Goal: Information Seeking & Learning: Learn about a topic

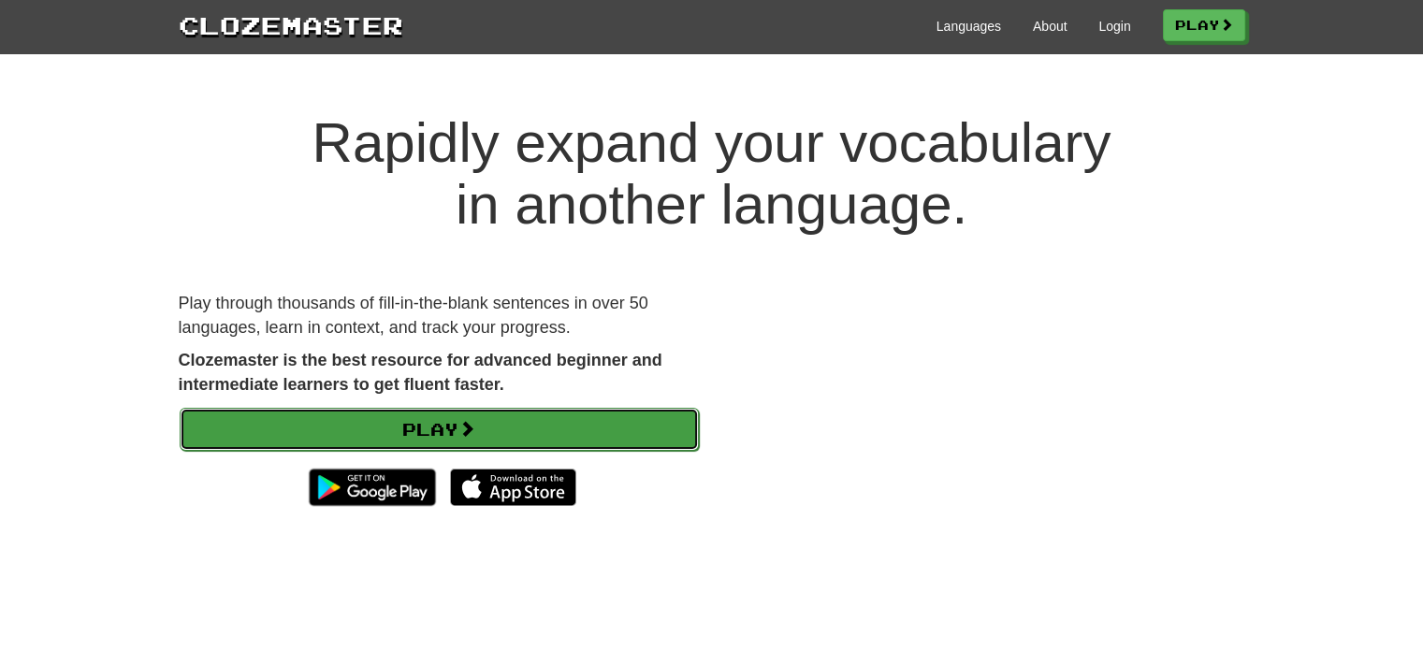
click at [596, 412] on link "Play" at bounding box center [439, 429] width 519 height 43
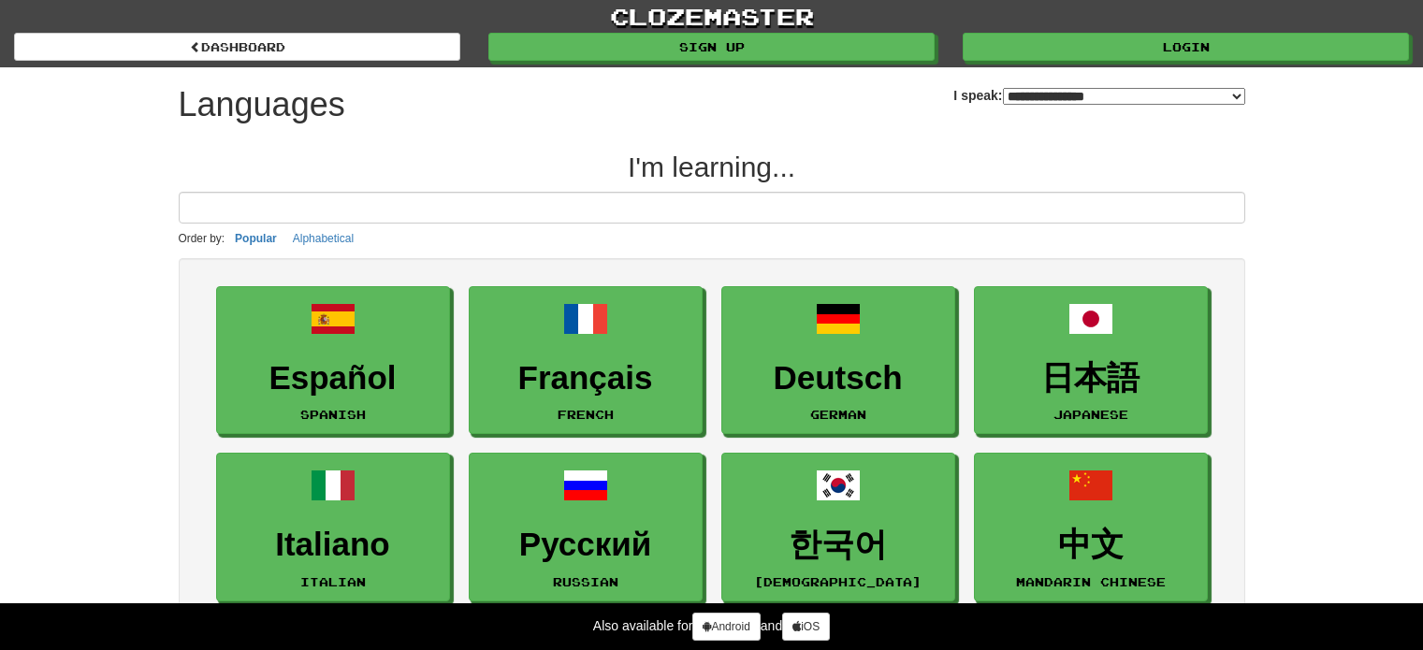
select select "*******"
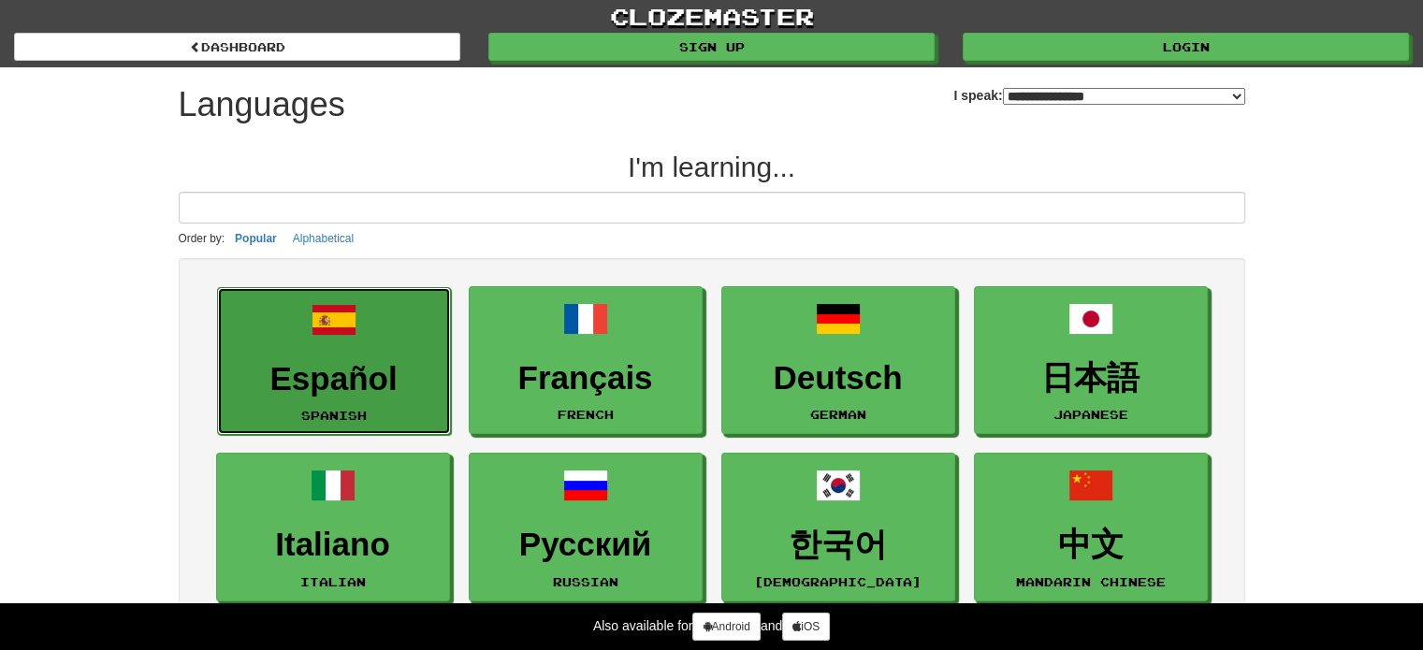
click at [394, 366] on h3 "Español" at bounding box center [333, 379] width 213 height 36
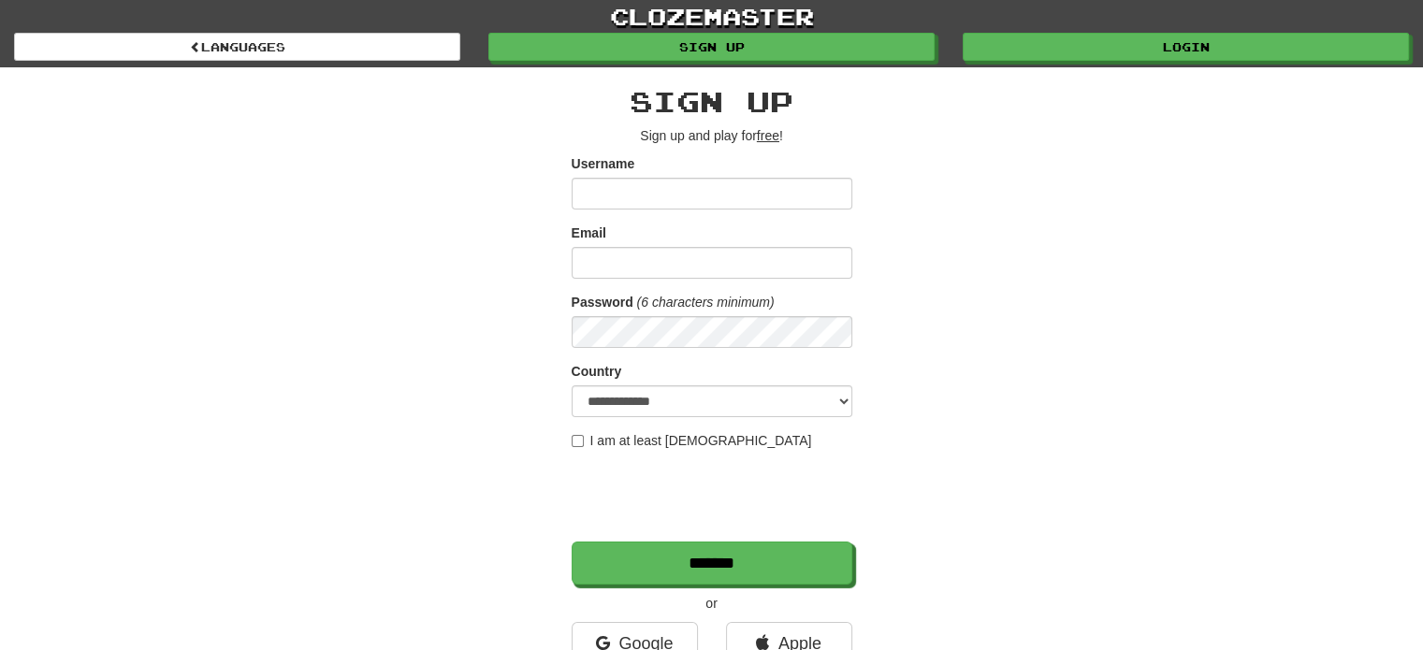
scroll to position [374, 0]
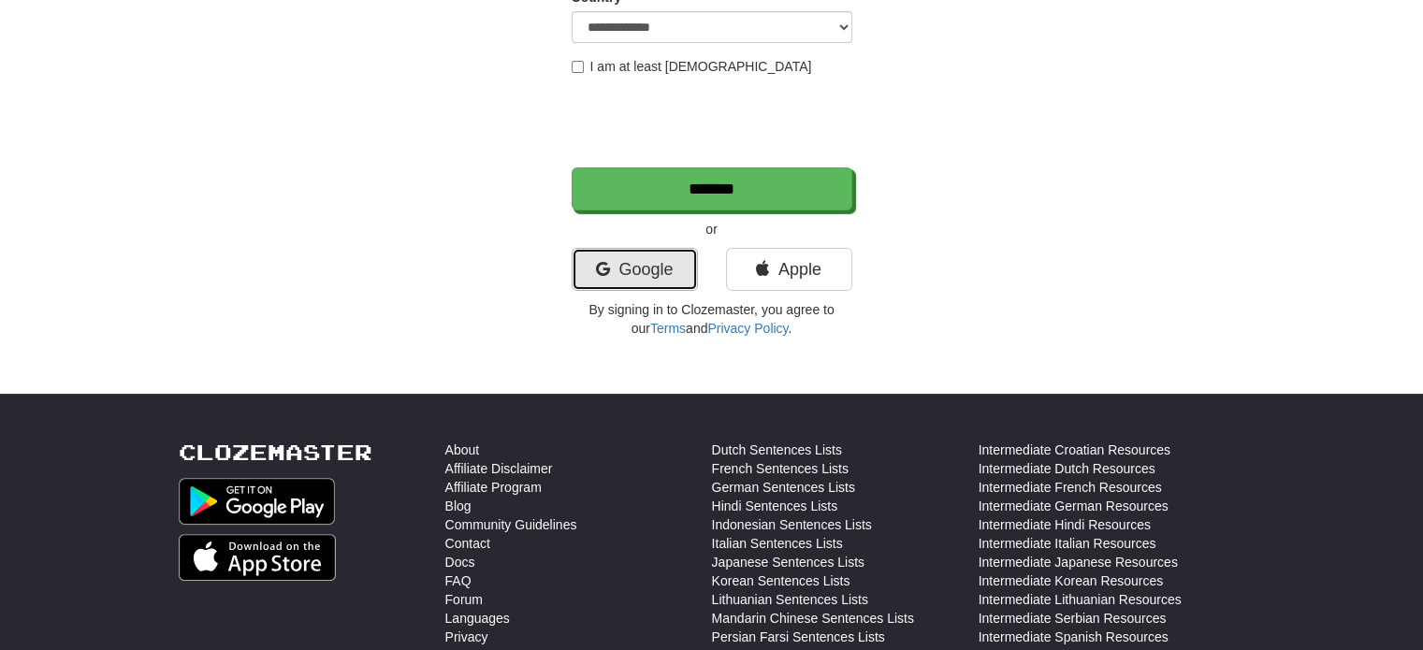
click at [662, 264] on link "Google" at bounding box center [634, 269] width 126 height 43
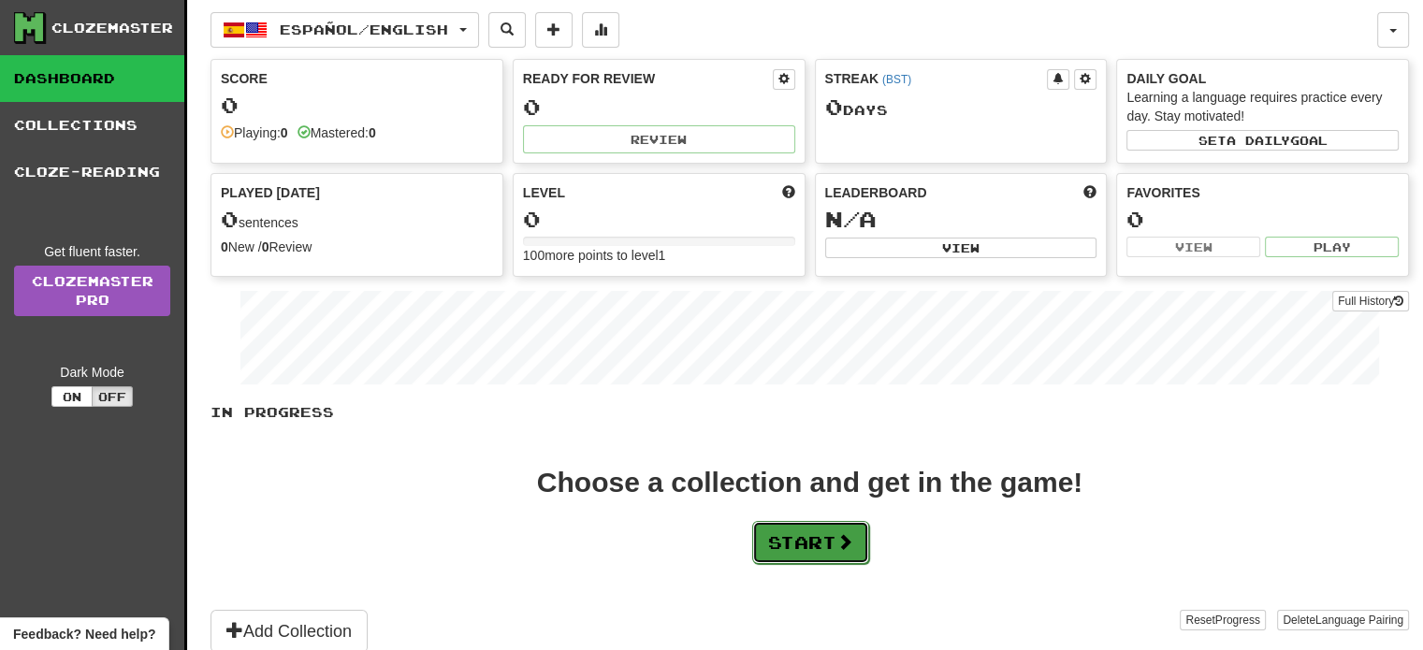
click at [846, 533] on span at bounding box center [844, 541] width 17 height 17
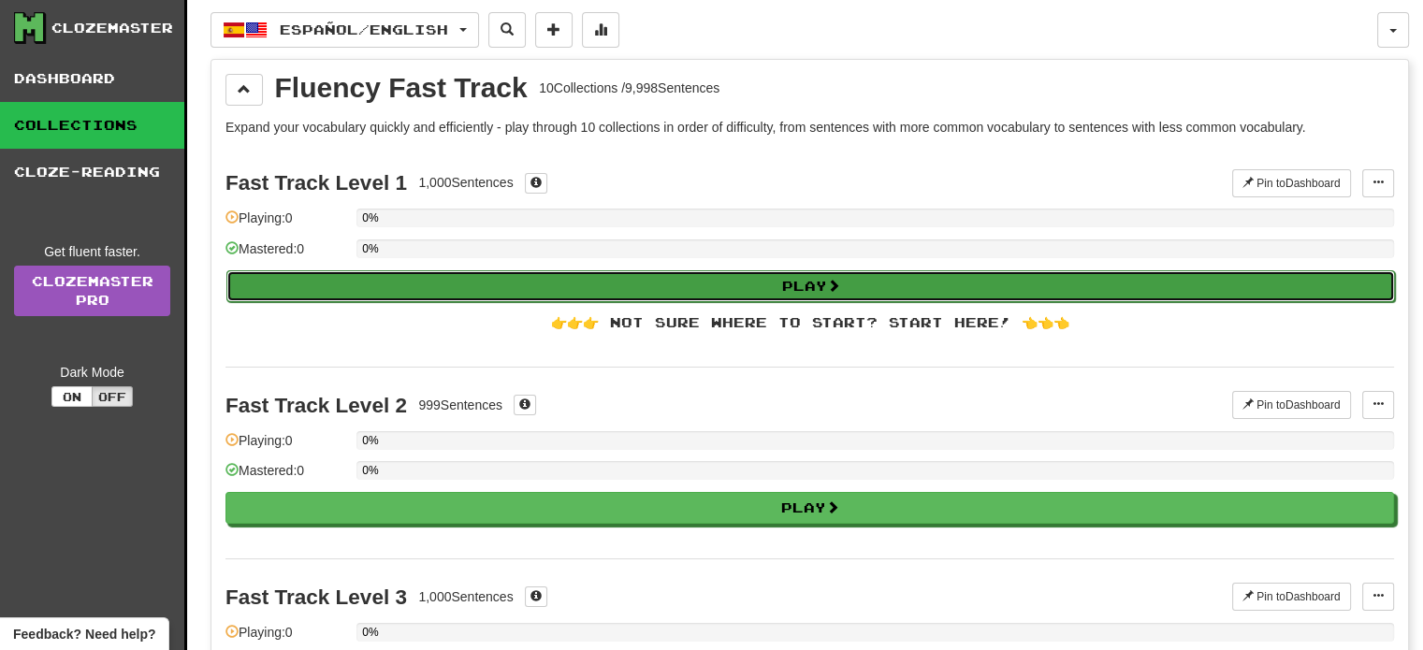
click at [728, 271] on button "Play" at bounding box center [810, 286] width 1168 height 32
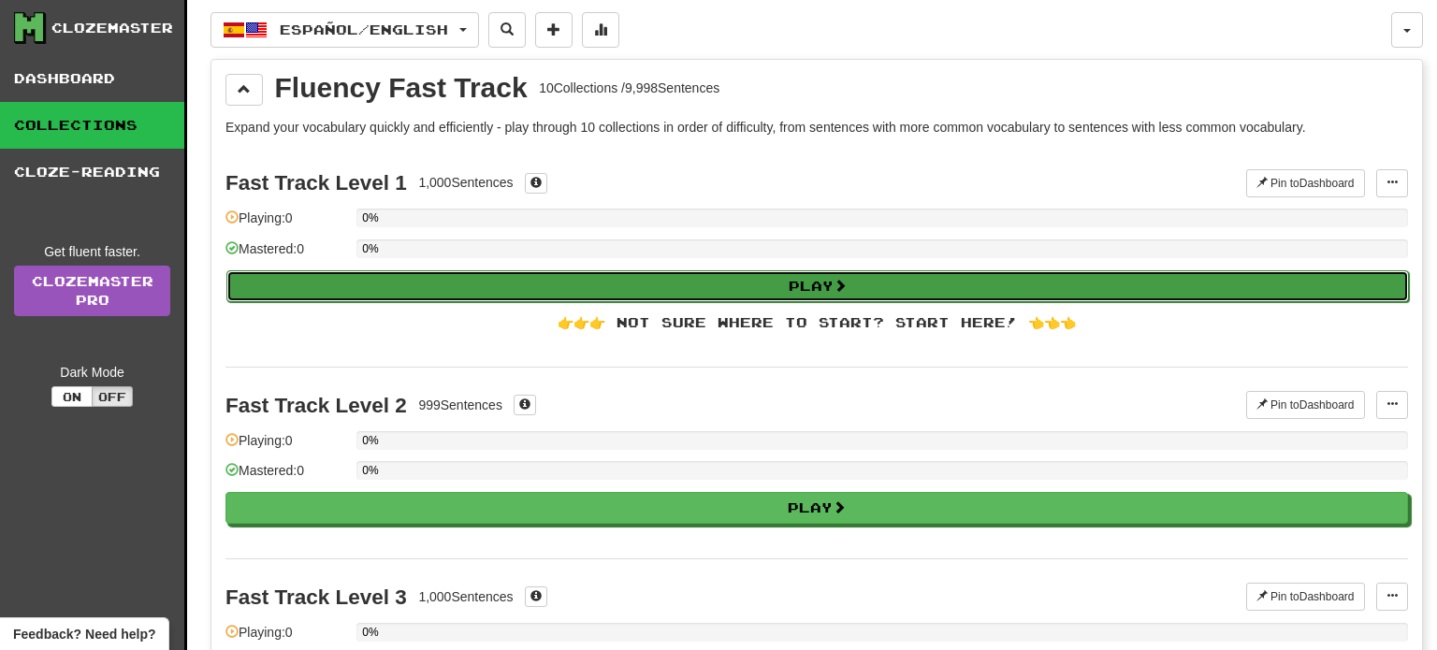
select select "**"
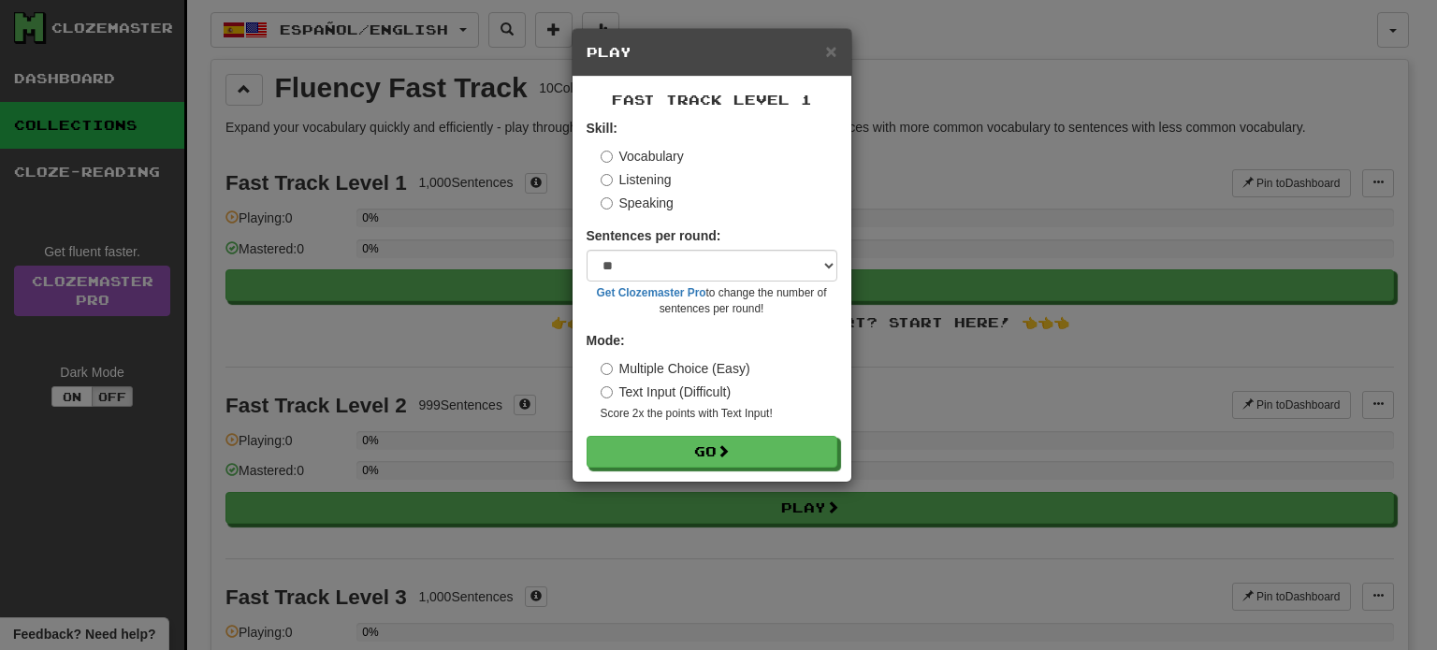
click at [665, 388] on label "Text Input (Difficult)" at bounding box center [665, 392] width 131 height 19
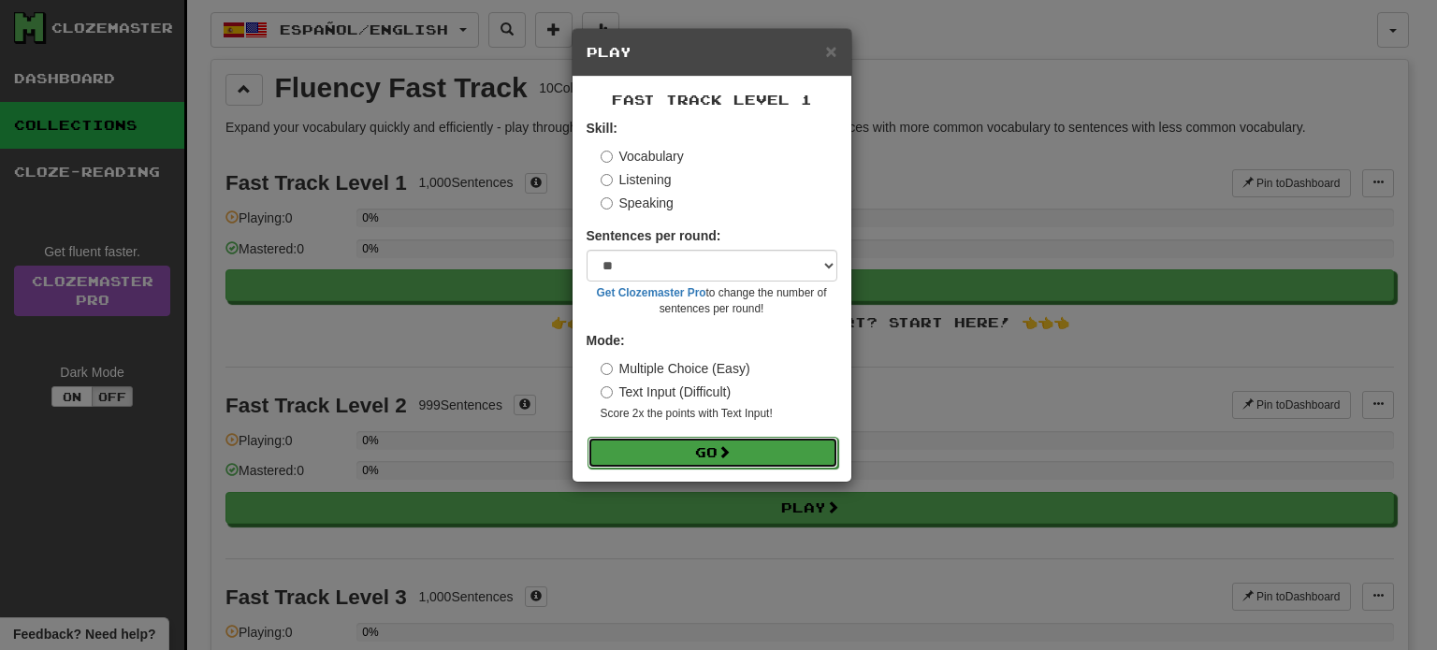
click at [667, 448] on button "Go" at bounding box center [712, 453] width 251 height 32
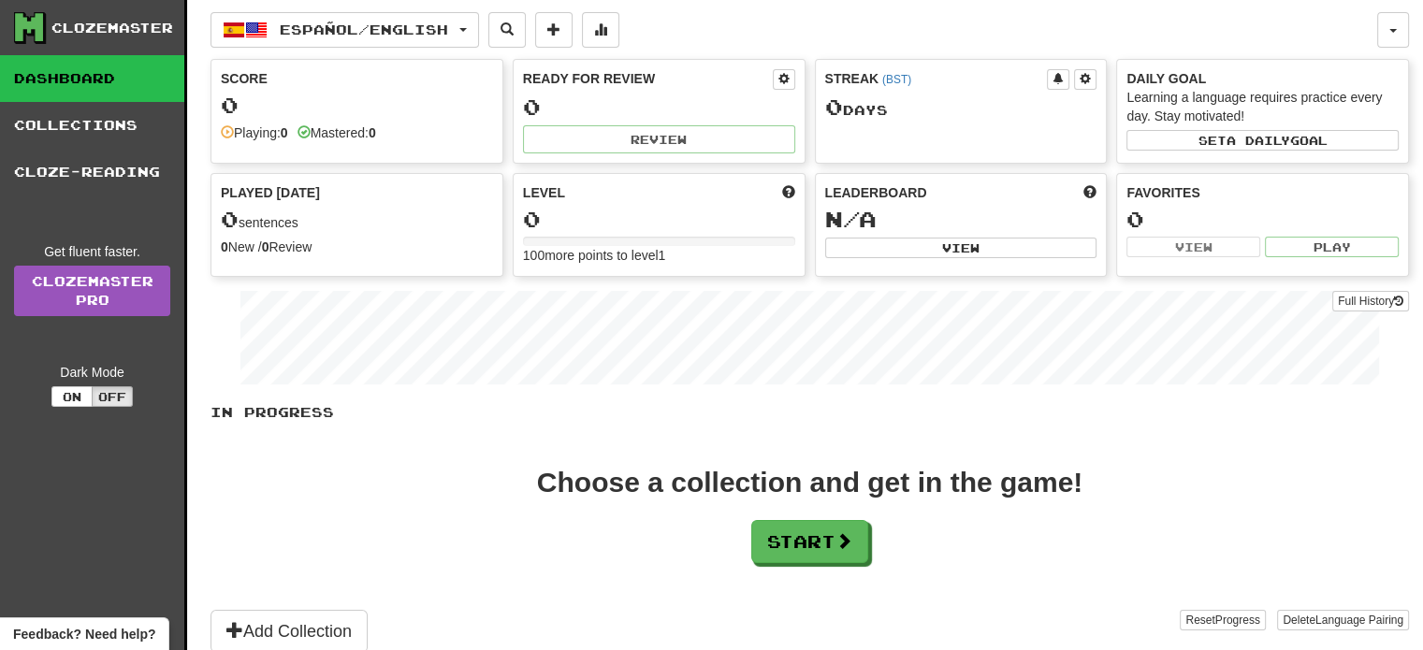
click at [760, 574] on div "In Progress Choose a collection and get in the game! Start Add Collection Reset…" at bounding box center [809, 528] width 1198 height 250
click at [853, 533] on span at bounding box center [844, 541] width 17 height 17
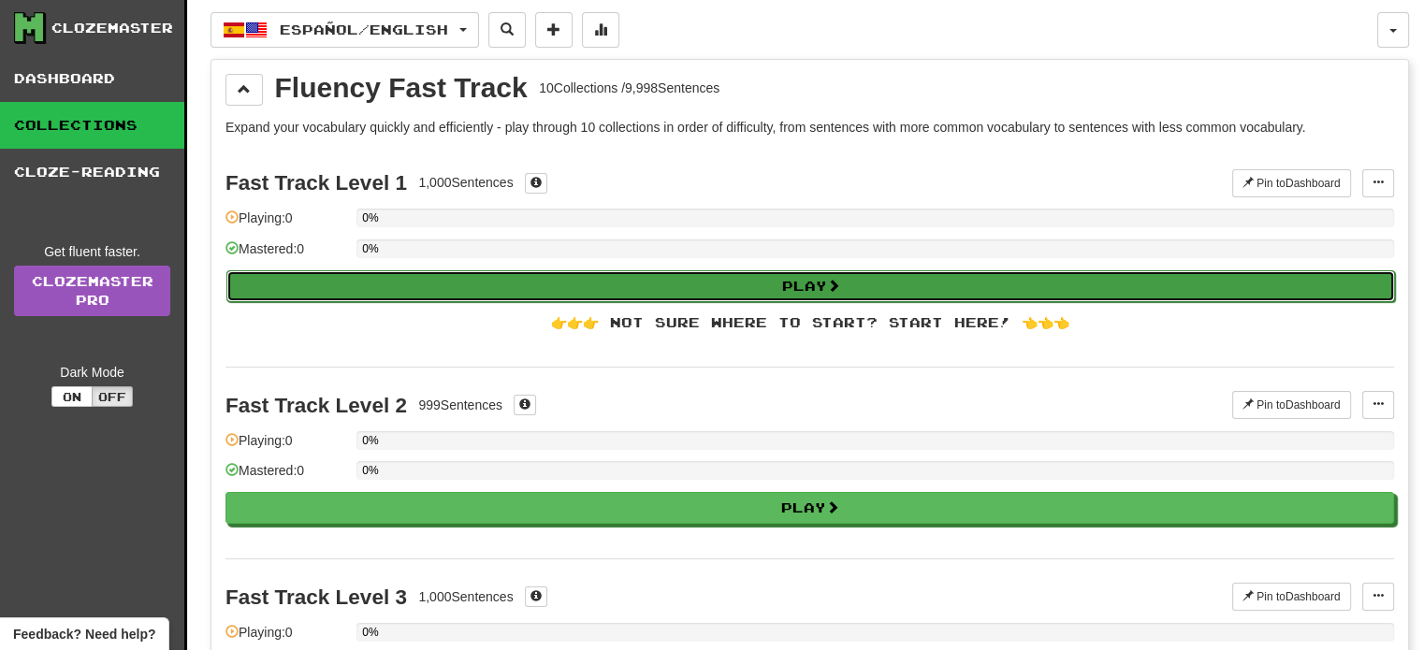
click at [791, 281] on button "Play" at bounding box center [810, 286] width 1168 height 32
select select "**"
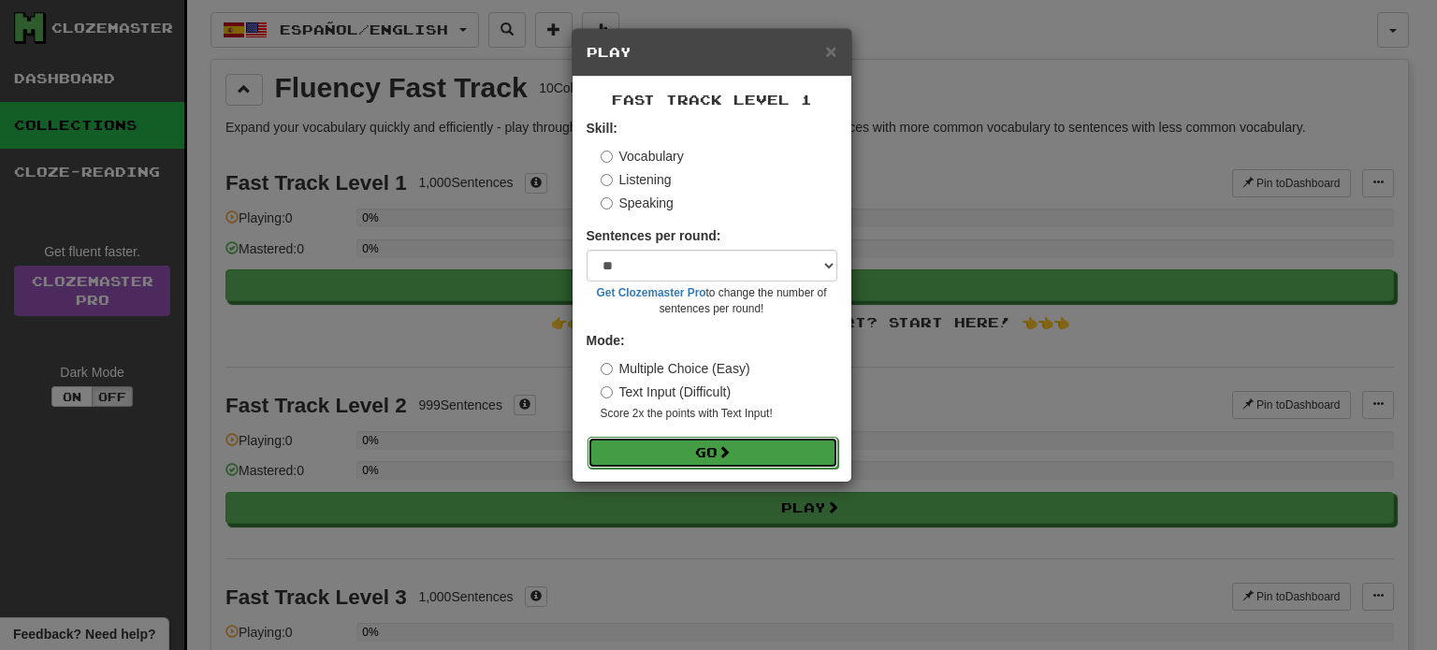
click at [694, 460] on button "Go" at bounding box center [712, 453] width 251 height 32
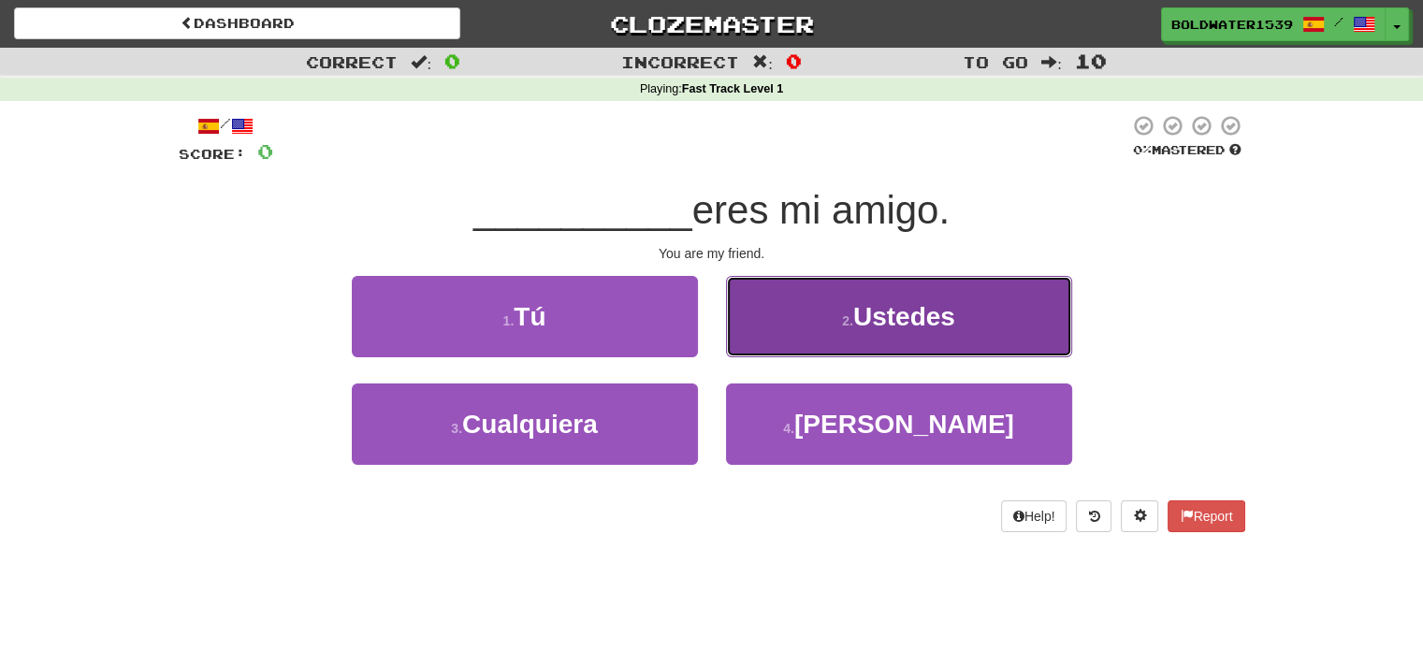
click at [817, 292] on button "2 . Ustedes" at bounding box center [899, 316] width 346 height 81
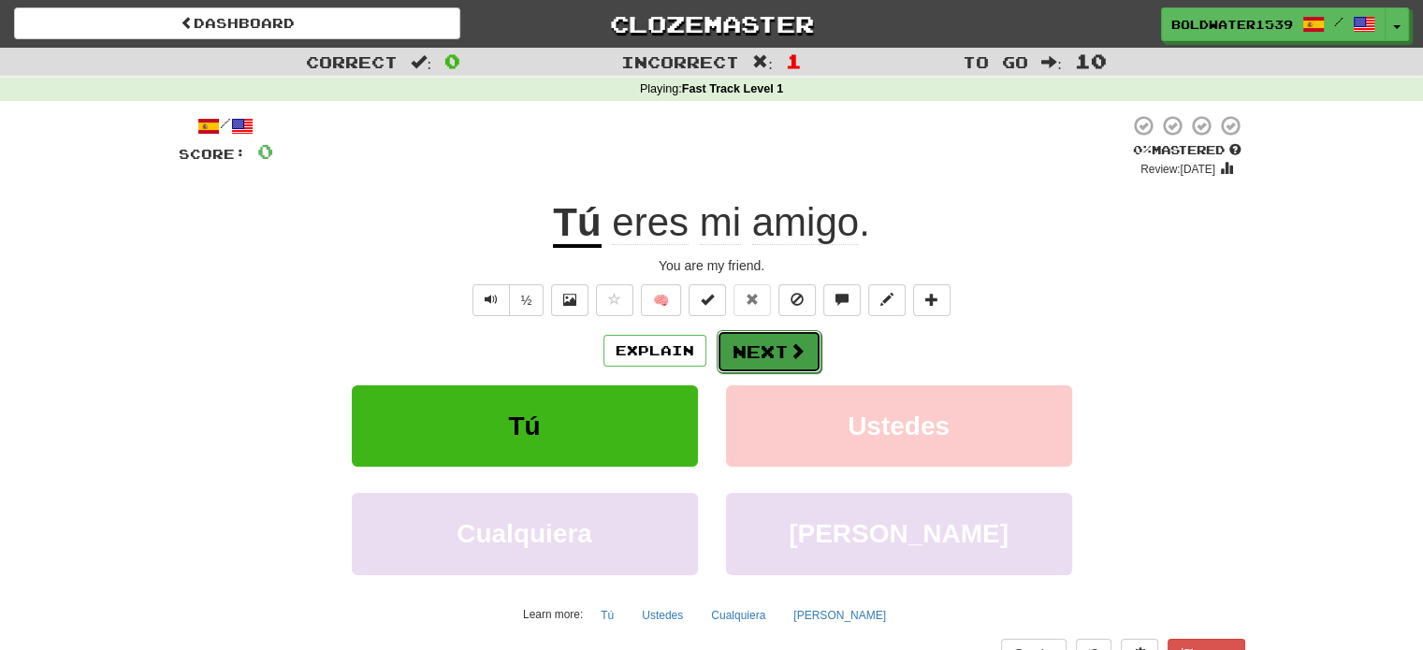
click at [804, 354] on button "Next" at bounding box center [768, 351] width 105 height 43
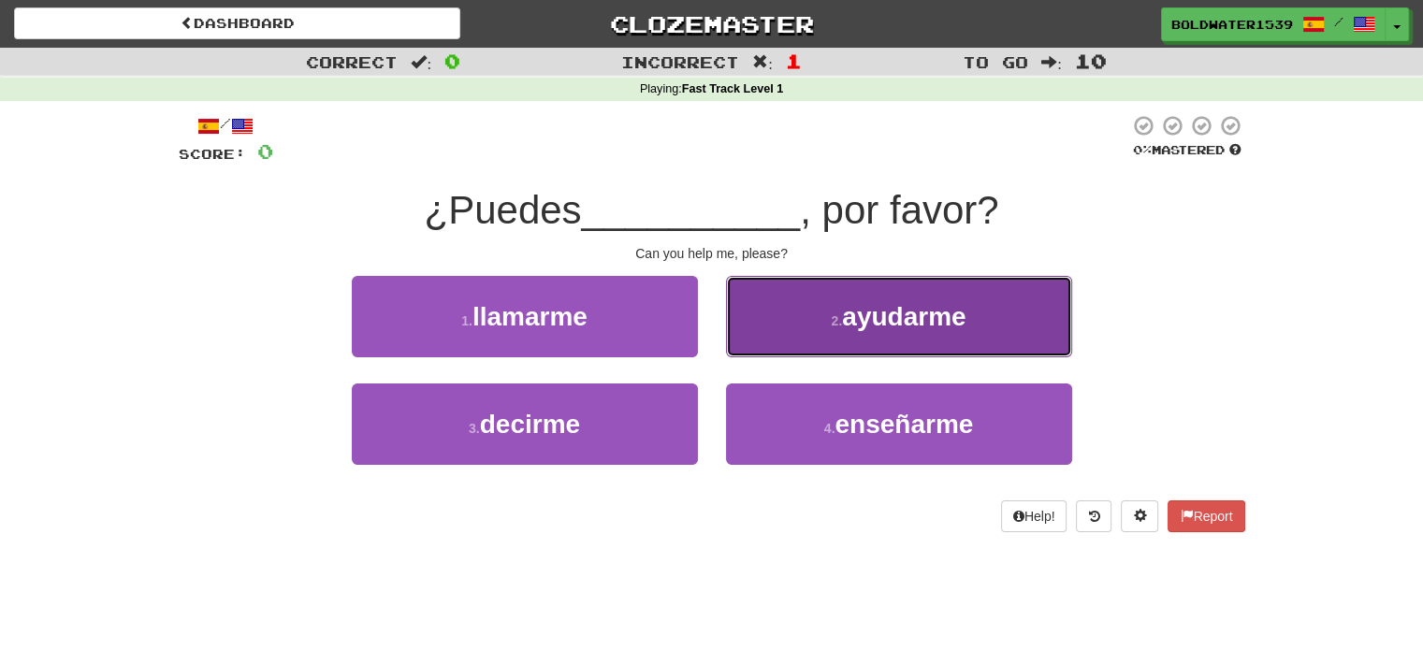
click at [775, 337] on button "2 . ayudarme" at bounding box center [899, 316] width 346 height 81
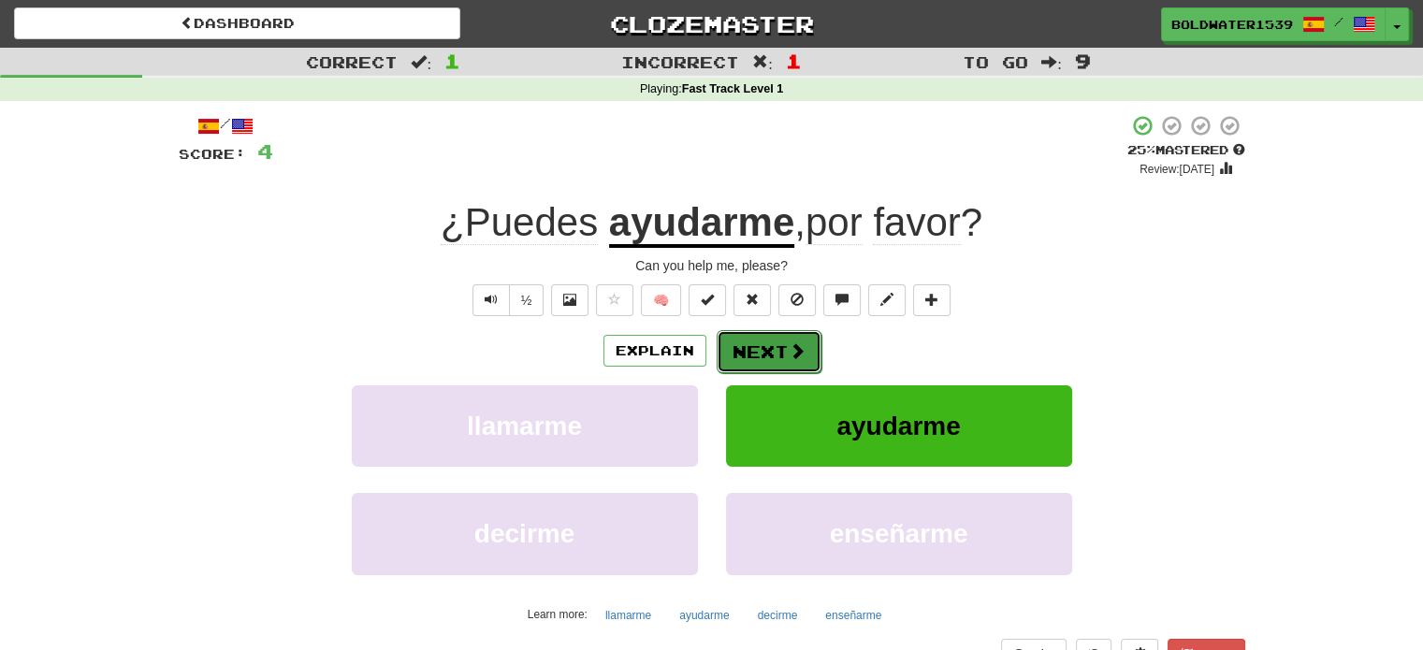
click at [764, 351] on button "Next" at bounding box center [768, 351] width 105 height 43
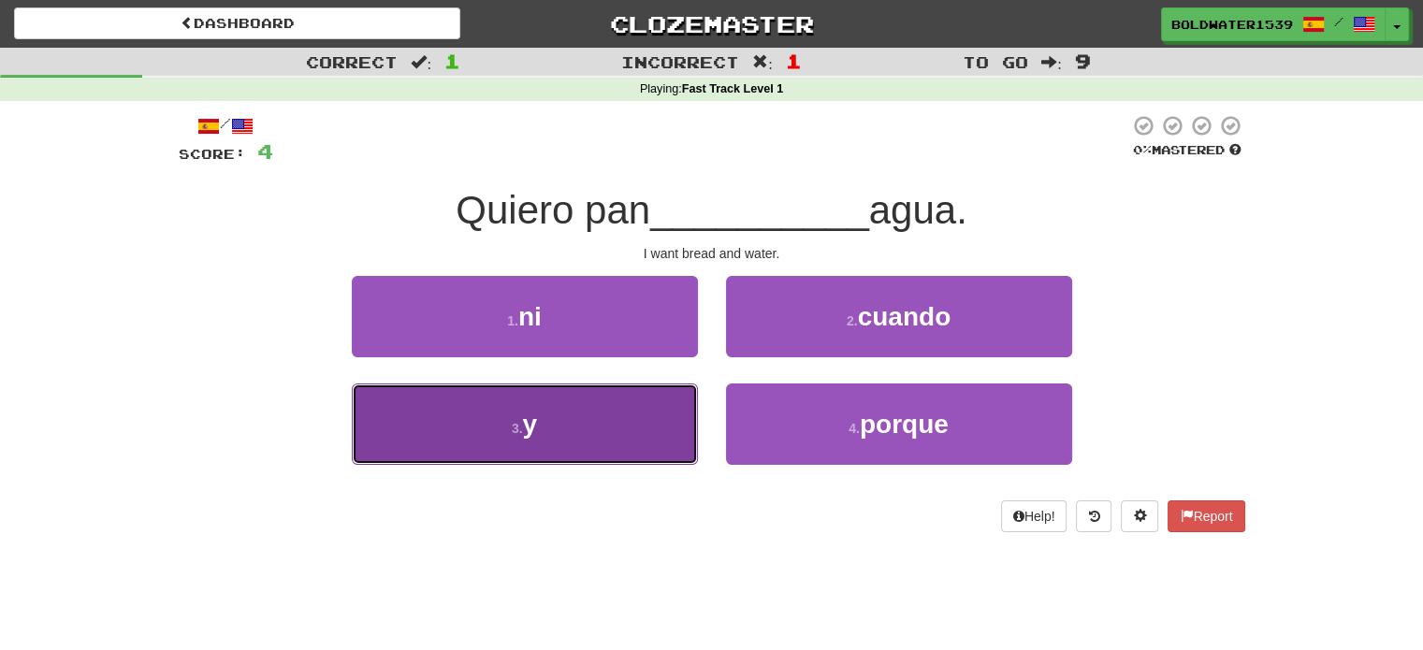
click at [586, 424] on button "3 . y" at bounding box center [525, 423] width 346 height 81
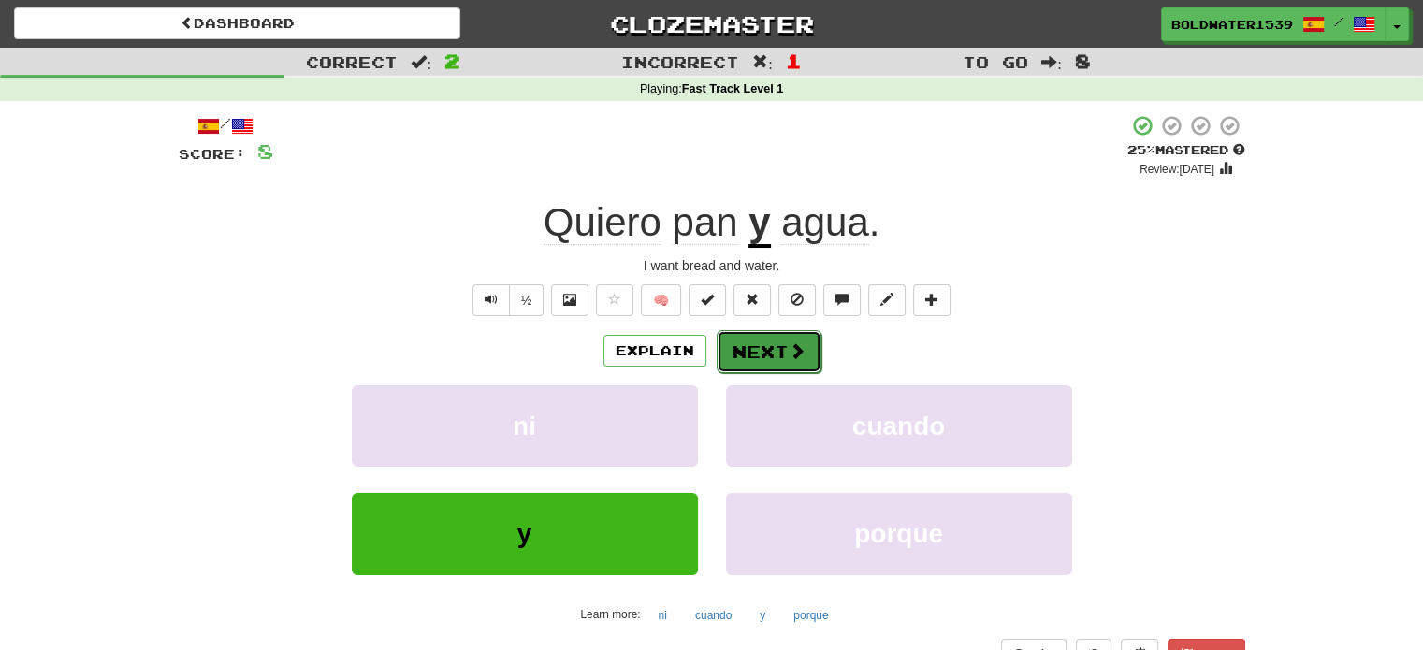
click at [725, 360] on button "Next" at bounding box center [768, 351] width 105 height 43
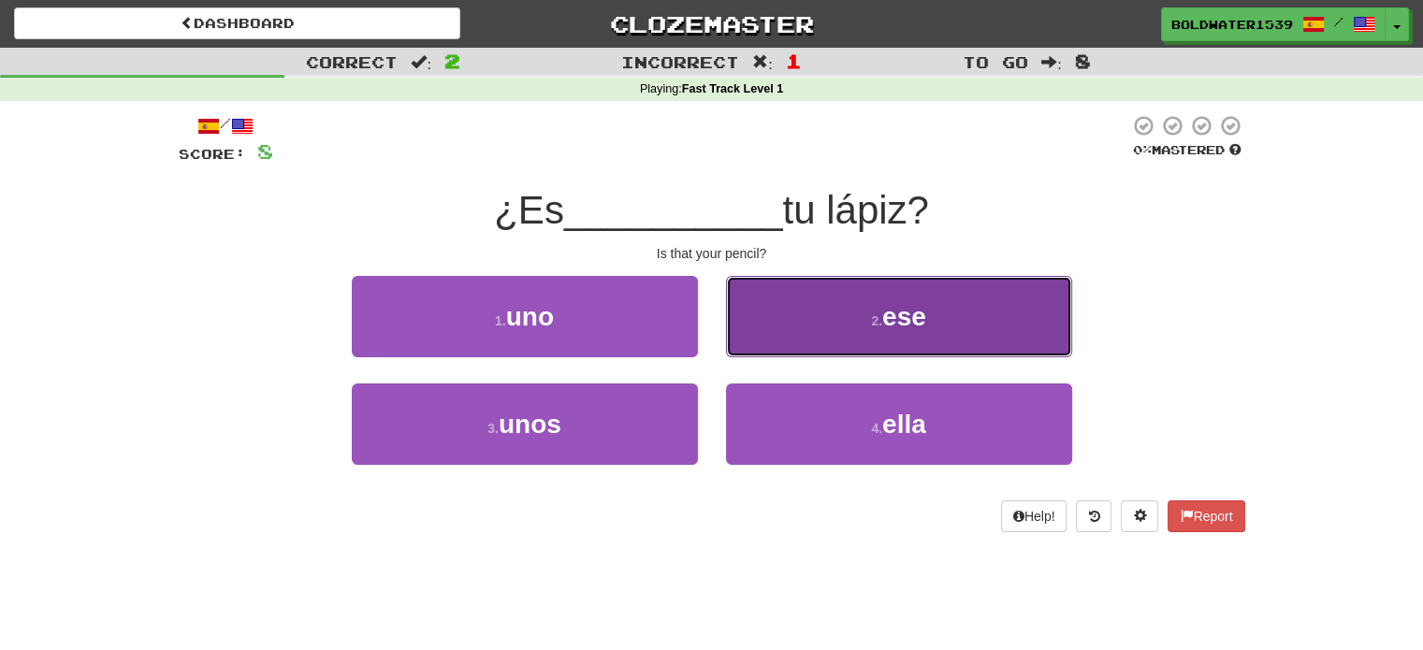
click at [912, 336] on button "2 . ese" at bounding box center [899, 316] width 346 height 81
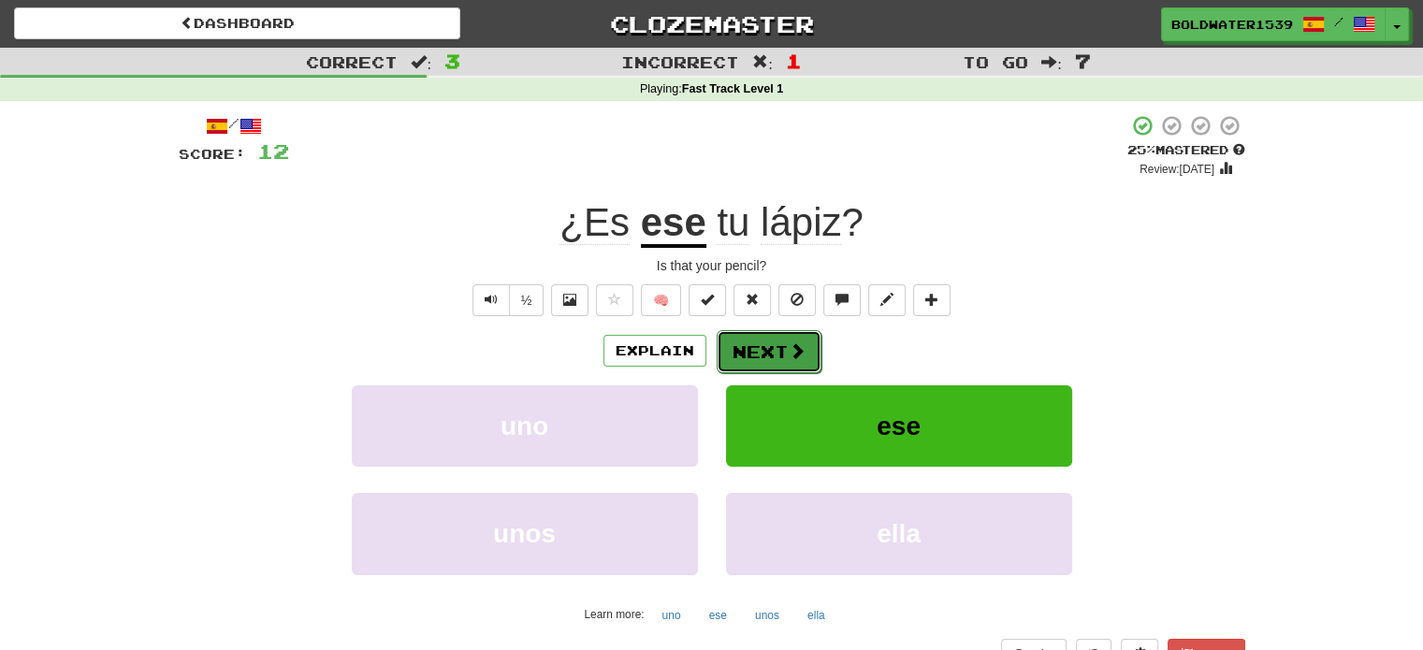
click at [795, 330] on button "Next" at bounding box center [768, 351] width 105 height 43
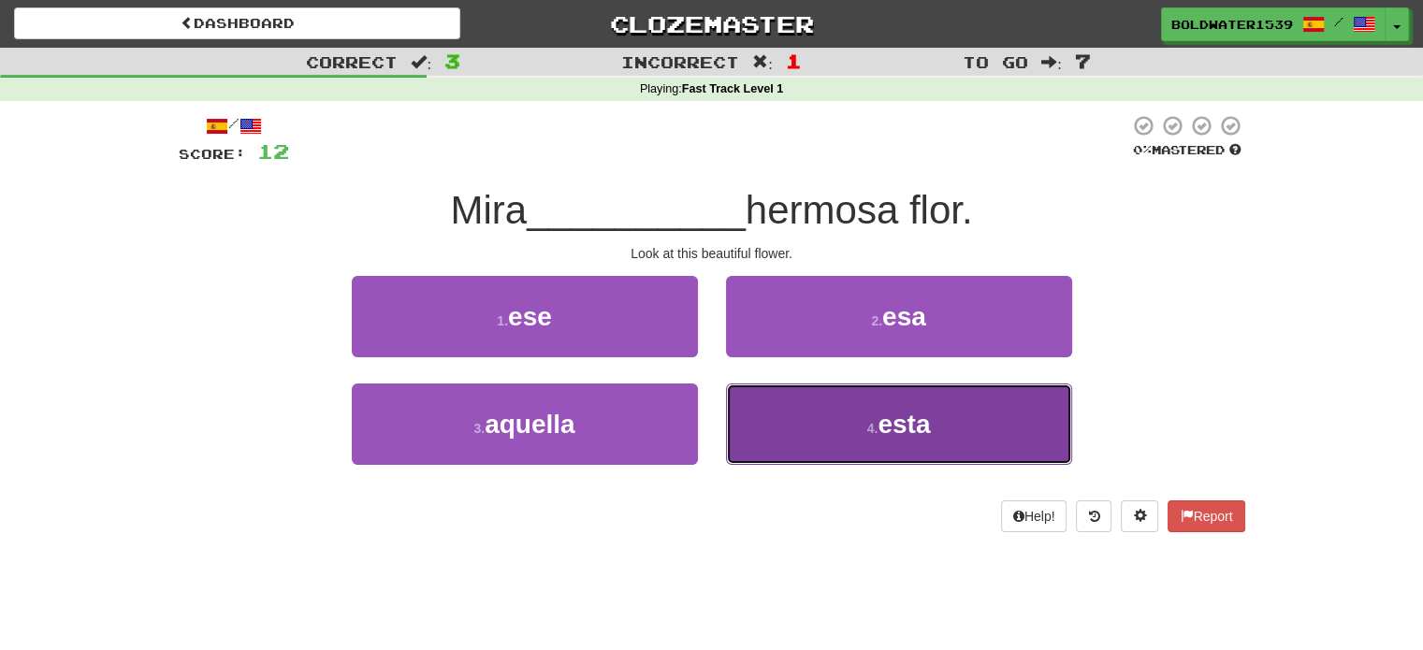
click at [932, 441] on button "4 . esta" at bounding box center [899, 423] width 346 height 81
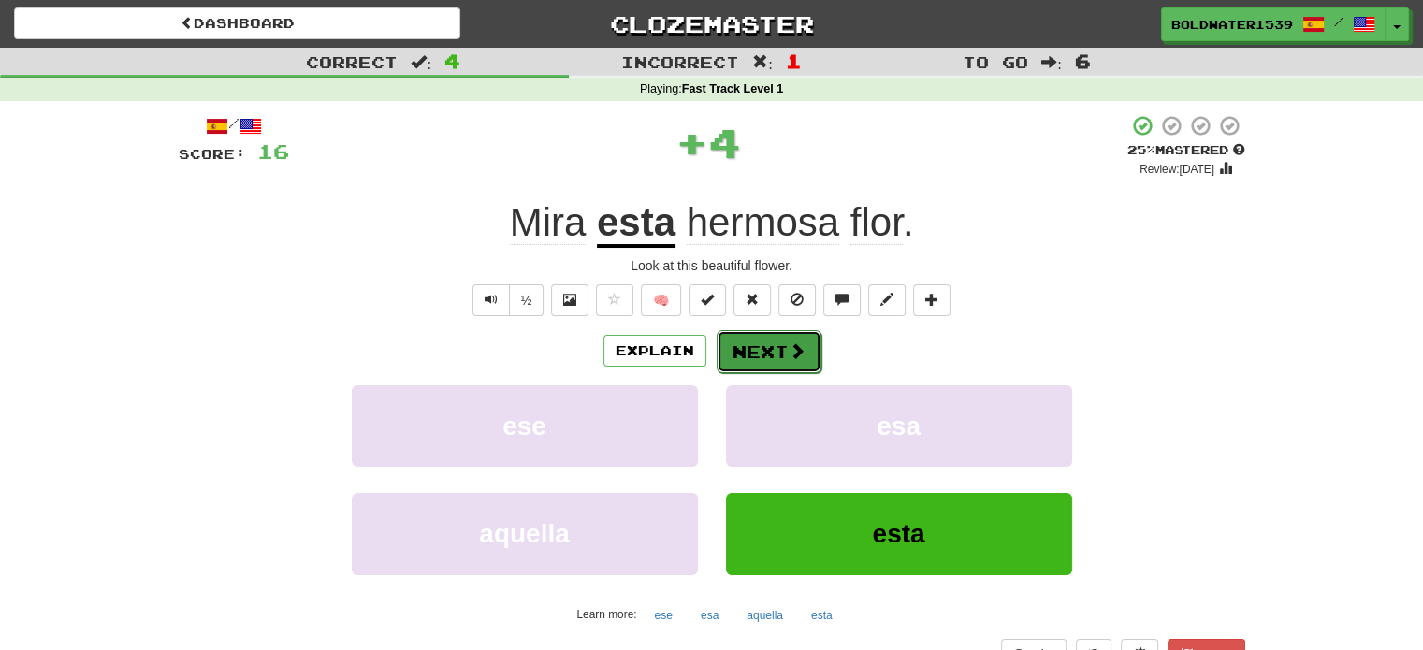
click at [752, 345] on button "Next" at bounding box center [768, 351] width 105 height 43
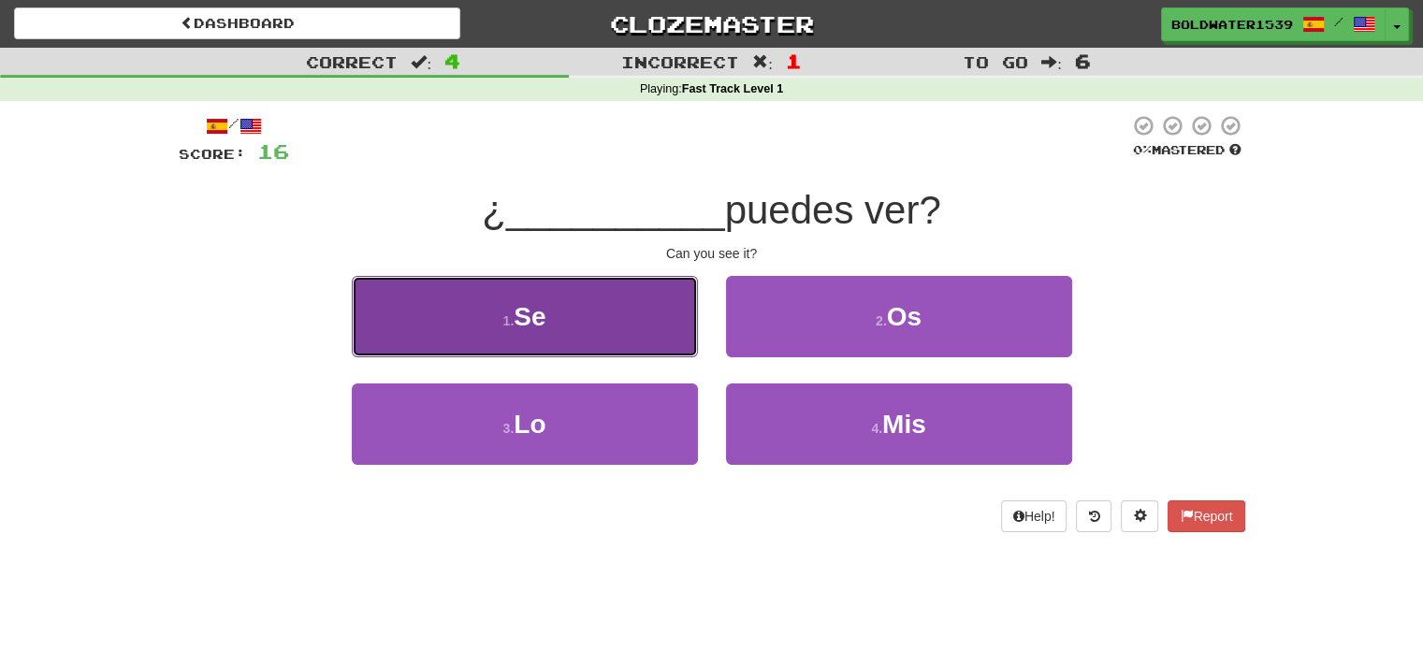
click at [589, 312] on button "1 . Se" at bounding box center [525, 316] width 346 height 81
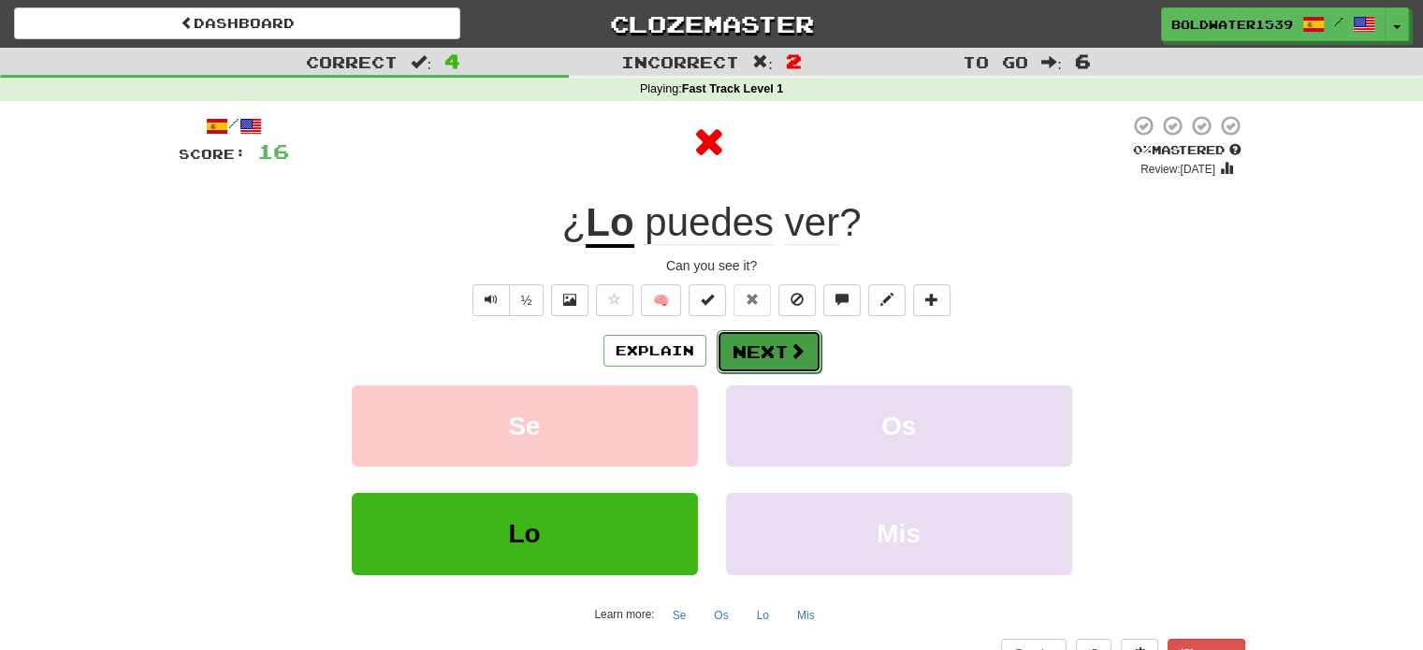
click at [756, 340] on button "Next" at bounding box center [768, 351] width 105 height 43
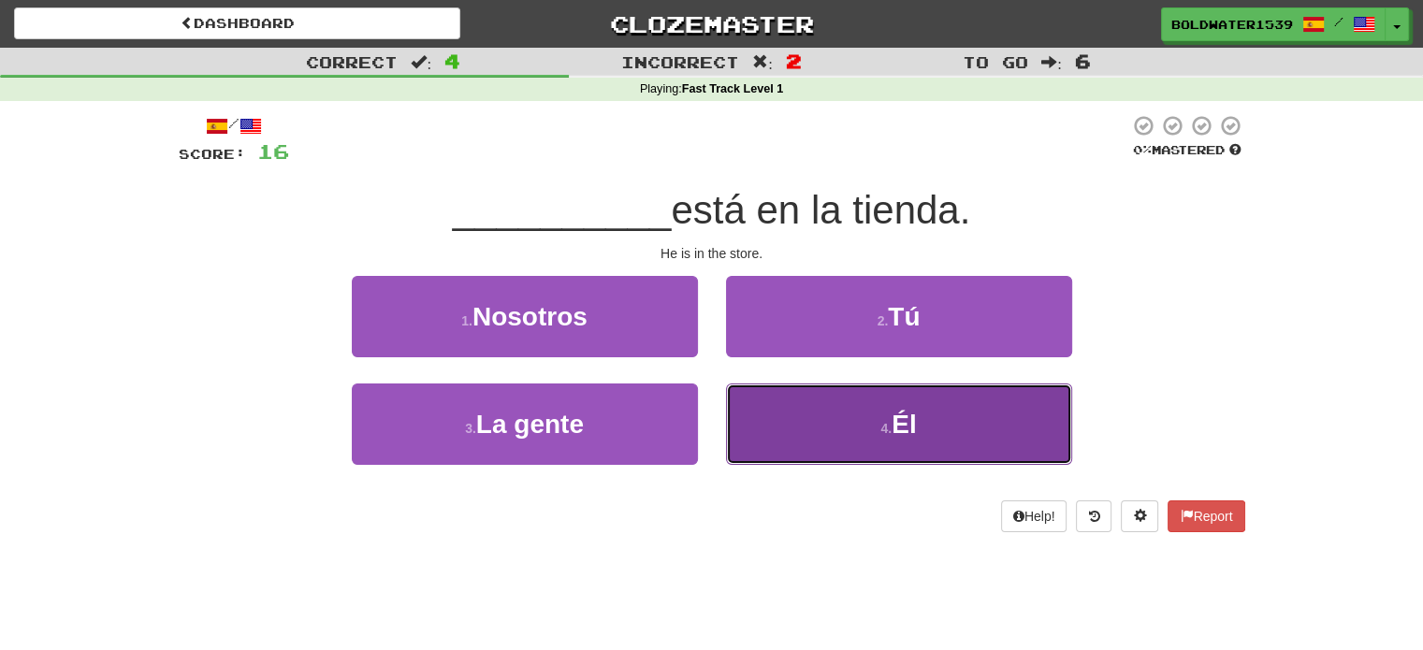
click at [797, 425] on button "4 . Él" at bounding box center [899, 423] width 346 height 81
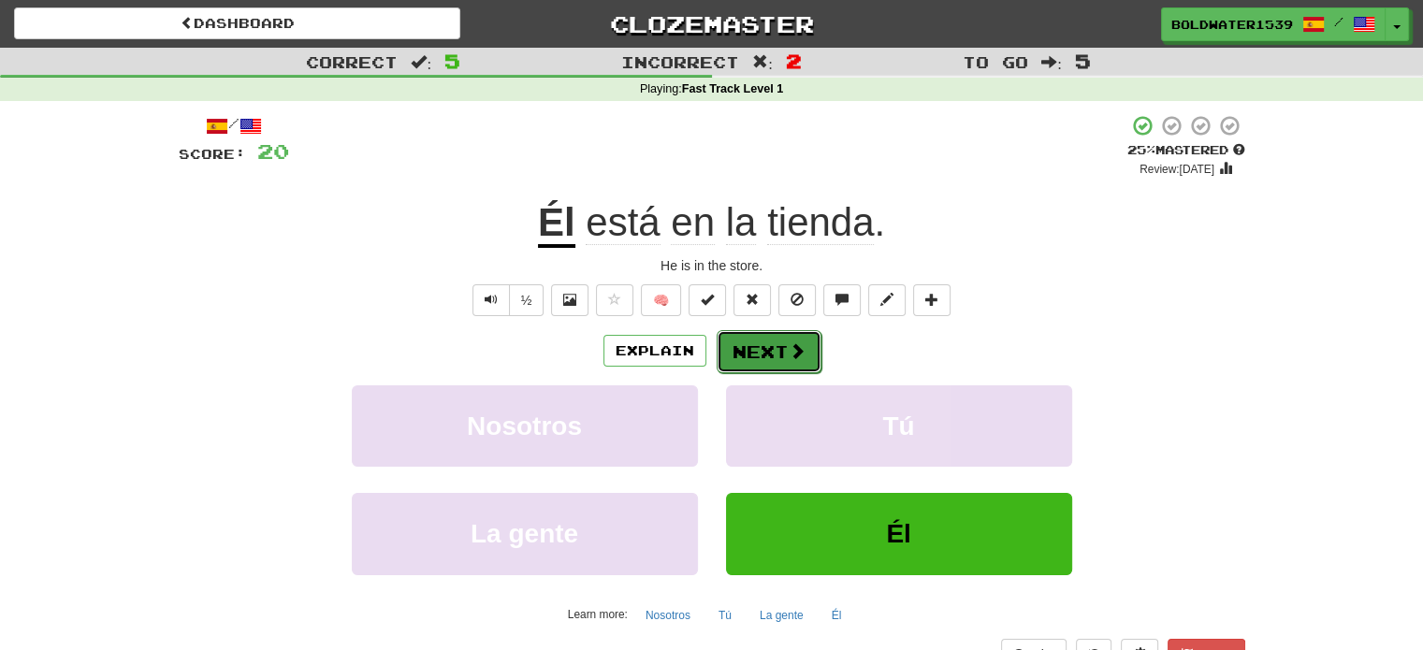
click at [741, 357] on button "Next" at bounding box center [768, 351] width 105 height 43
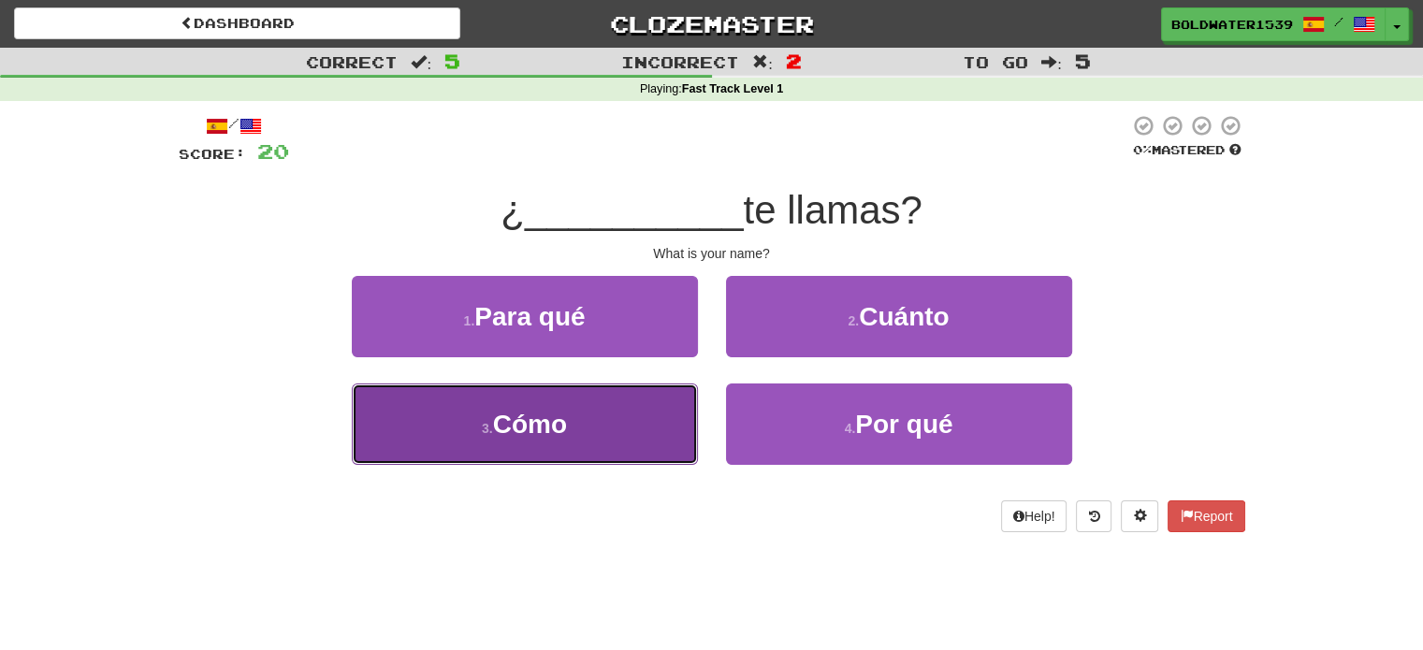
click at [625, 434] on button "3 . Cómo" at bounding box center [525, 423] width 346 height 81
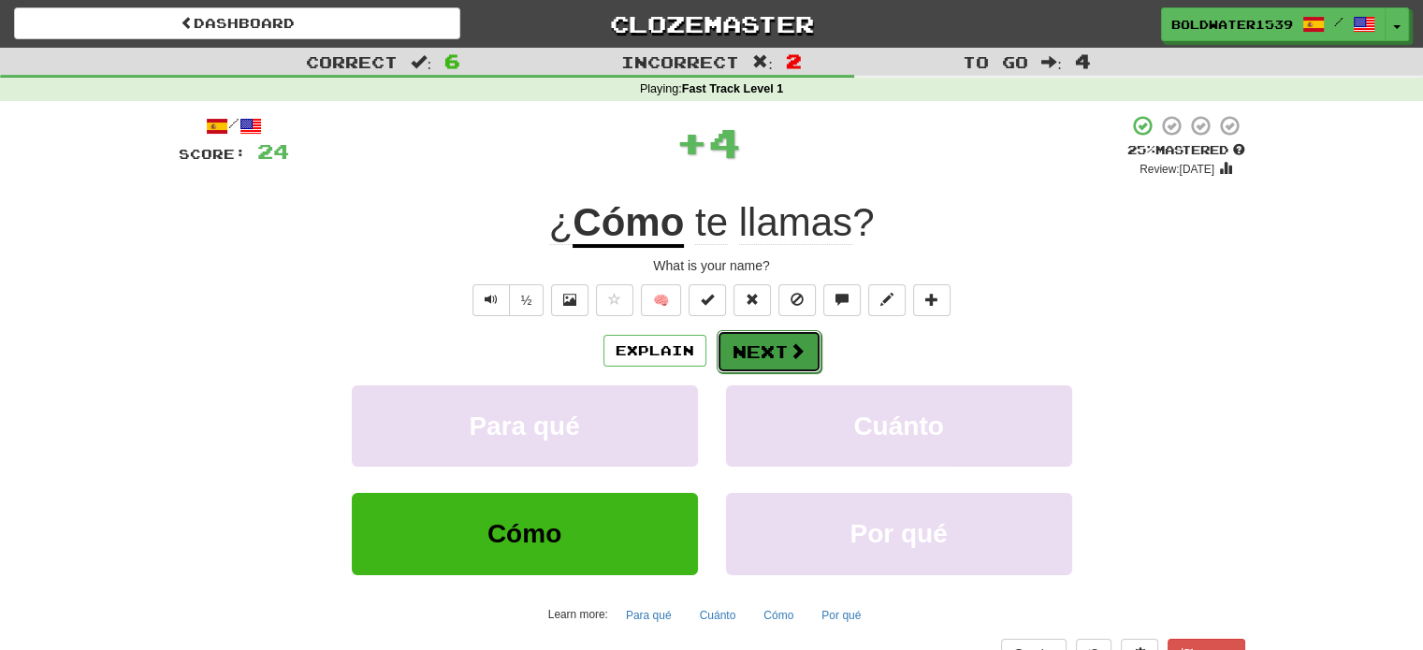
click at [731, 344] on button "Next" at bounding box center [768, 351] width 105 height 43
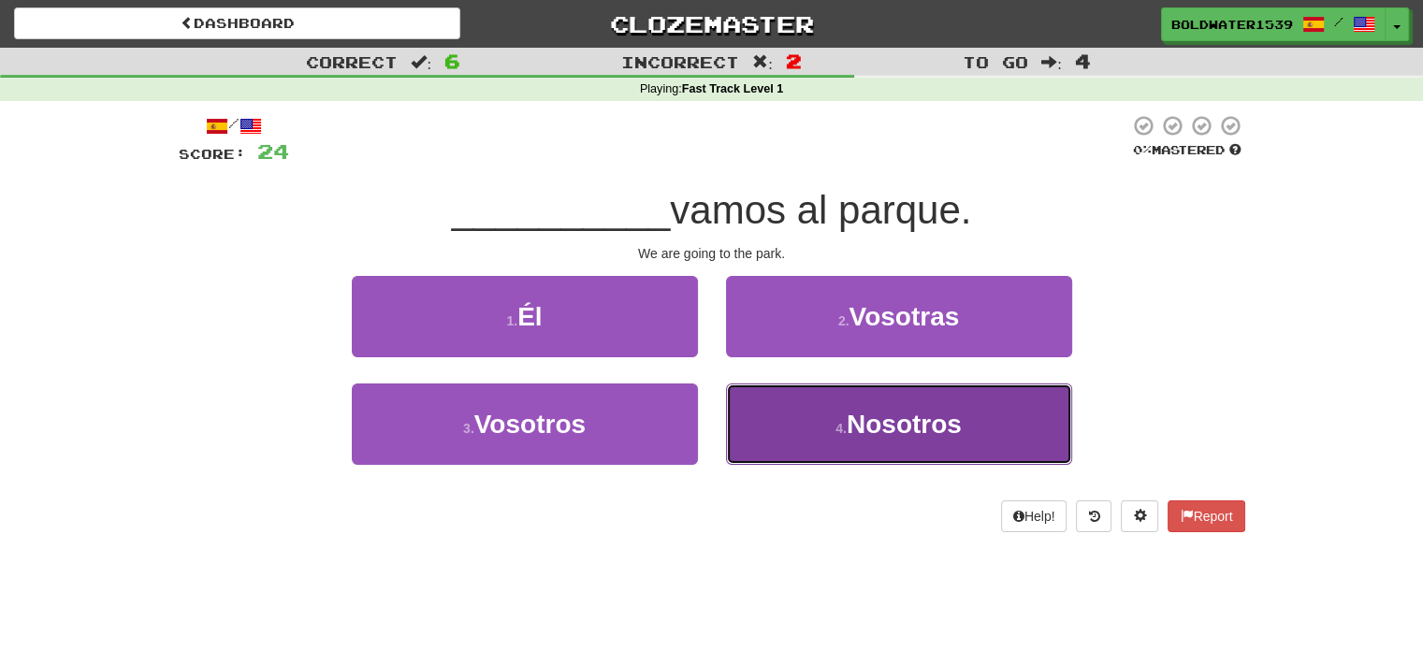
click at [814, 432] on button "4 . Nosotros" at bounding box center [899, 423] width 346 height 81
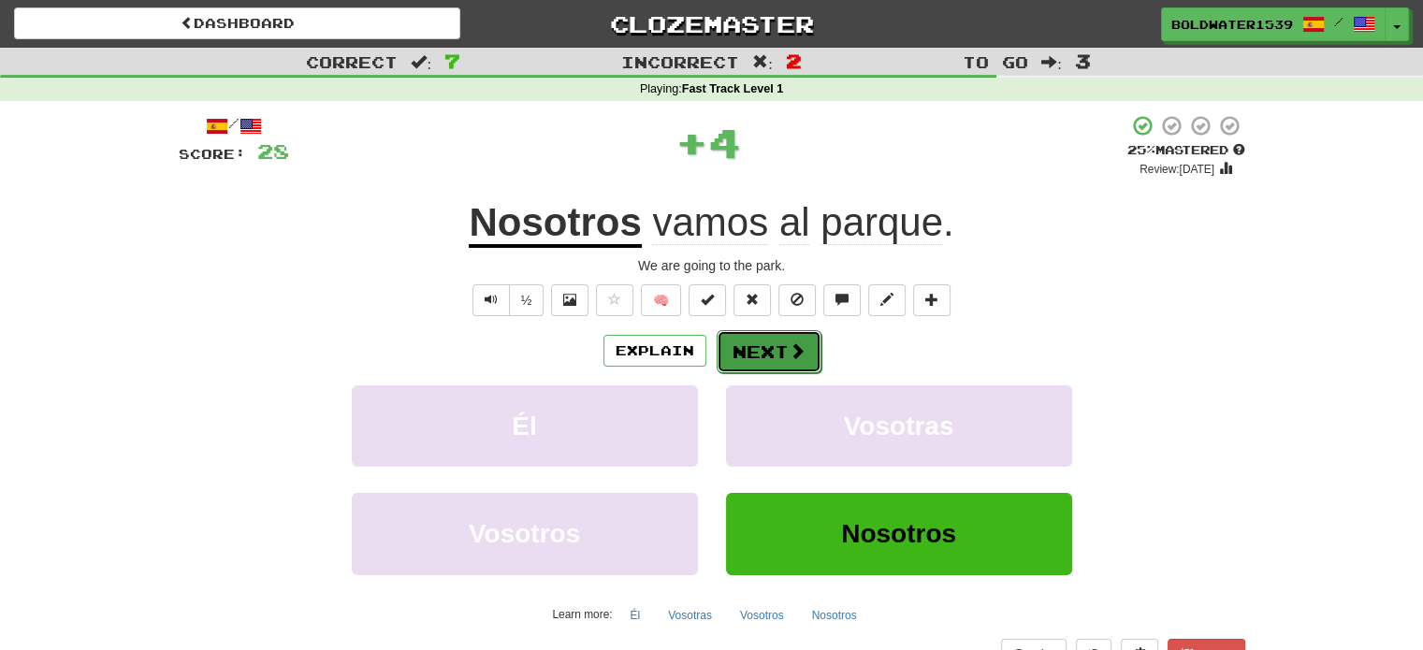
click at [783, 354] on button "Next" at bounding box center [768, 351] width 105 height 43
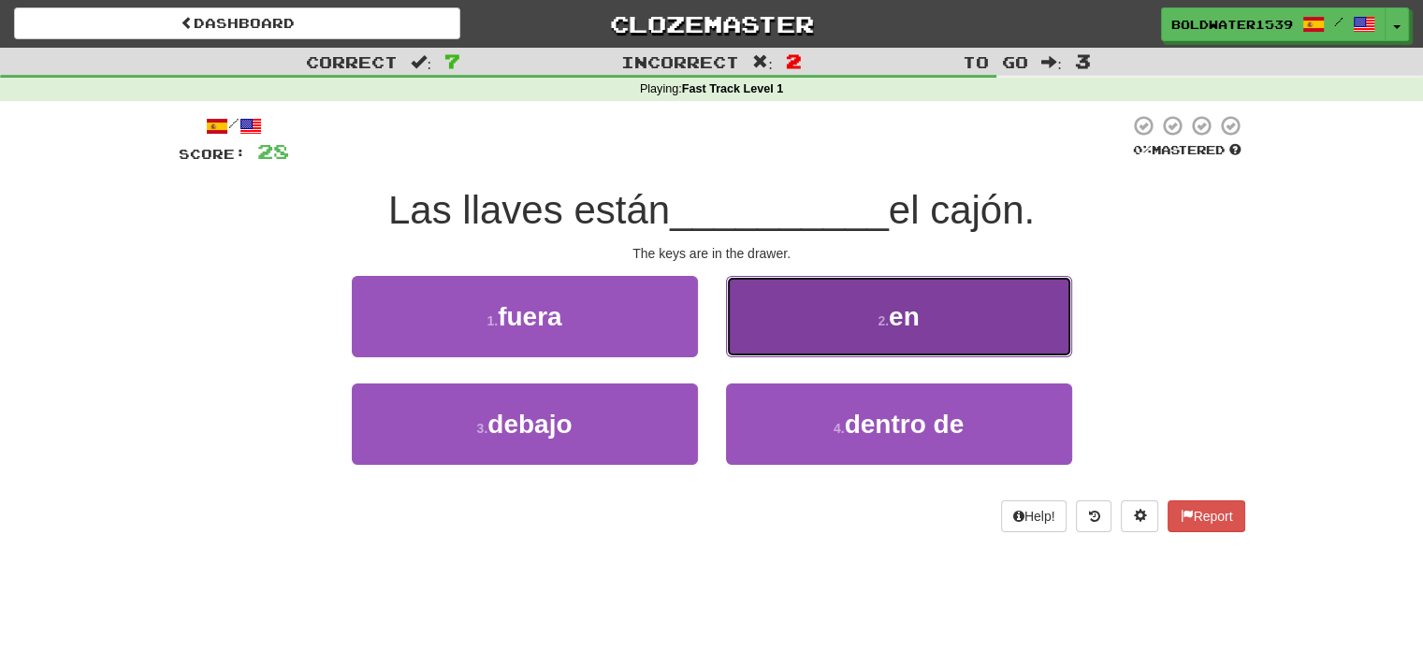
click at [846, 325] on button "2 . en" at bounding box center [899, 316] width 346 height 81
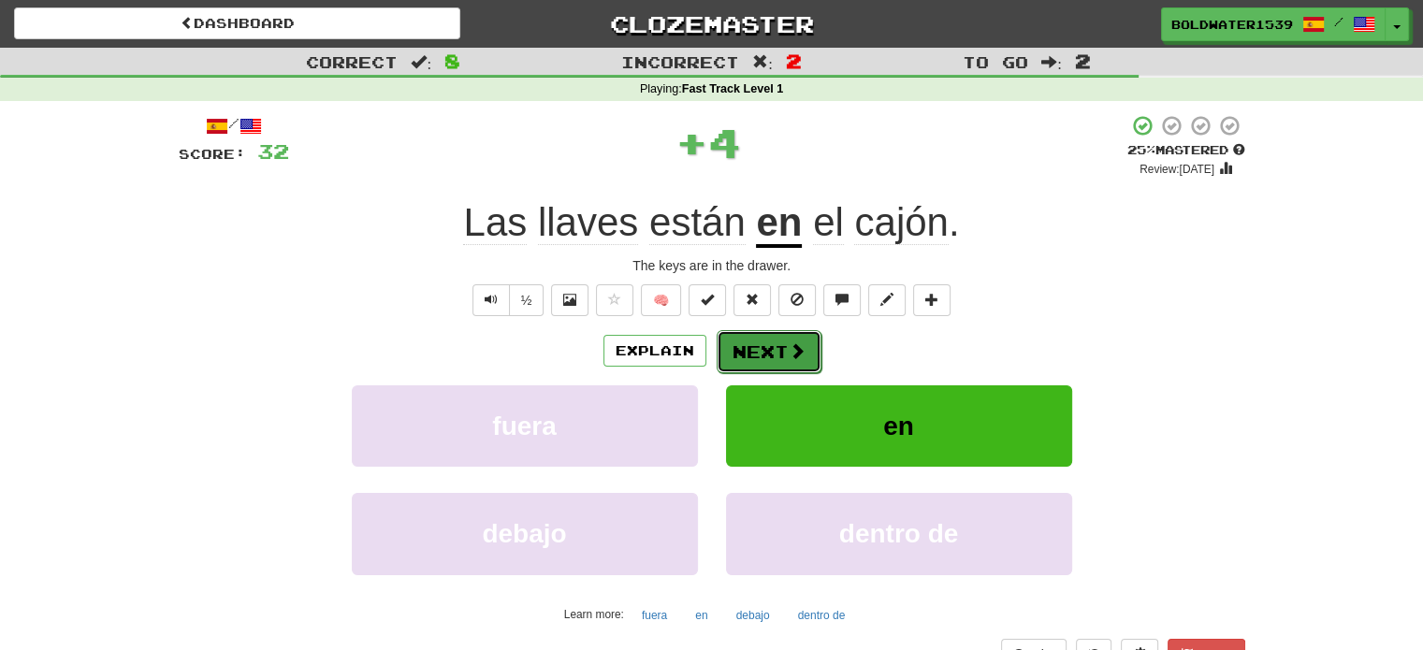
click at [795, 336] on button "Next" at bounding box center [768, 351] width 105 height 43
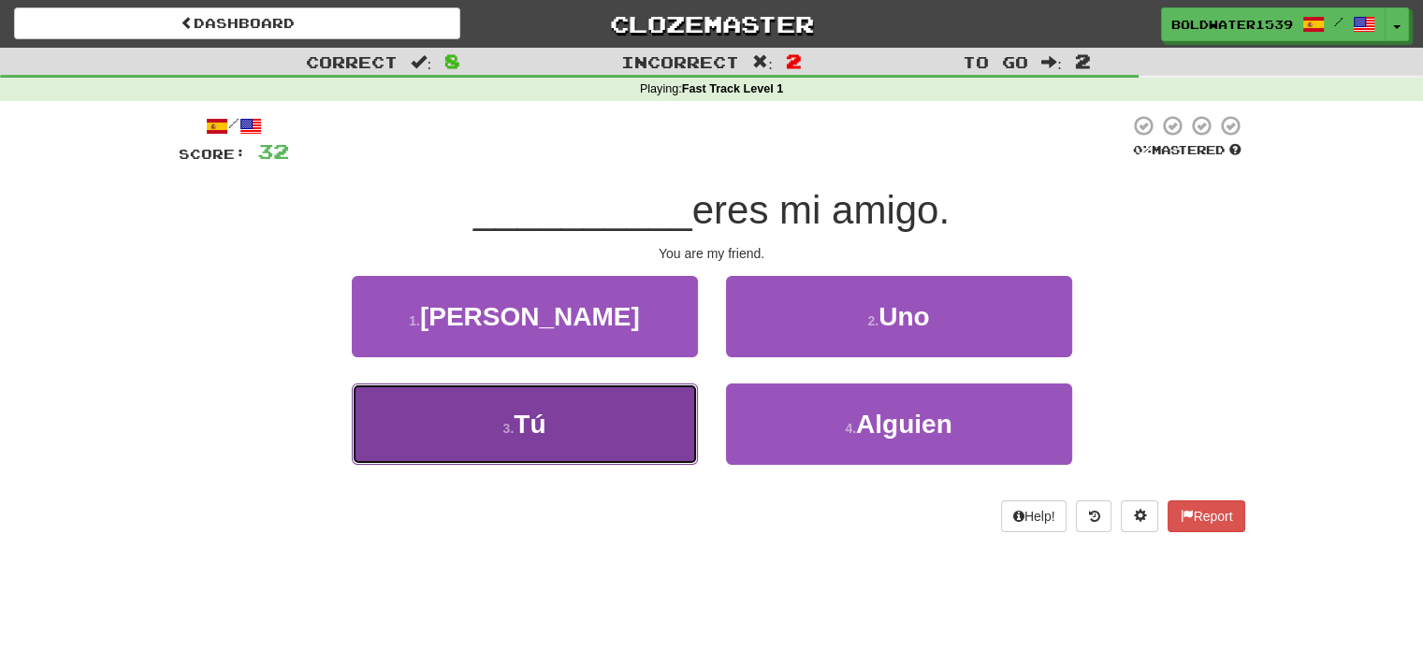
click at [629, 422] on button "3 . Tú" at bounding box center [525, 423] width 346 height 81
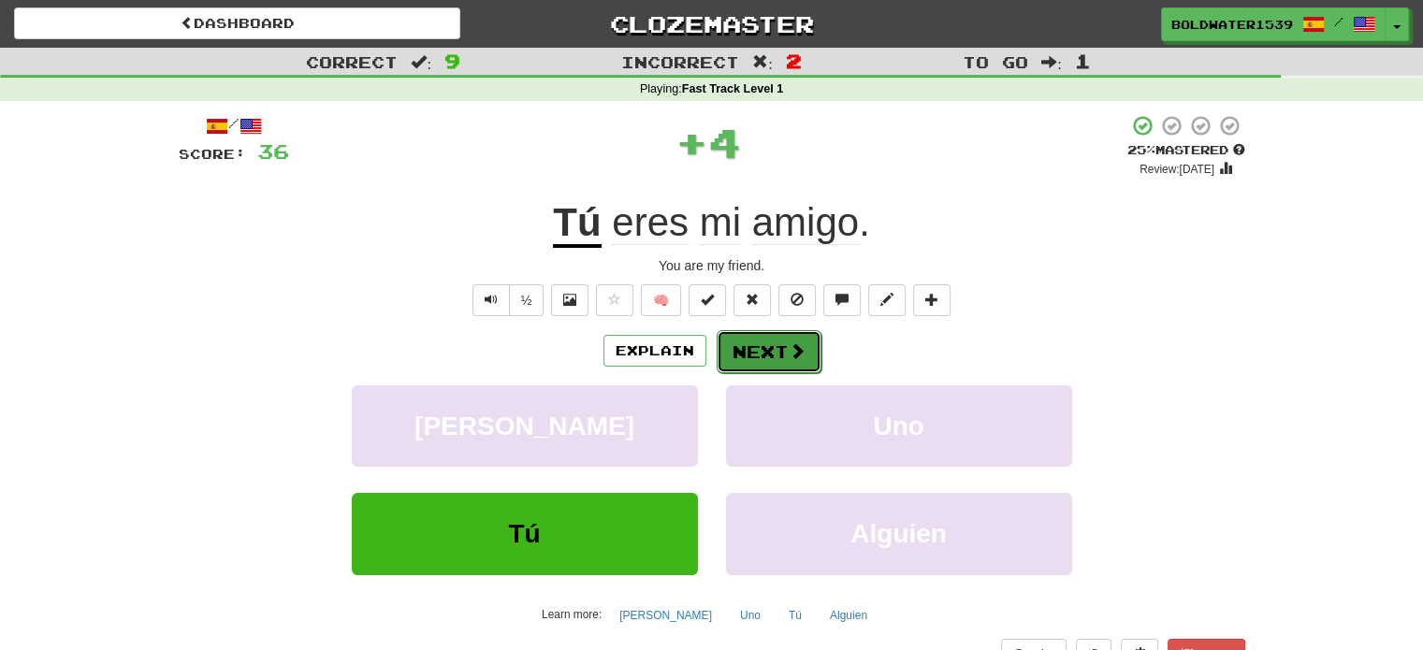
click at [787, 362] on button "Next" at bounding box center [768, 351] width 105 height 43
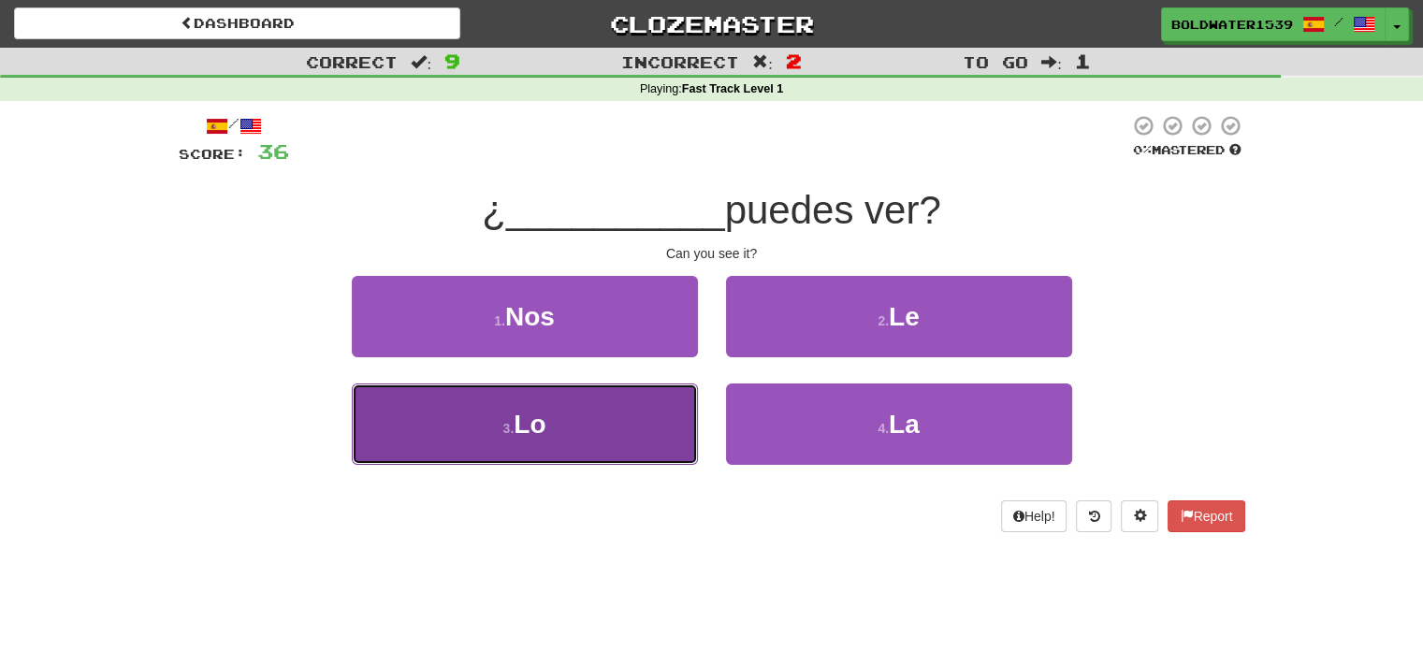
click at [651, 441] on button "3 . Lo" at bounding box center [525, 423] width 346 height 81
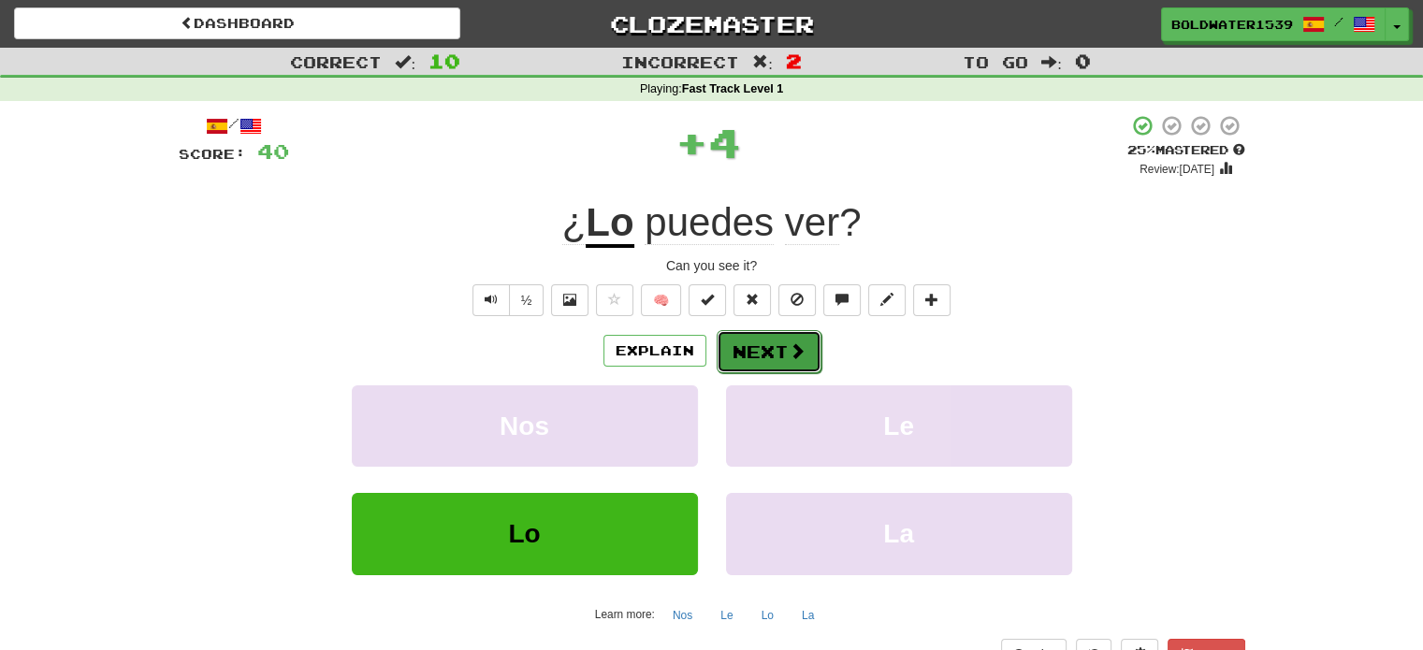
click at [781, 340] on button "Next" at bounding box center [768, 351] width 105 height 43
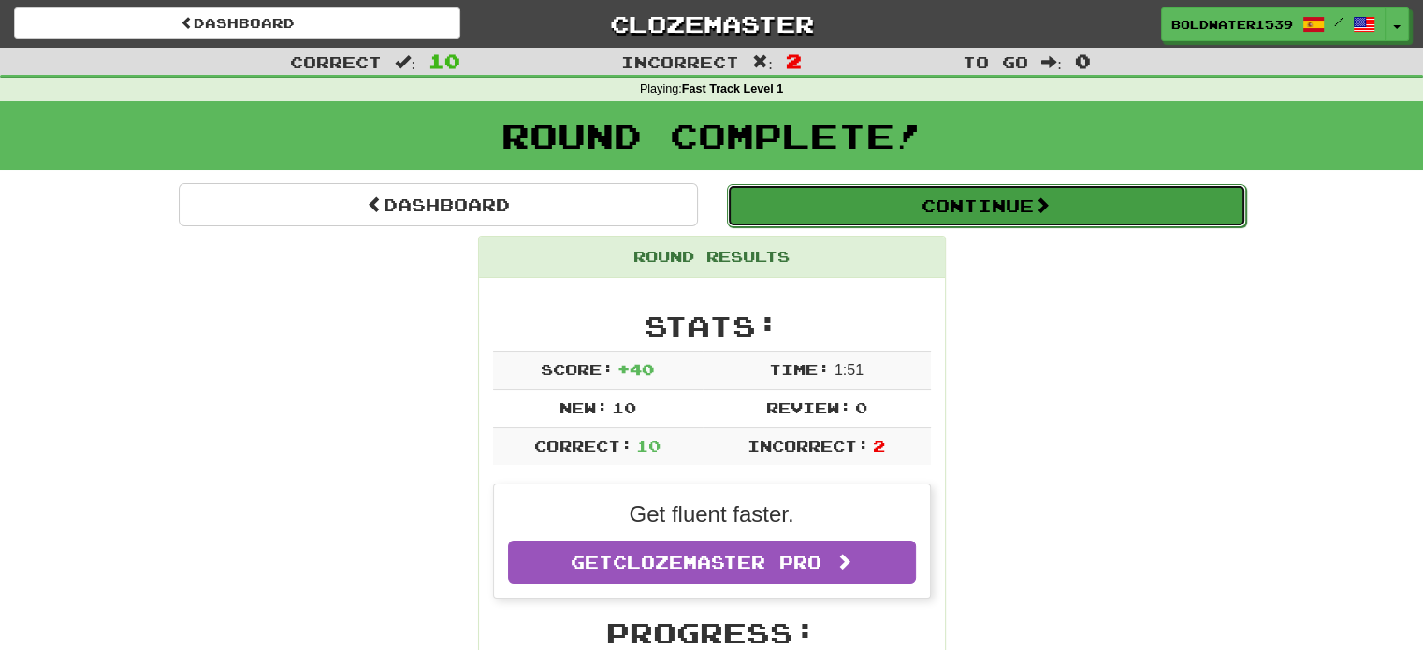
click at [905, 221] on button "Continue" at bounding box center [986, 205] width 519 height 43
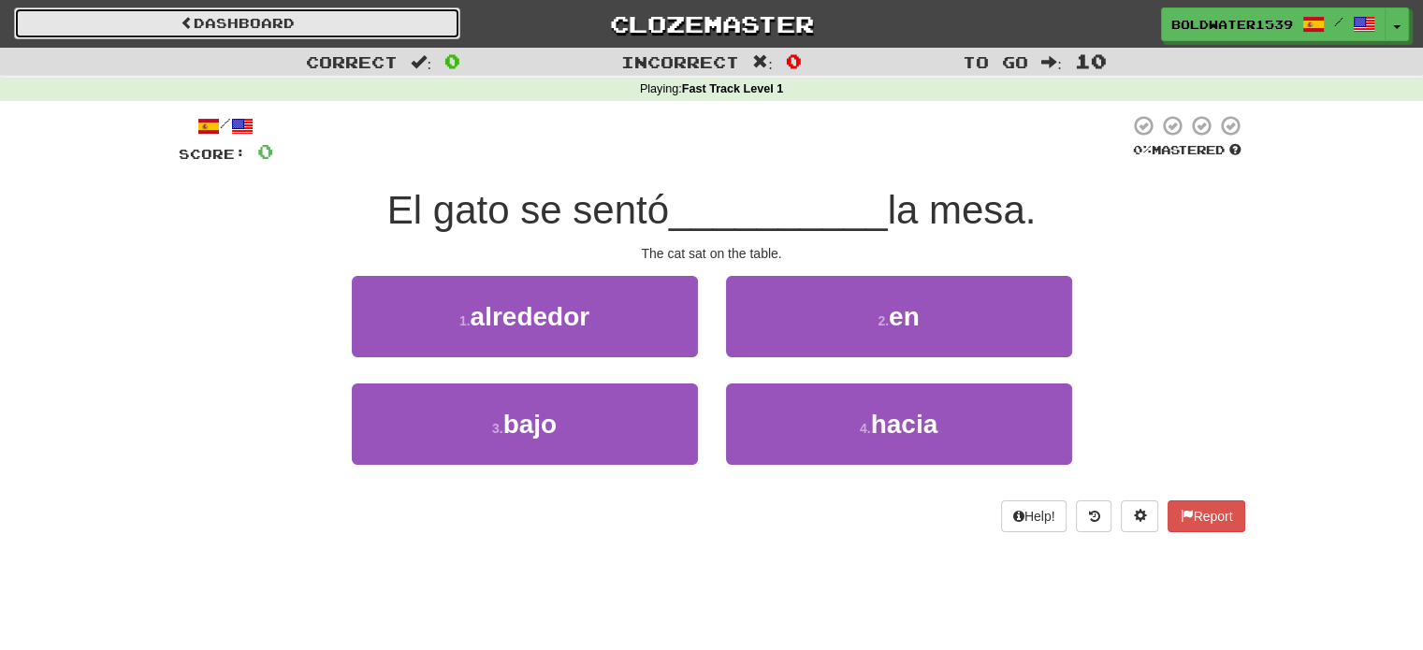
click at [317, 11] on link "Dashboard" at bounding box center [237, 23] width 446 height 32
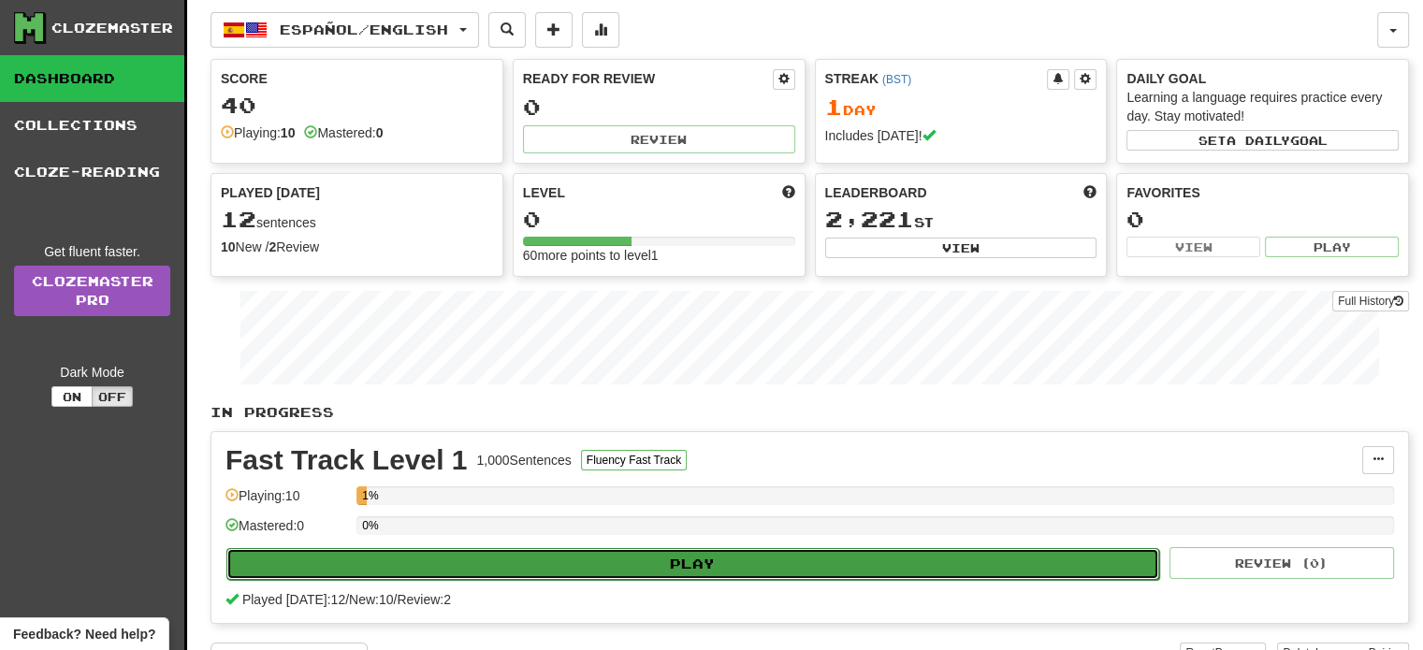
click at [665, 557] on button "Play" at bounding box center [692, 564] width 933 height 32
select select "**"
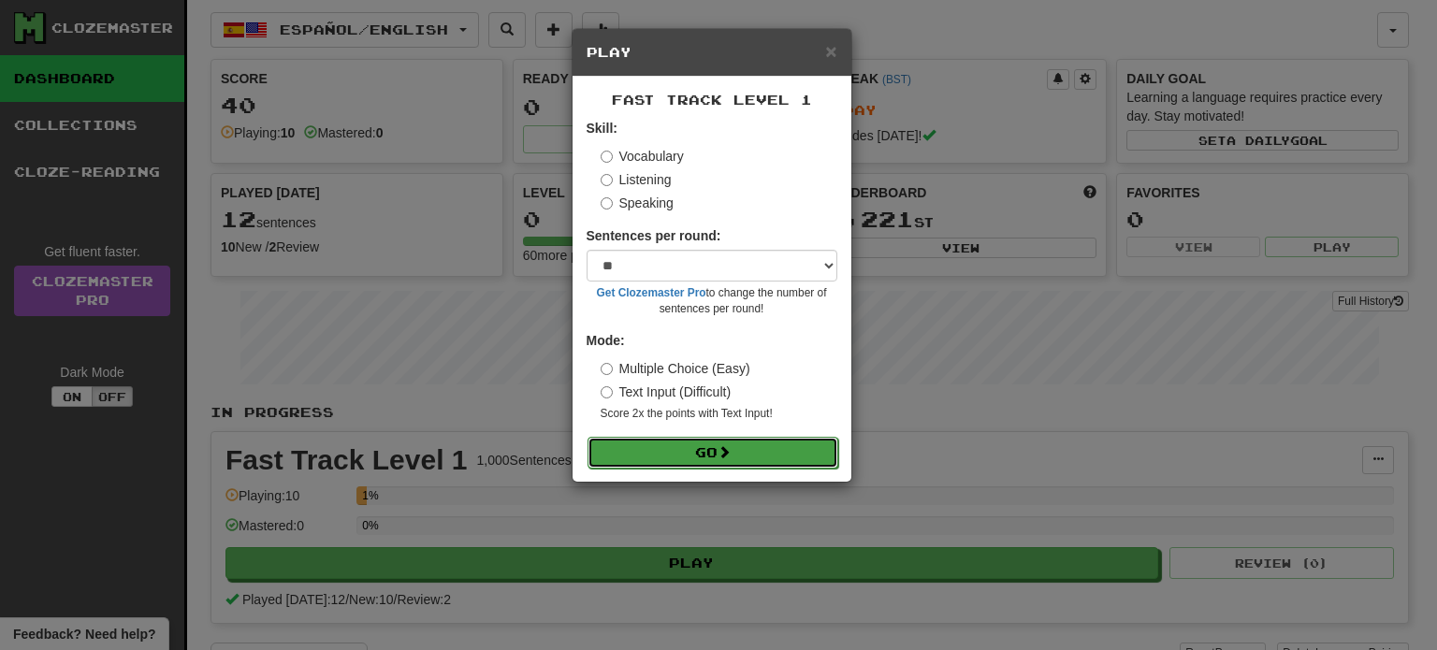
click at [716, 454] on button "Go" at bounding box center [712, 453] width 251 height 32
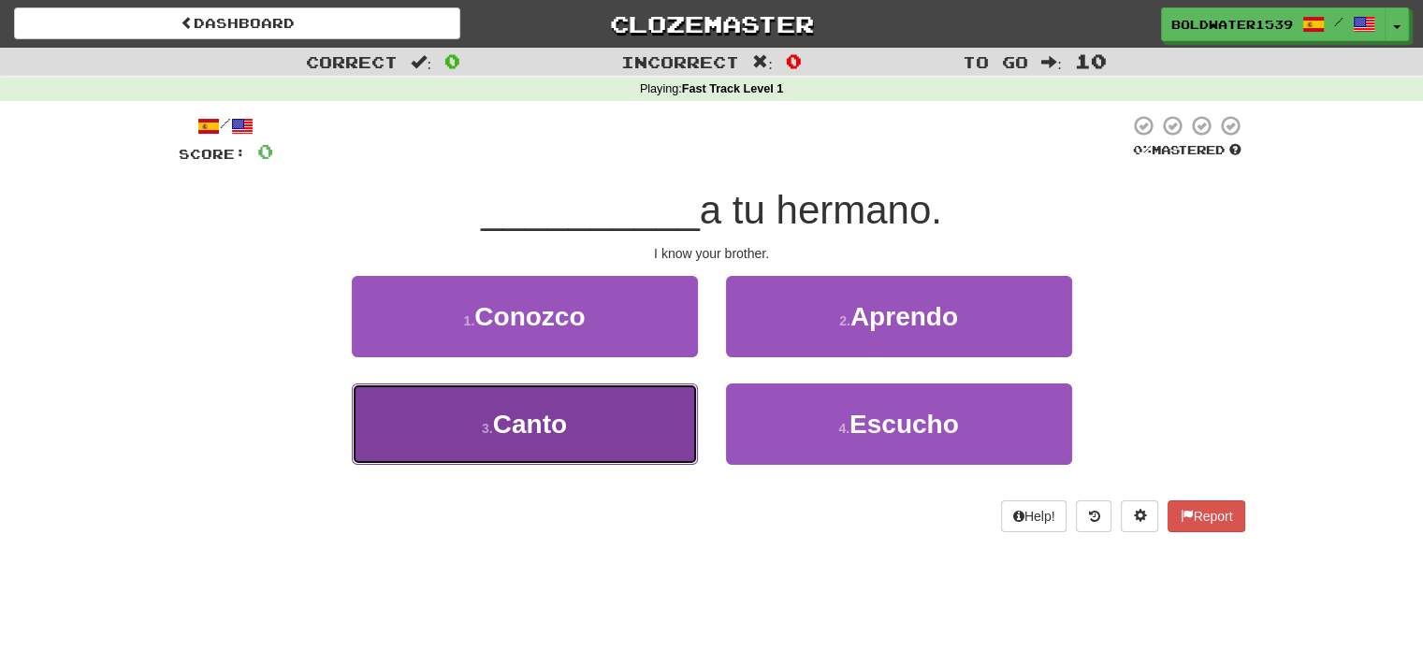
click at [636, 418] on button "3 . Canto" at bounding box center [525, 423] width 346 height 81
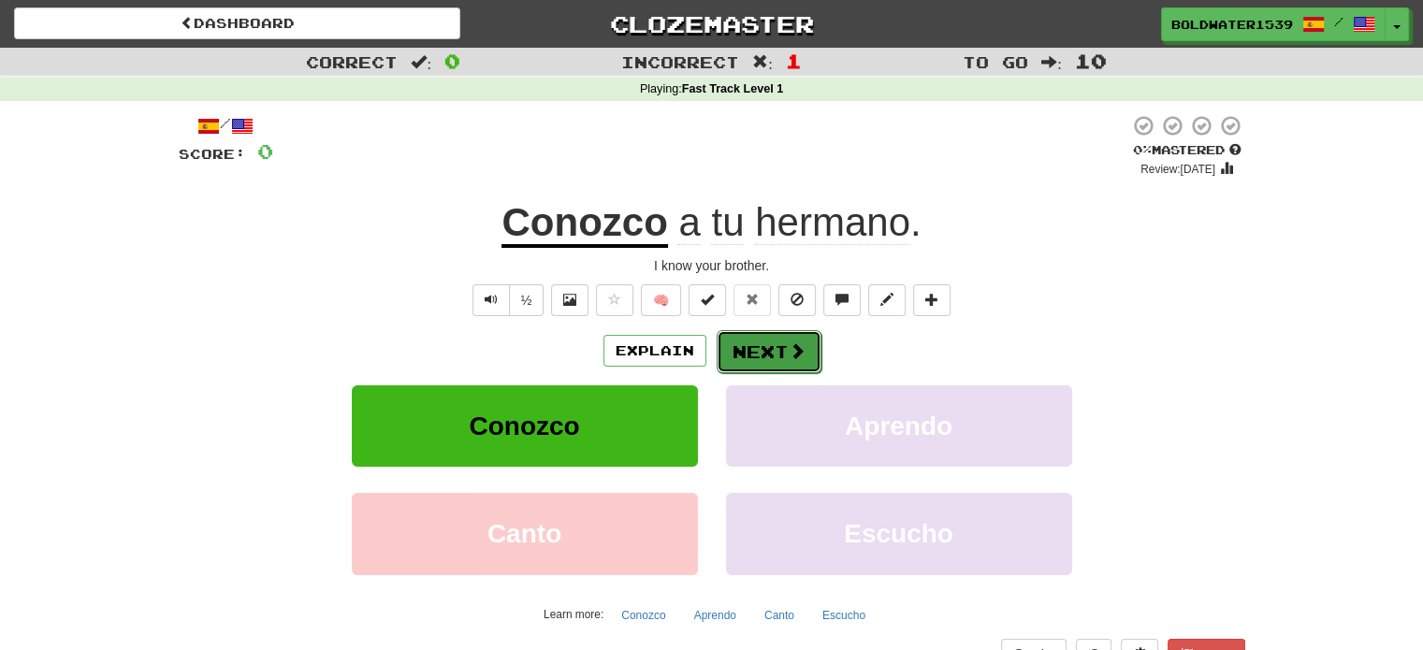
click at [794, 344] on span at bounding box center [796, 350] width 17 height 17
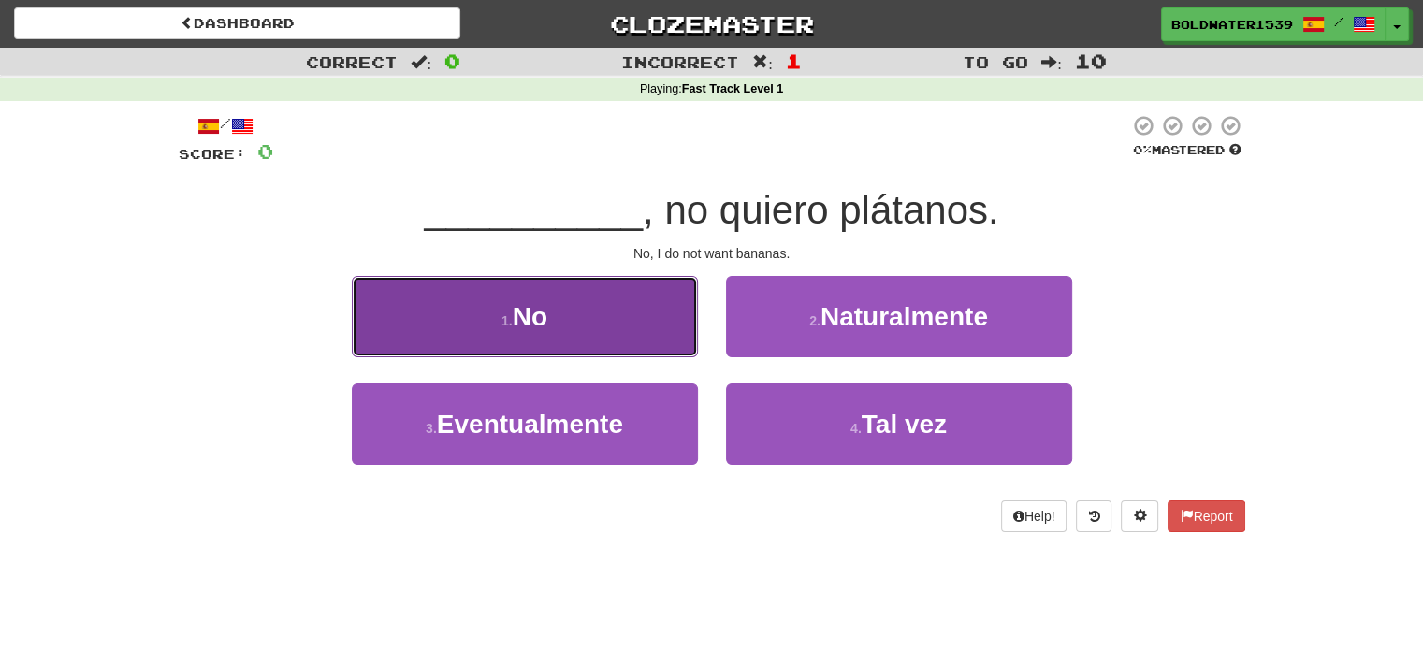
click at [673, 313] on button "1 . No" at bounding box center [525, 316] width 346 height 81
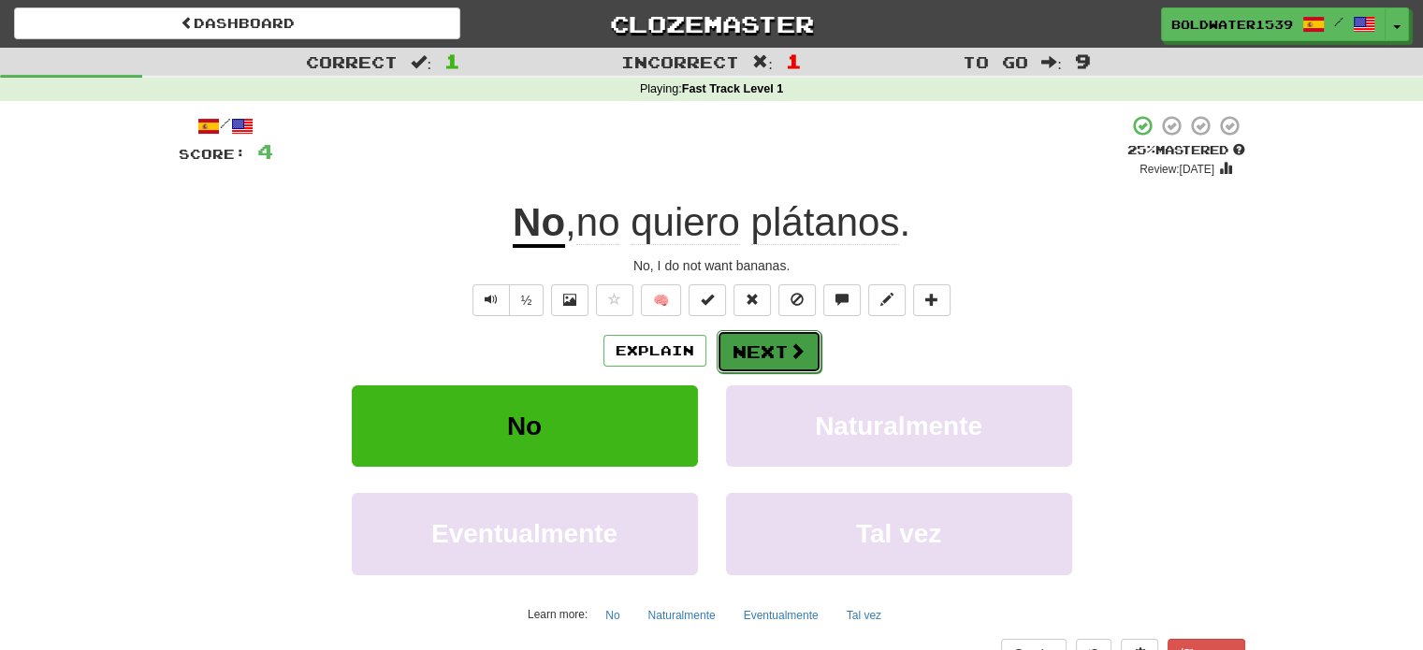
click at [778, 352] on button "Next" at bounding box center [768, 351] width 105 height 43
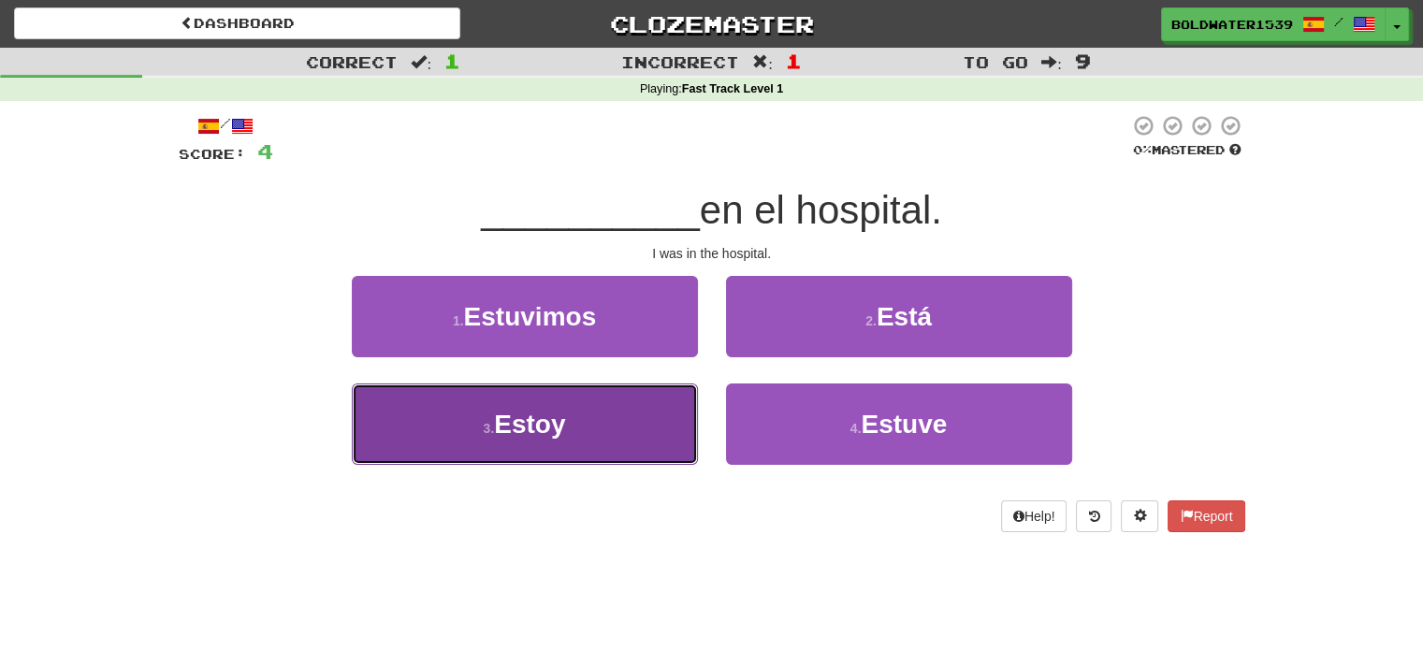
click at [556, 422] on span "Estoy" at bounding box center [529, 424] width 71 height 29
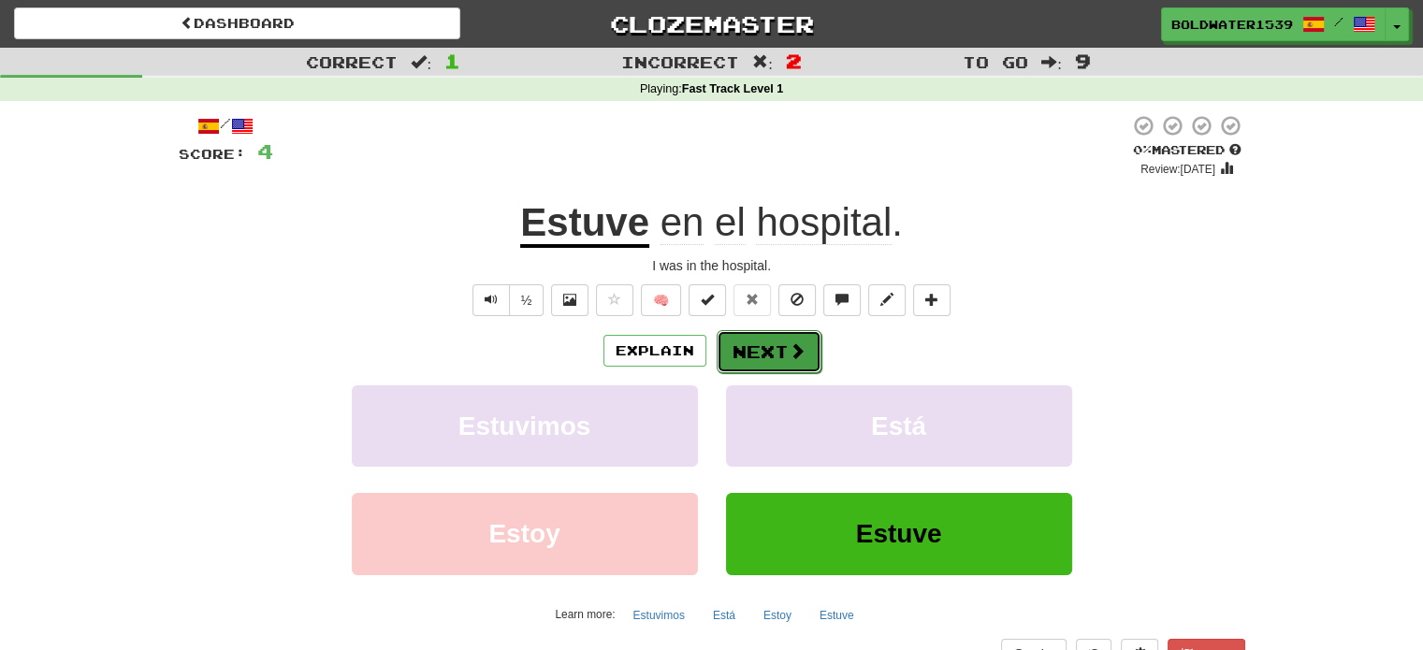
click at [741, 355] on button "Next" at bounding box center [768, 351] width 105 height 43
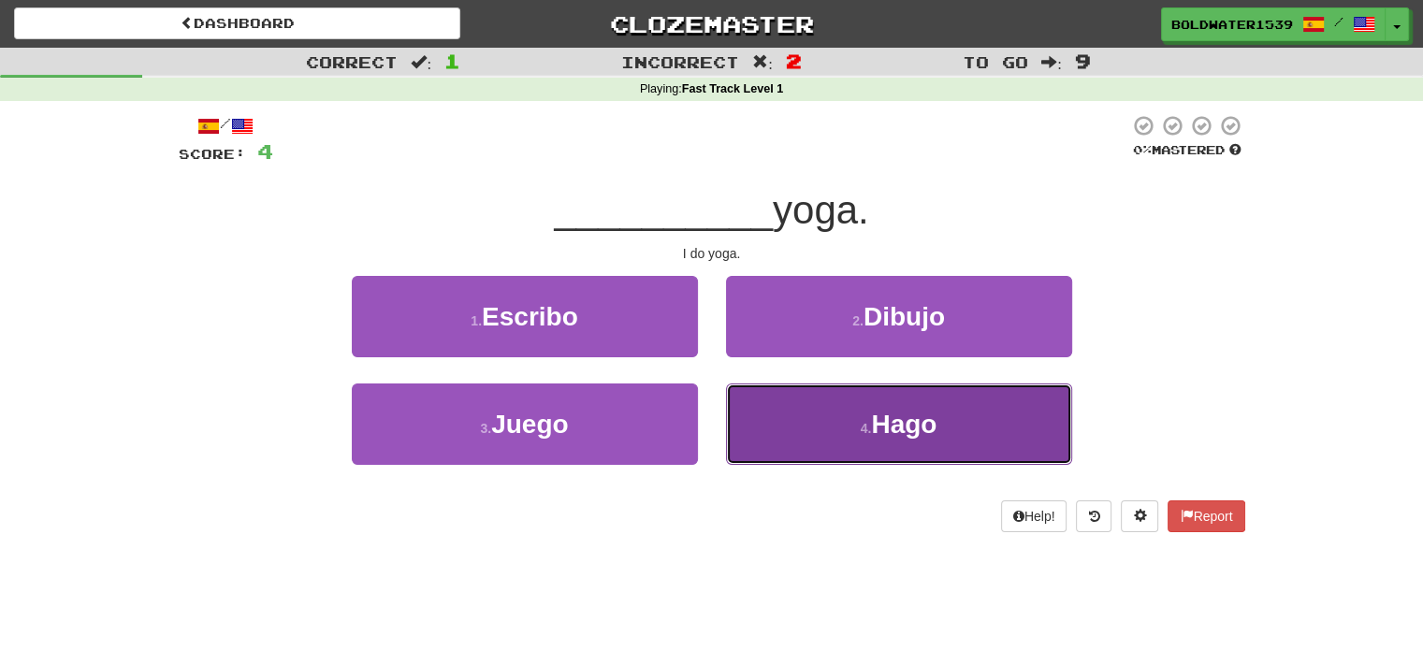
click at [861, 422] on small "4 ." at bounding box center [866, 428] width 11 height 15
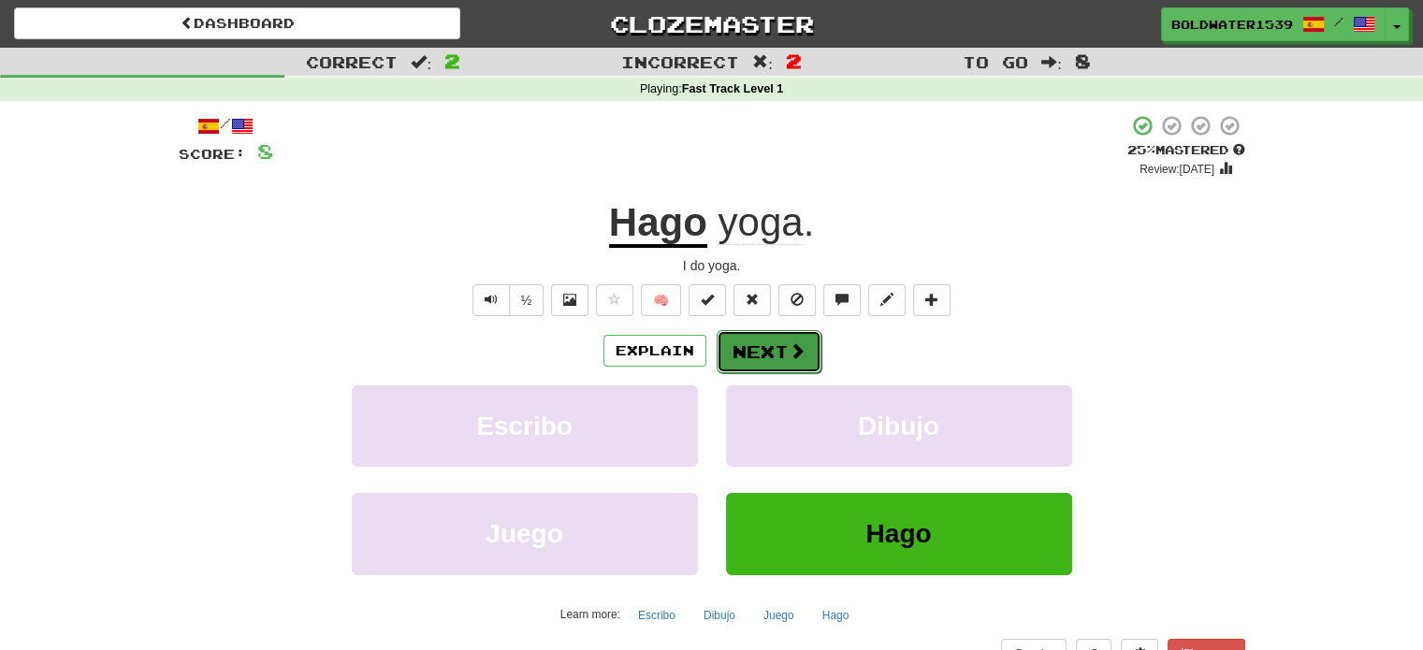
click at [788, 356] on span at bounding box center [796, 350] width 17 height 17
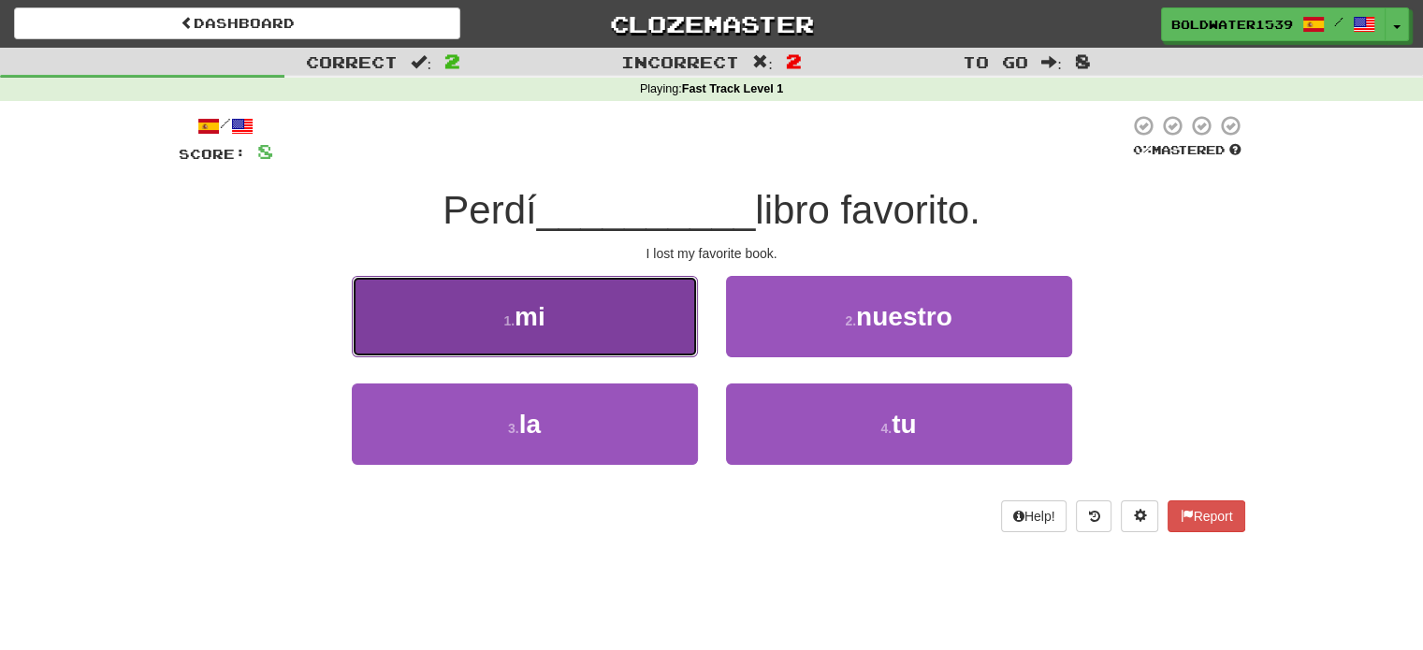
click at [633, 325] on button "1 . mi" at bounding box center [525, 316] width 346 height 81
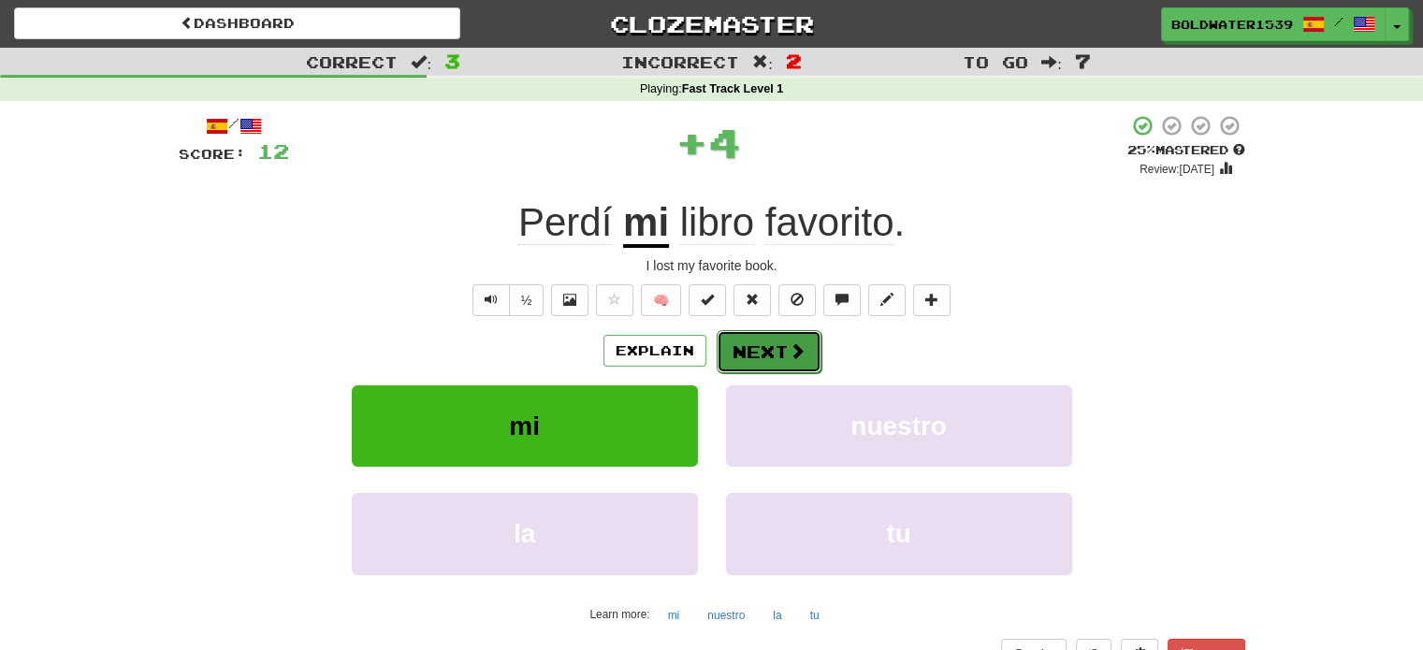
click at [784, 359] on button "Next" at bounding box center [768, 351] width 105 height 43
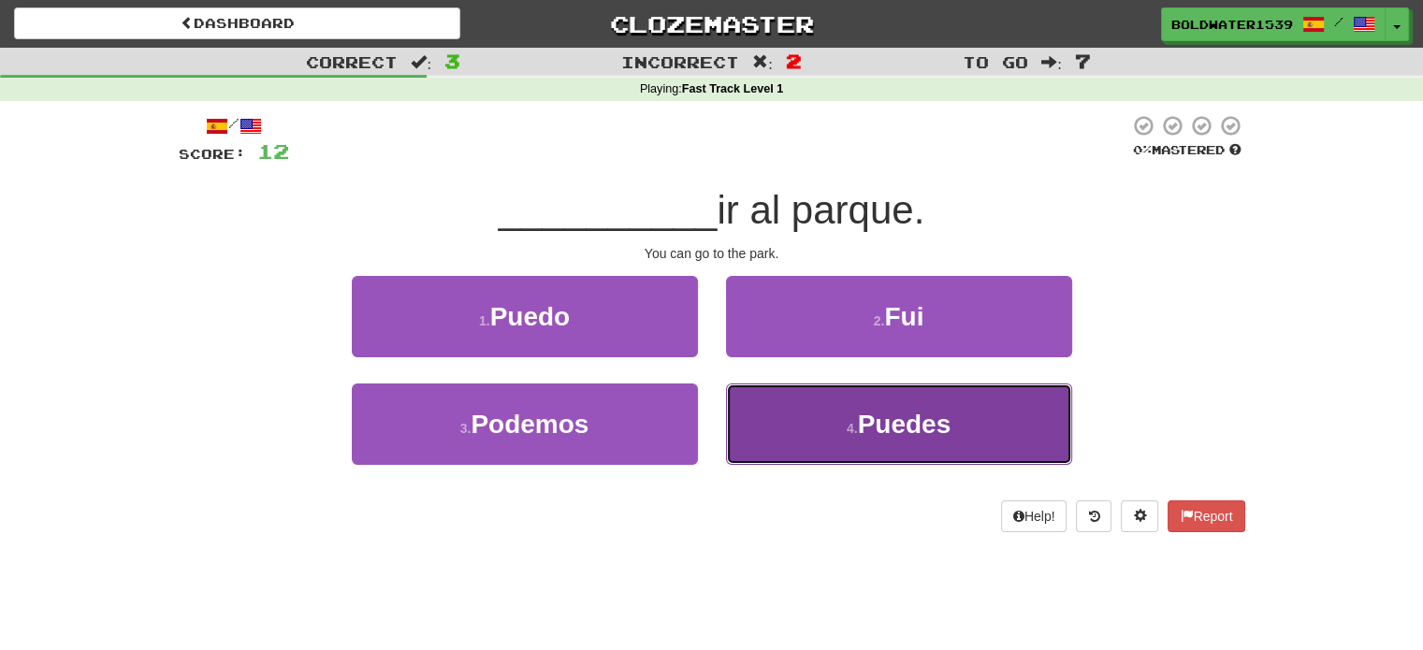
click at [868, 419] on span "Puedes" at bounding box center [905, 424] width 94 height 29
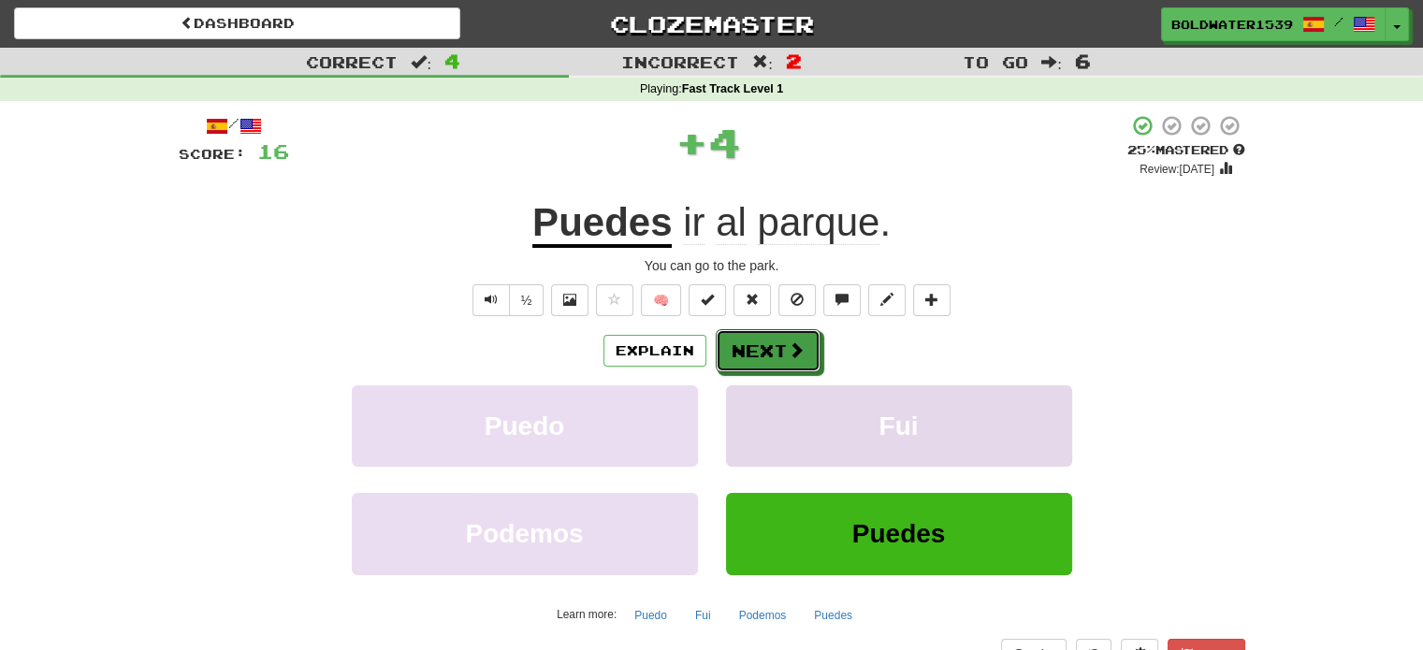
drag, startPoint x: 757, startPoint y: 337, endPoint x: 732, endPoint y: 403, distance: 70.7
click at [739, 393] on div "Explain Next Puedo Fui Podemos Puedes Learn more: Puedo Fui Podemos Puedes" at bounding box center [712, 479] width 1066 height 300
click at [752, 331] on button "Next" at bounding box center [768, 351] width 105 height 43
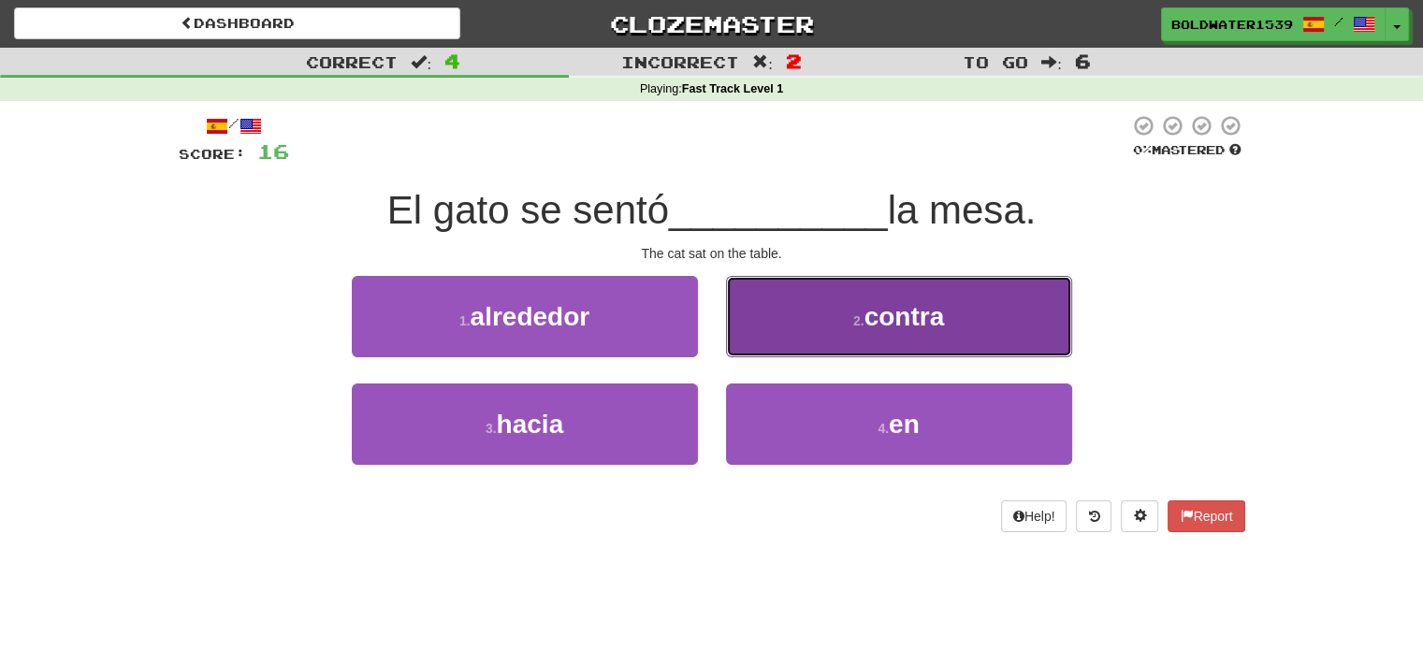
click at [759, 340] on button "2 . contra" at bounding box center [899, 316] width 346 height 81
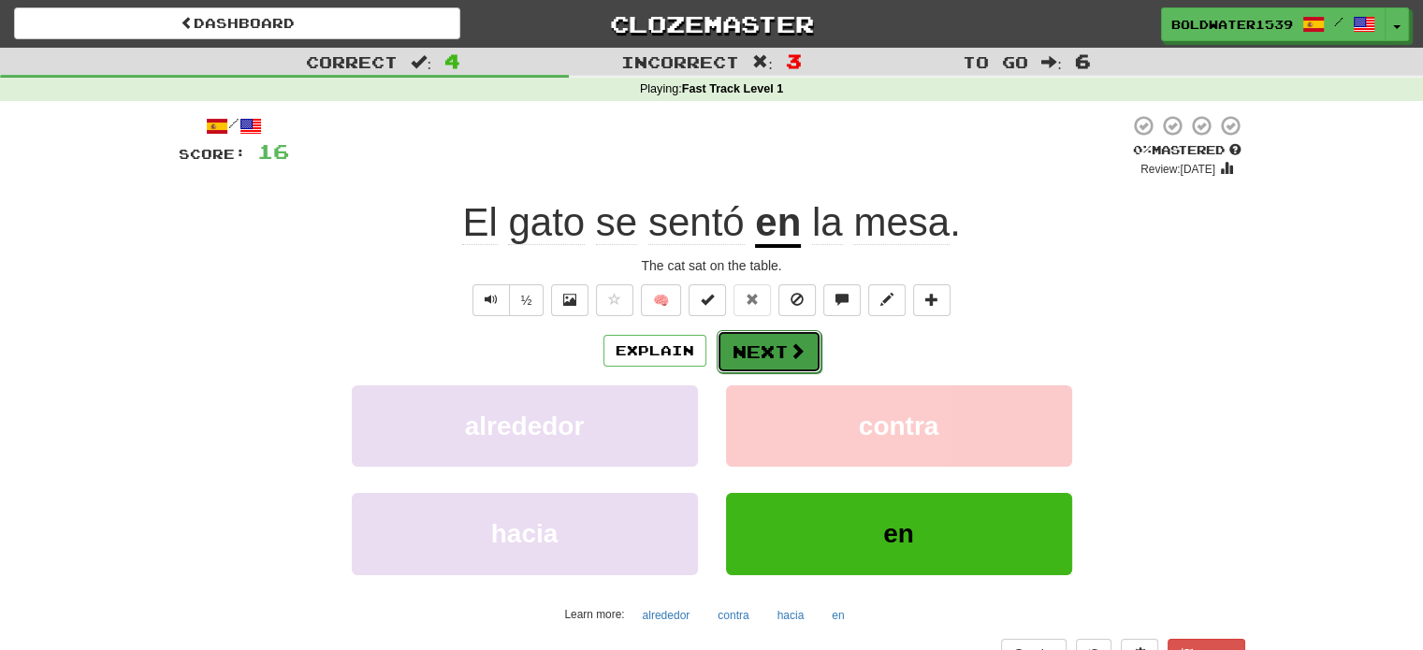
click at [790, 356] on span at bounding box center [796, 350] width 17 height 17
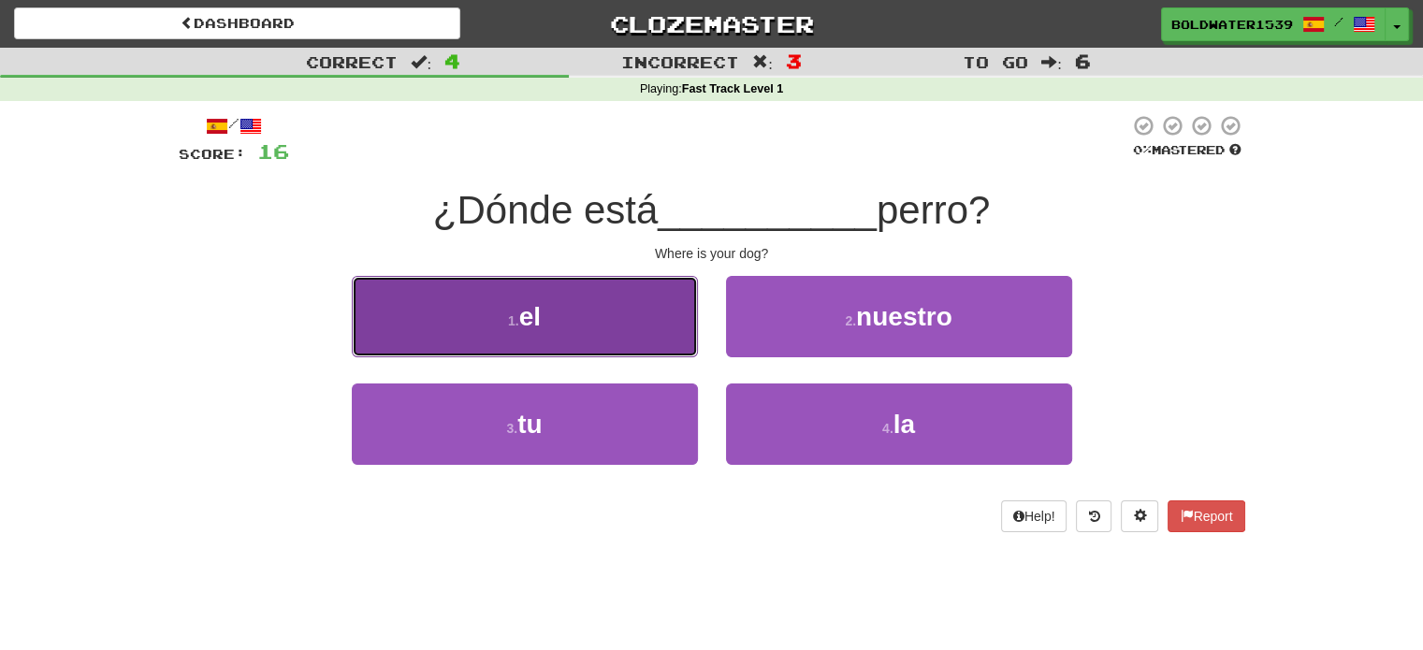
click at [595, 340] on button "1 . el" at bounding box center [525, 316] width 346 height 81
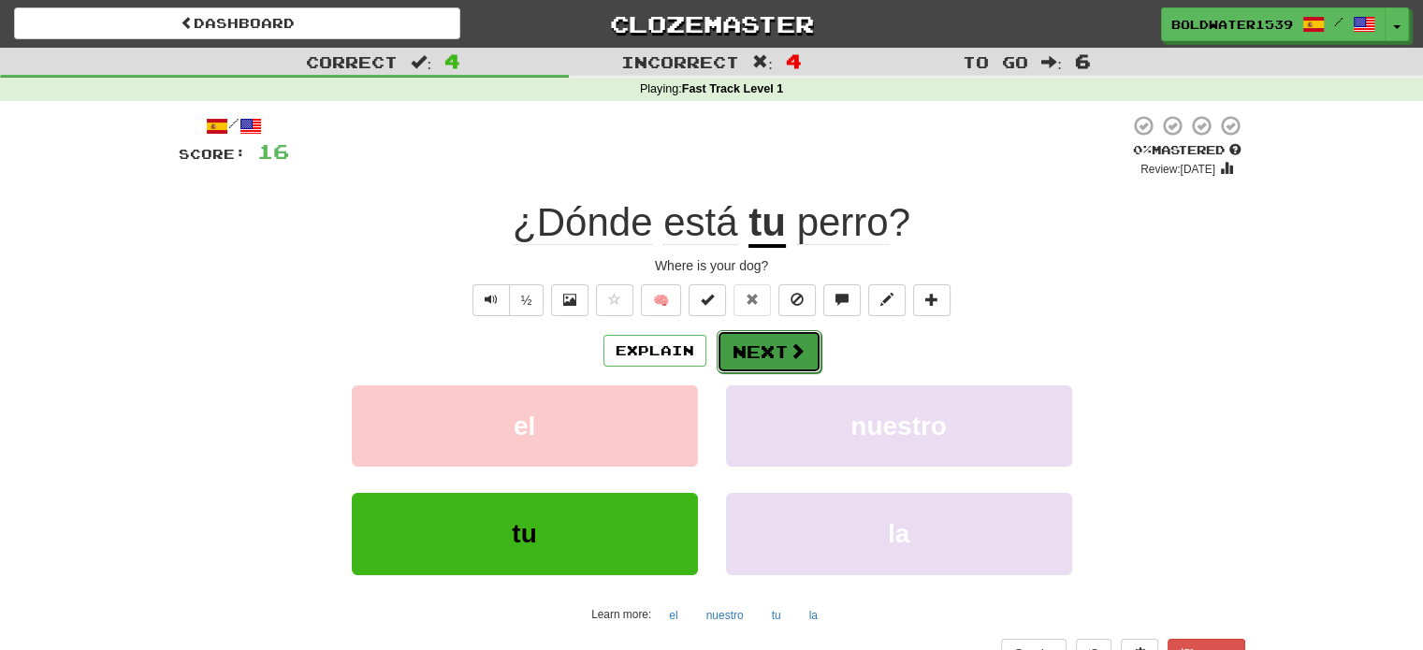
click at [790, 347] on span at bounding box center [796, 350] width 17 height 17
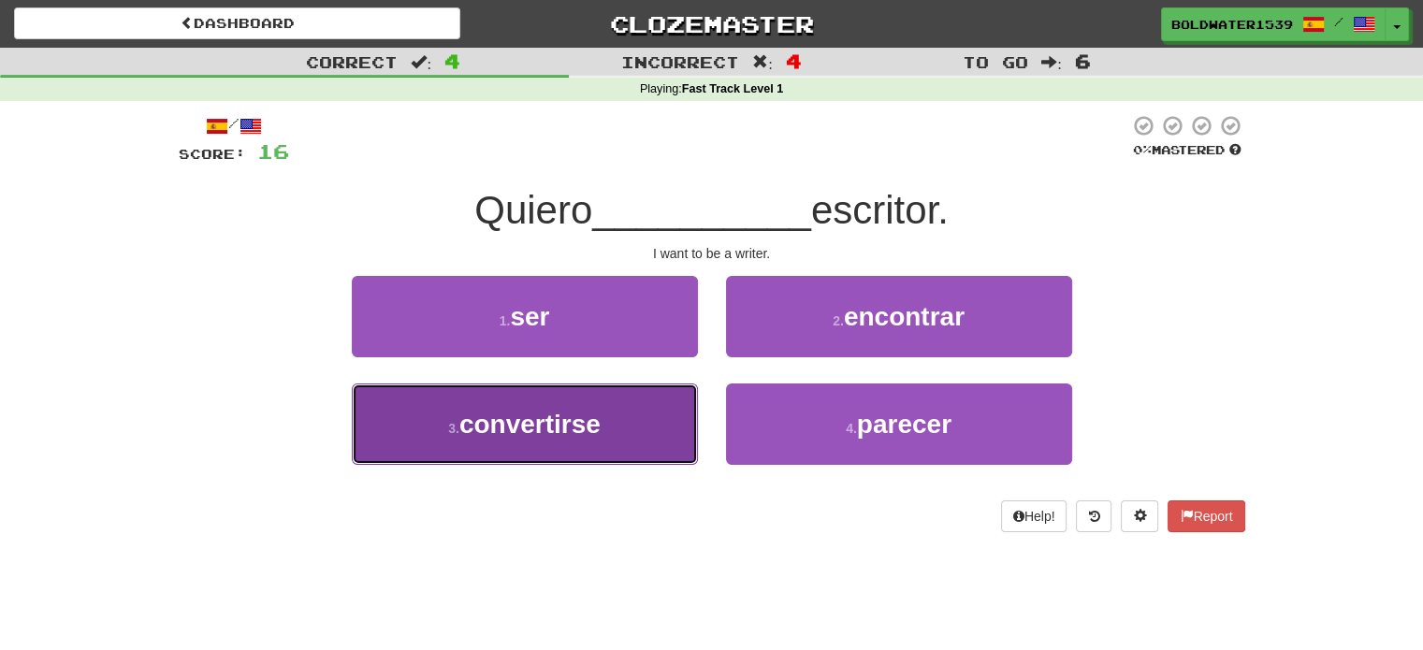
click at [600, 446] on button "3 . convertirse" at bounding box center [525, 423] width 346 height 81
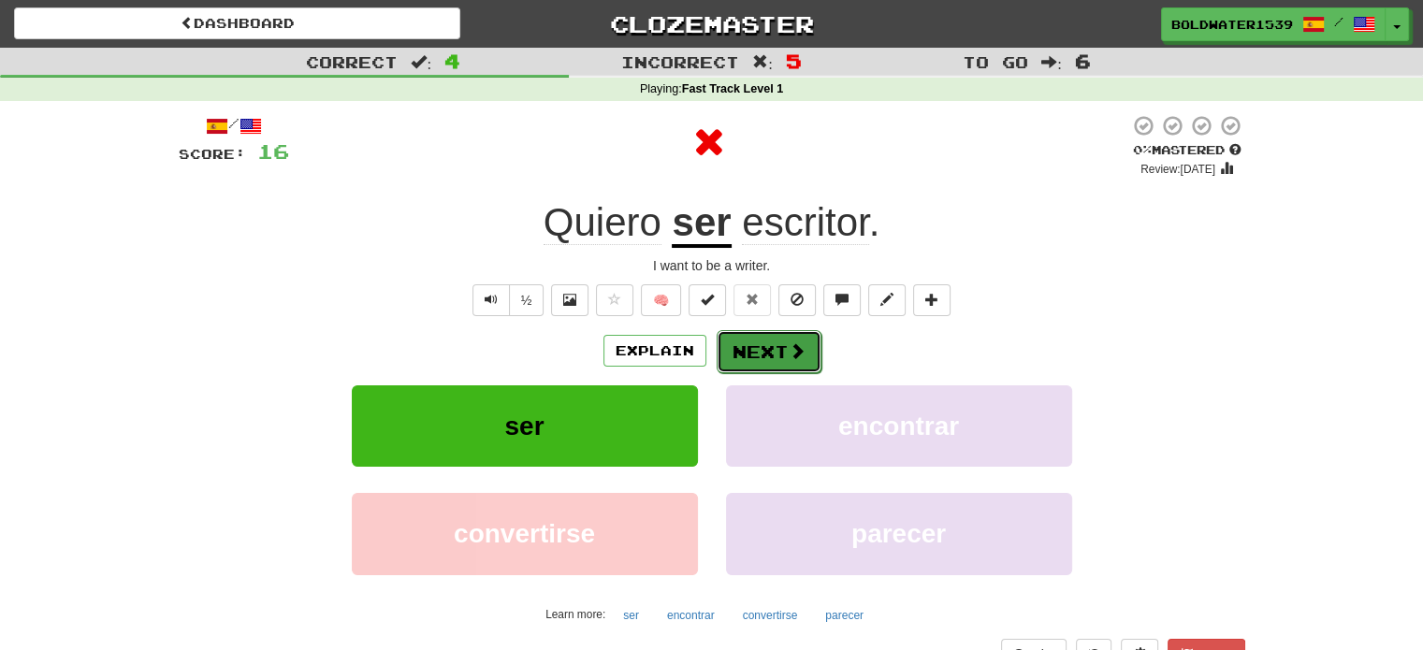
click at [796, 354] on span at bounding box center [796, 350] width 17 height 17
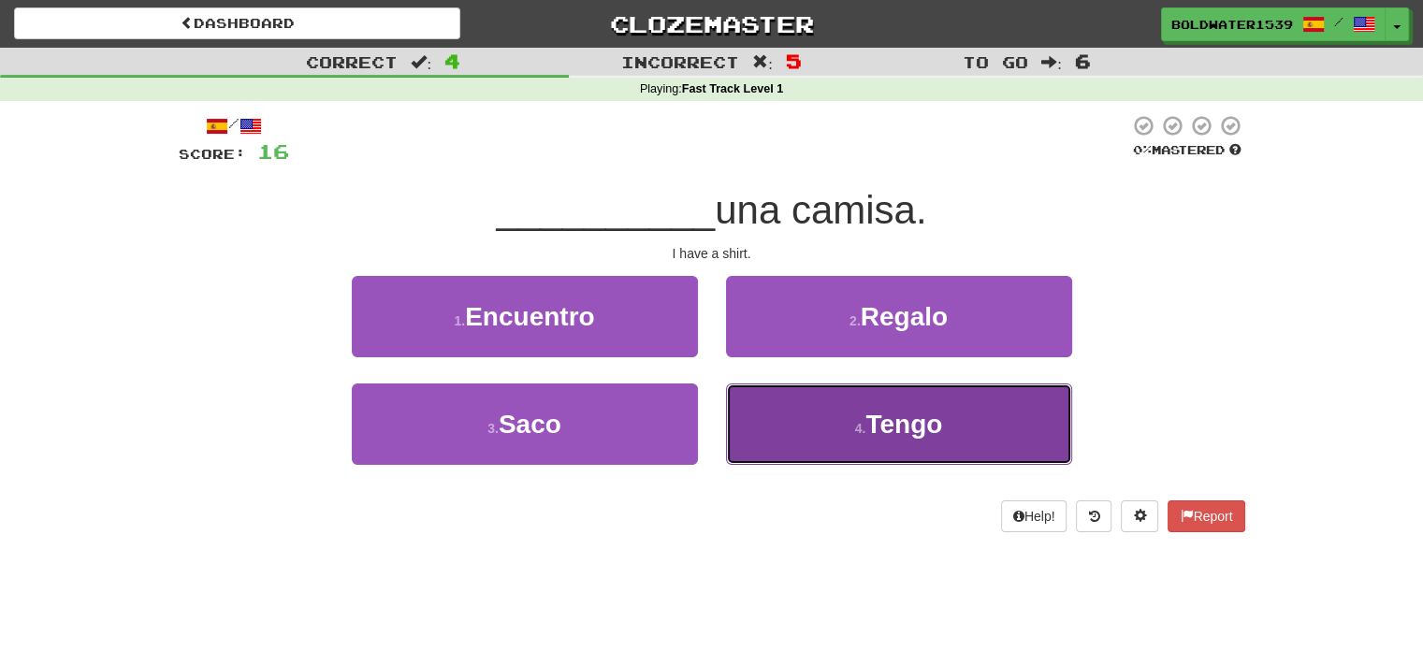
click at [766, 430] on button "4 . Tengo" at bounding box center [899, 423] width 346 height 81
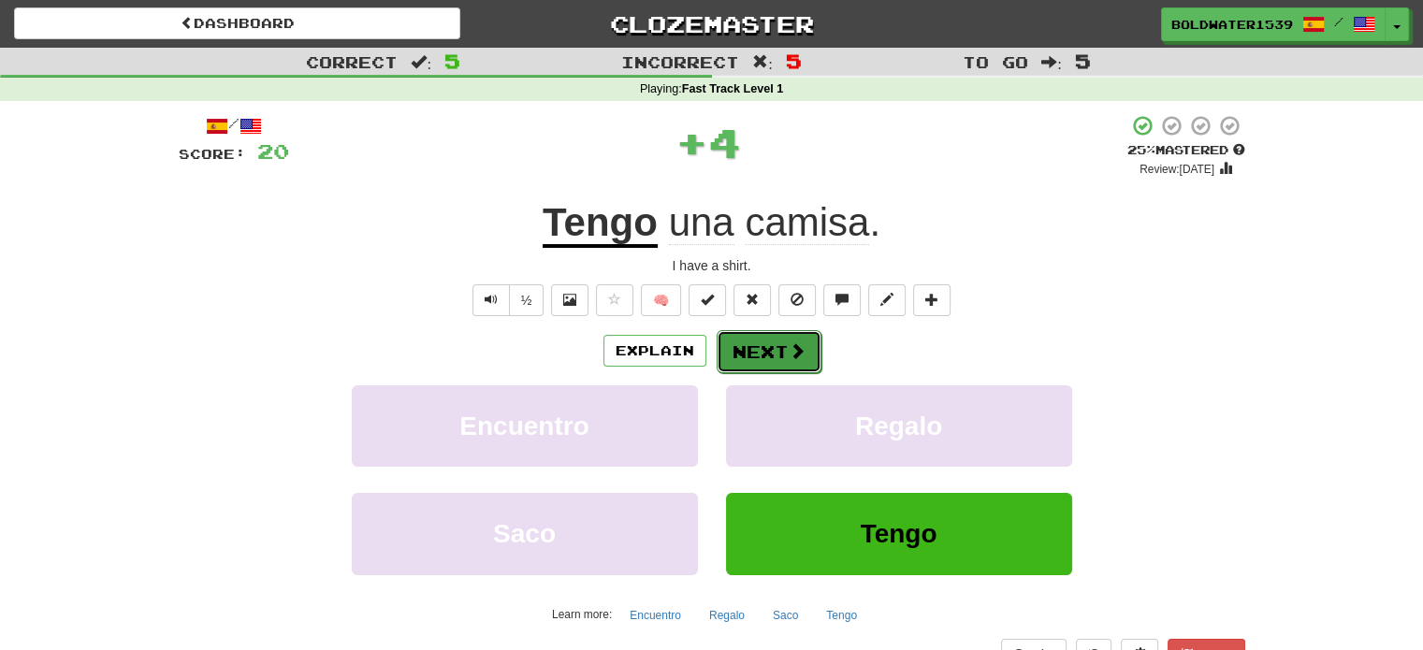
click at [761, 366] on button "Next" at bounding box center [768, 351] width 105 height 43
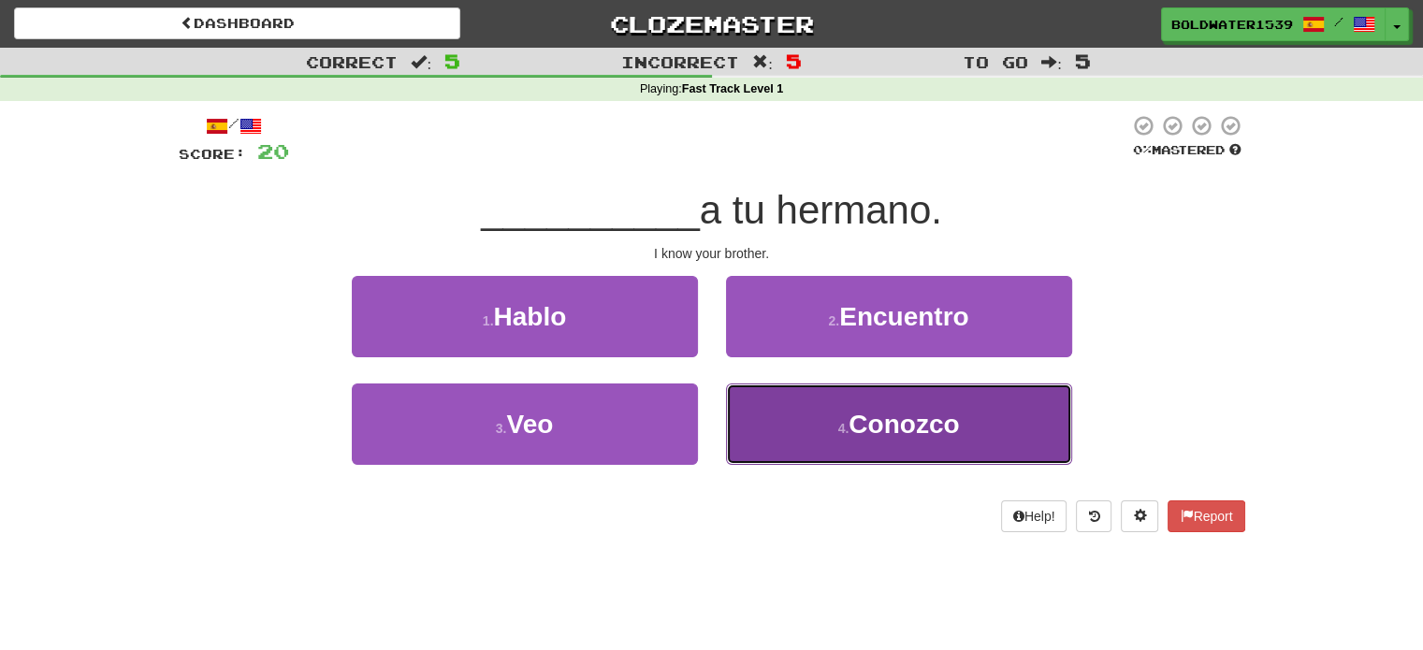
click at [883, 427] on span "Conozco" at bounding box center [903, 424] width 110 height 29
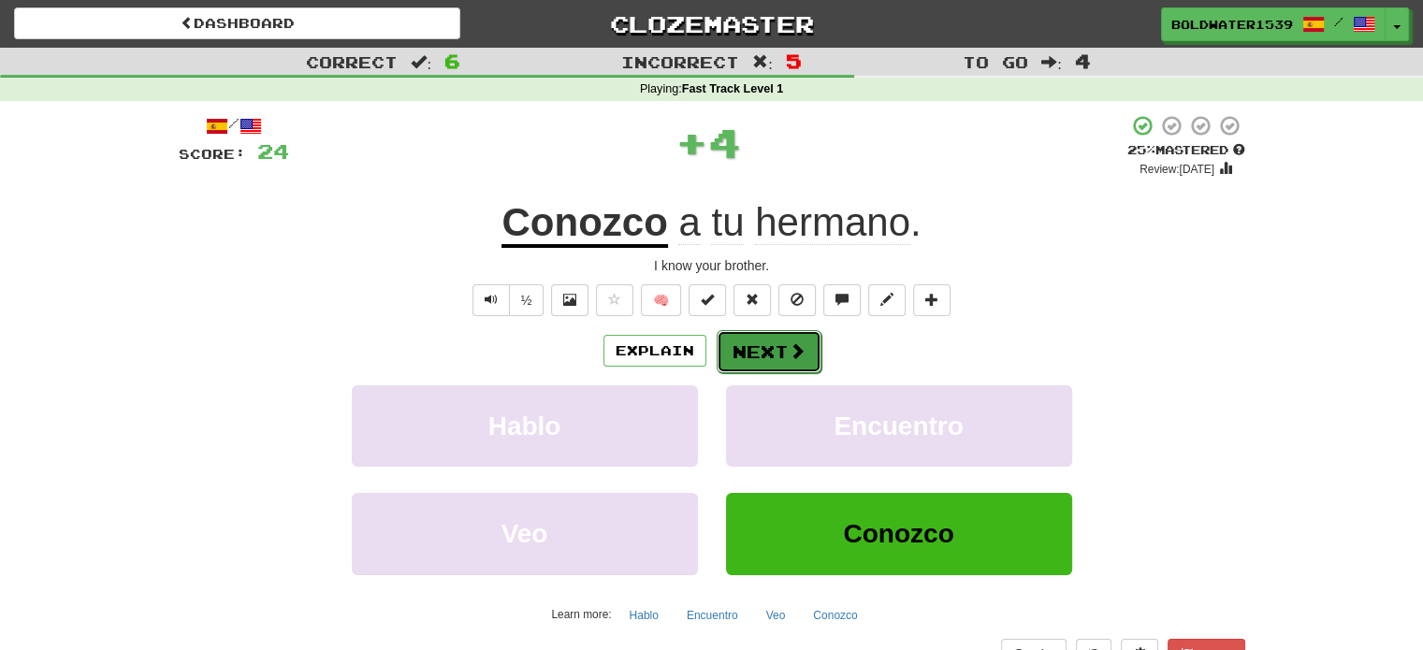
click at [757, 343] on button "Next" at bounding box center [768, 351] width 105 height 43
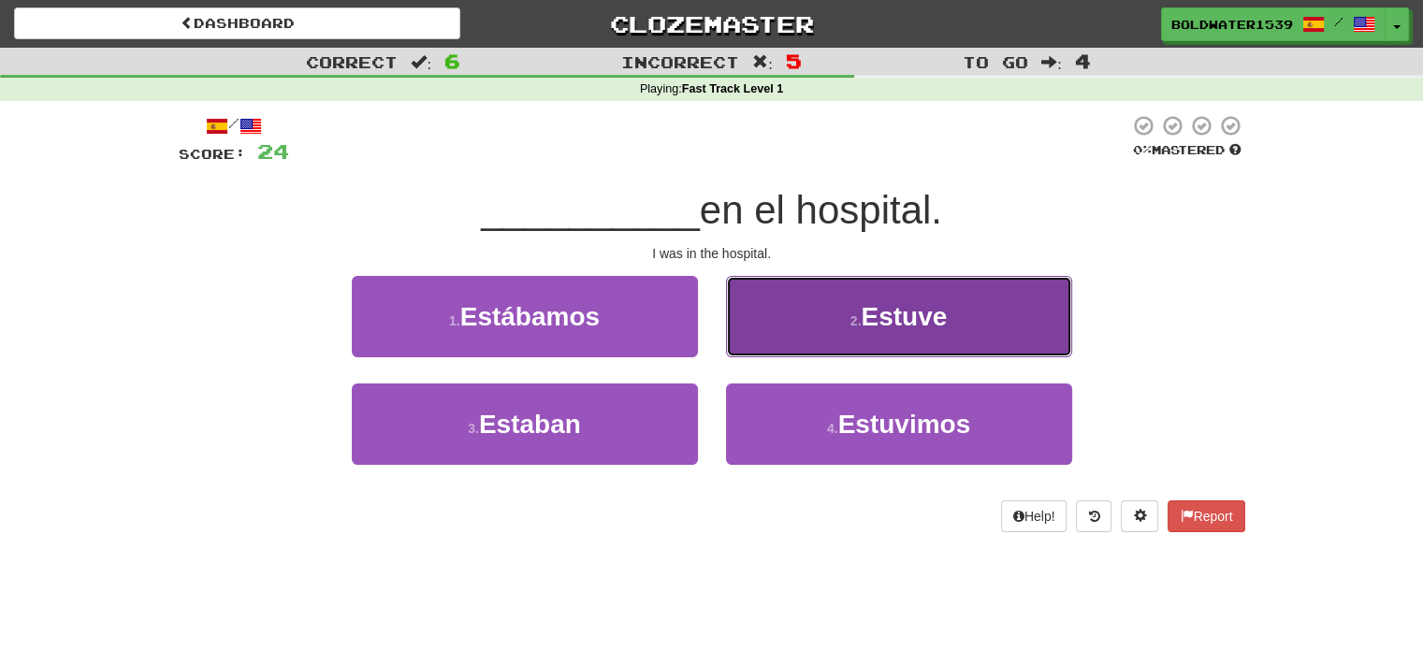
click at [832, 313] on button "2 . Estuve" at bounding box center [899, 316] width 346 height 81
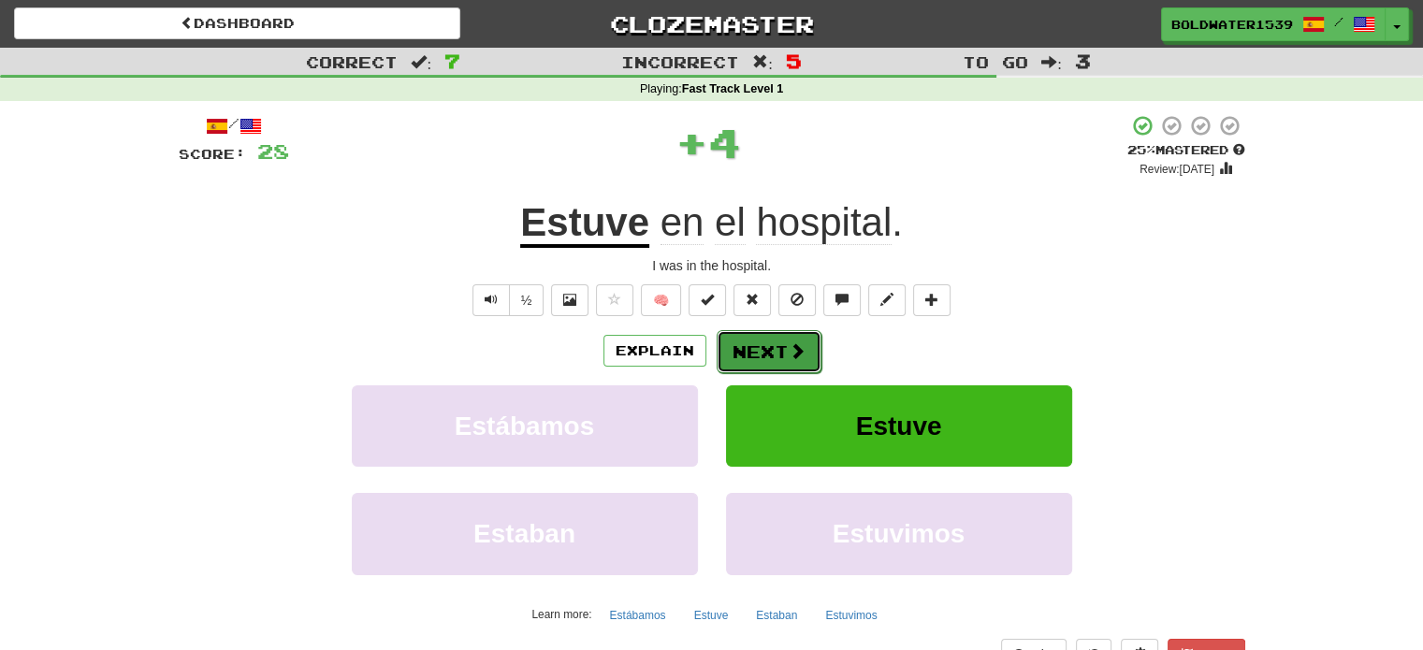
click at [788, 343] on span at bounding box center [796, 350] width 17 height 17
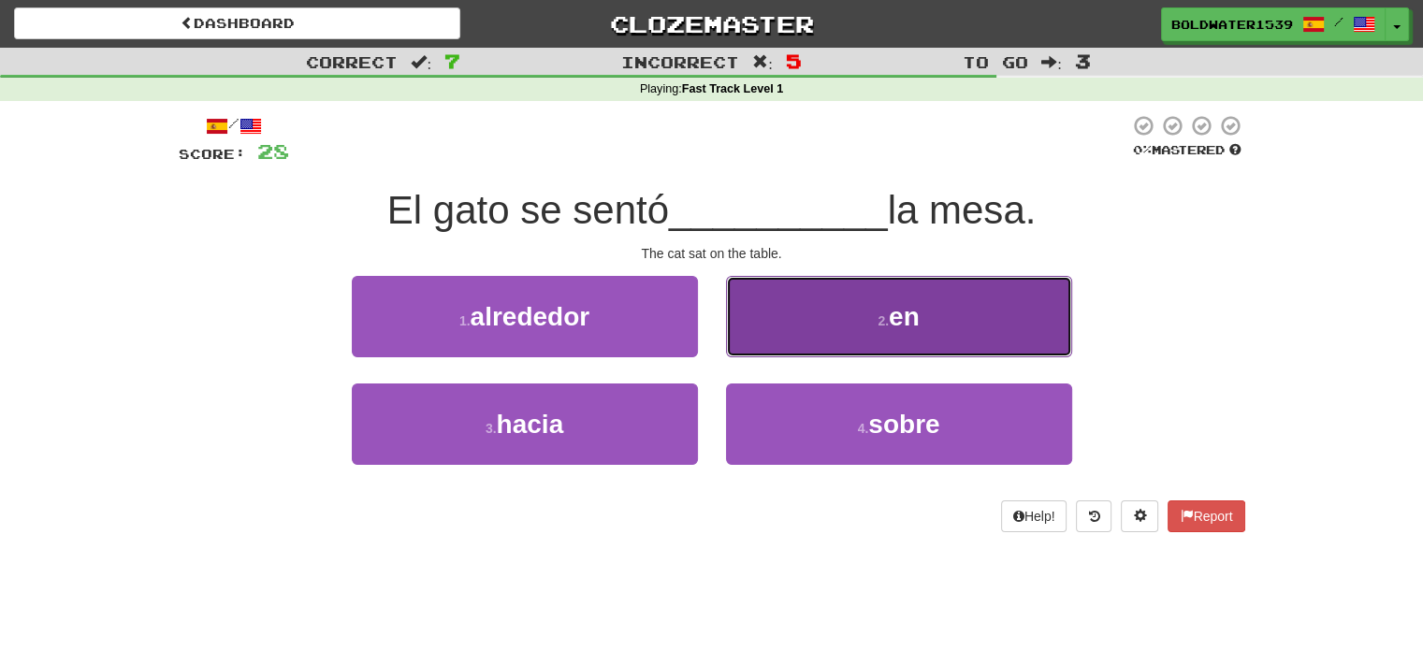
click at [955, 324] on button "2 . en" at bounding box center [899, 316] width 346 height 81
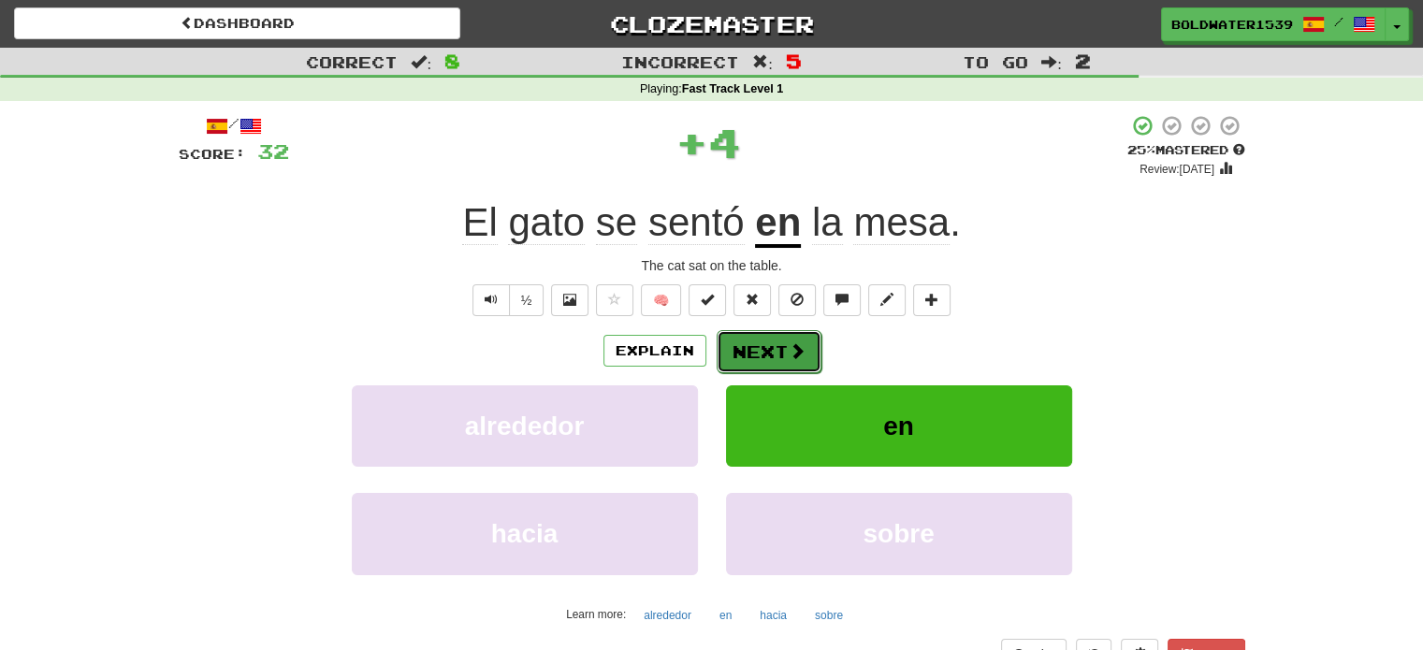
click at [733, 340] on button "Next" at bounding box center [768, 351] width 105 height 43
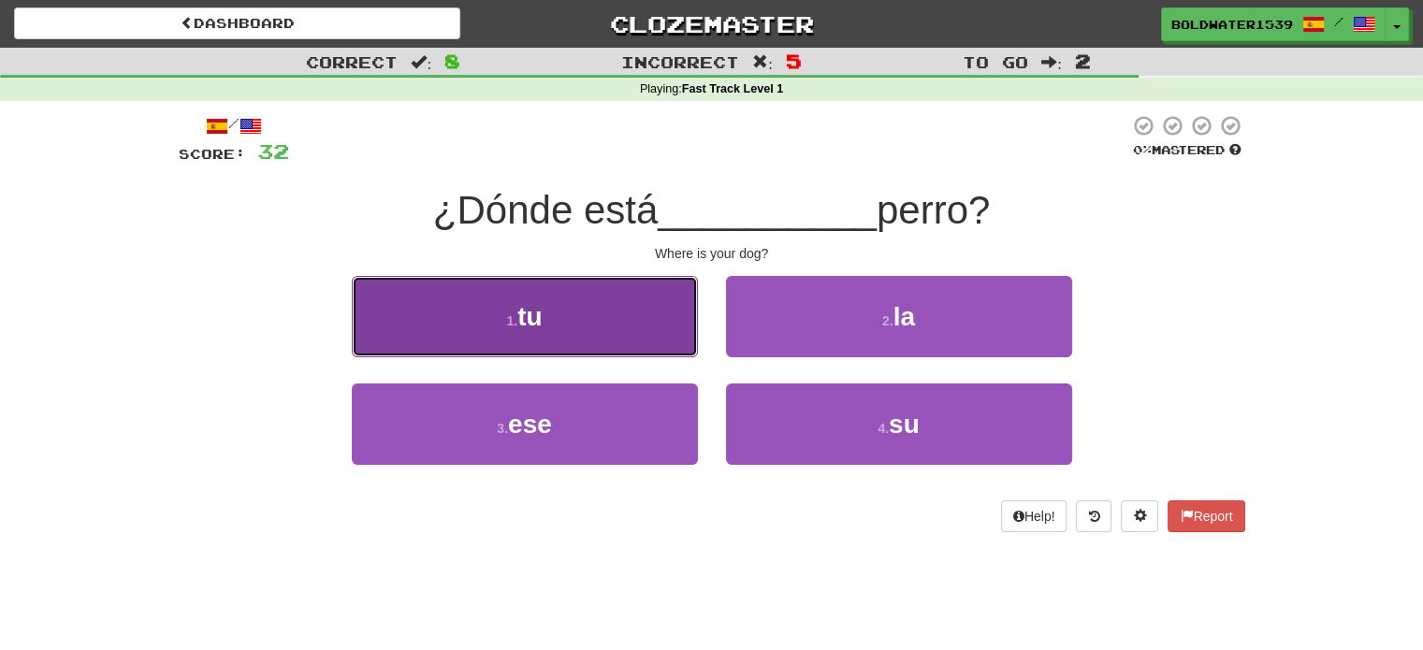
click at [556, 321] on button "1 . tu" at bounding box center [525, 316] width 346 height 81
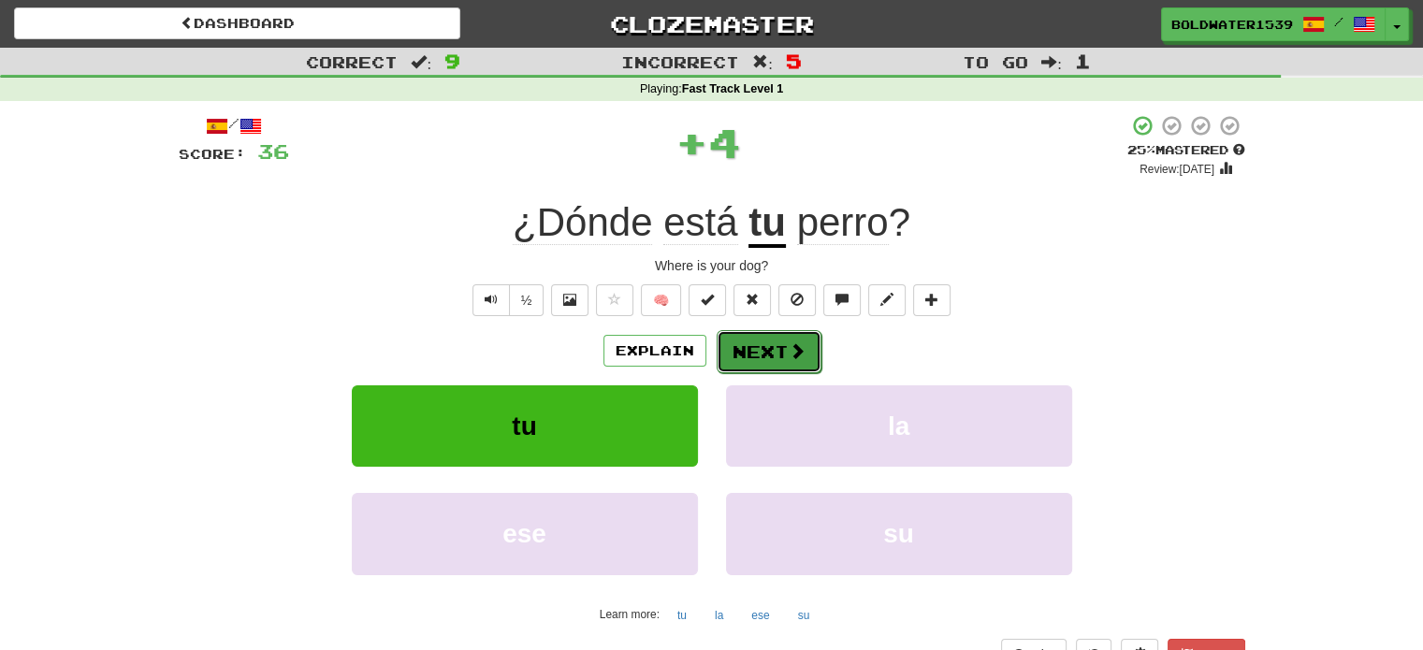
click at [729, 345] on button "Next" at bounding box center [768, 351] width 105 height 43
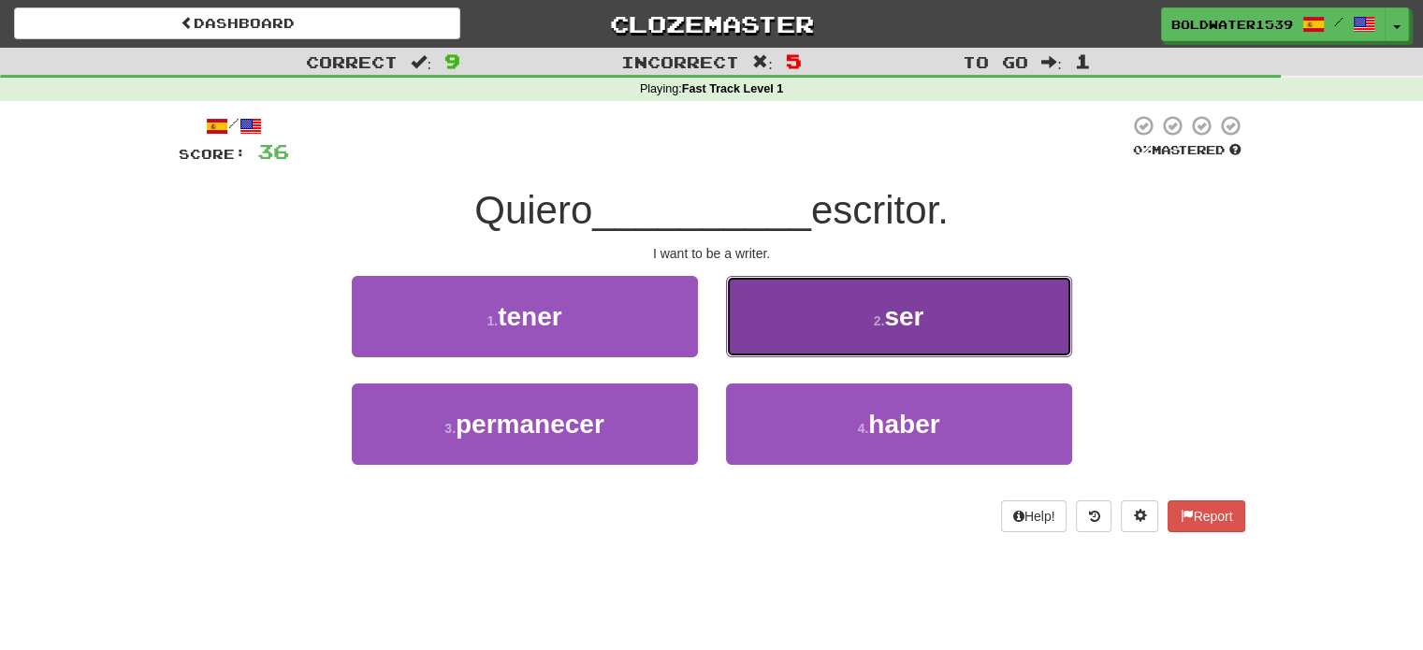
click at [932, 340] on button "2 . ser" at bounding box center [899, 316] width 346 height 81
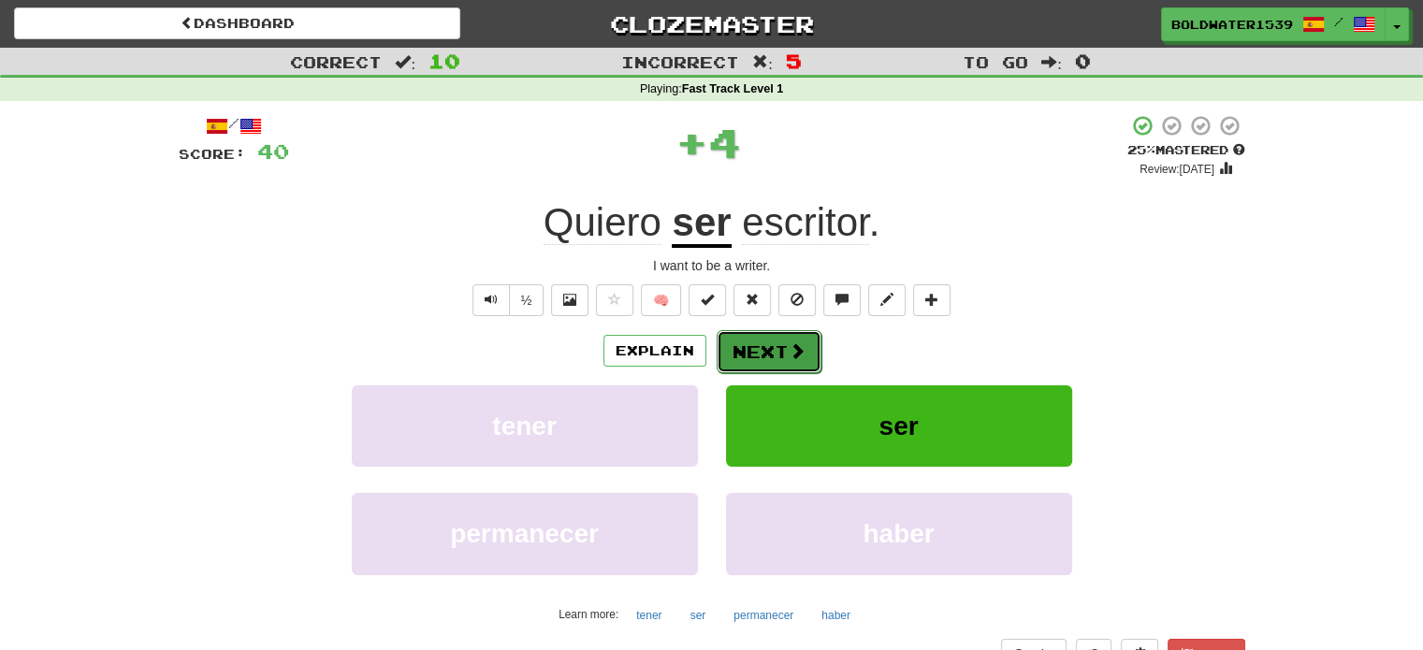
click at [792, 347] on span at bounding box center [796, 350] width 17 height 17
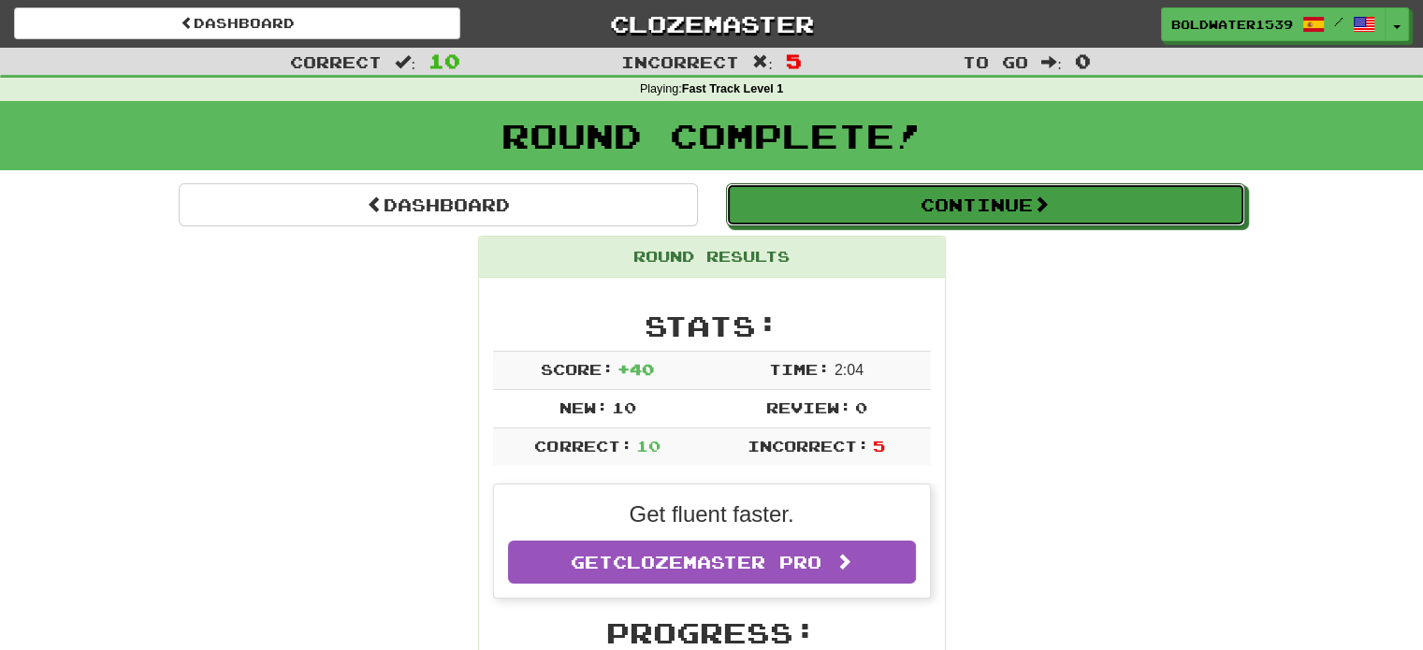
click at [1053, 217] on button "Continue" at bounding box center [985, 204] width 519 height 43
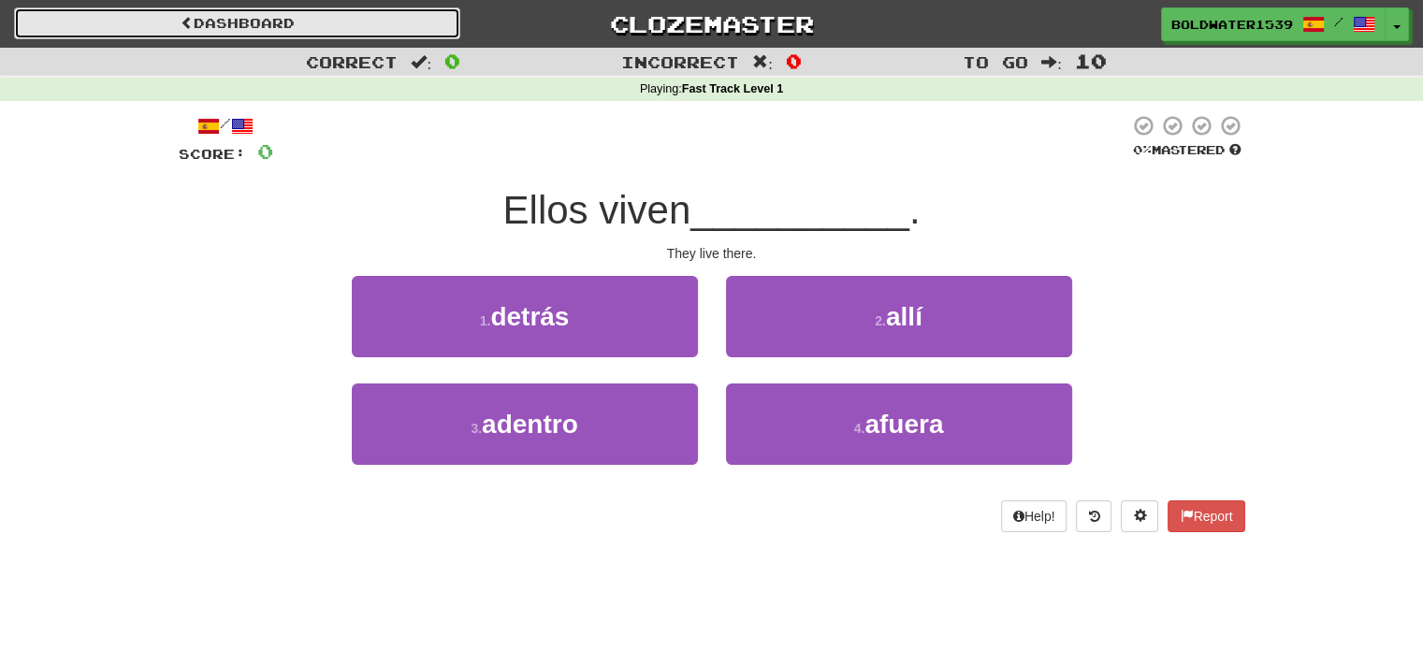
click at [307, 27] on link "Dashboard" at bounding box center [237, 23] width 446 height 32
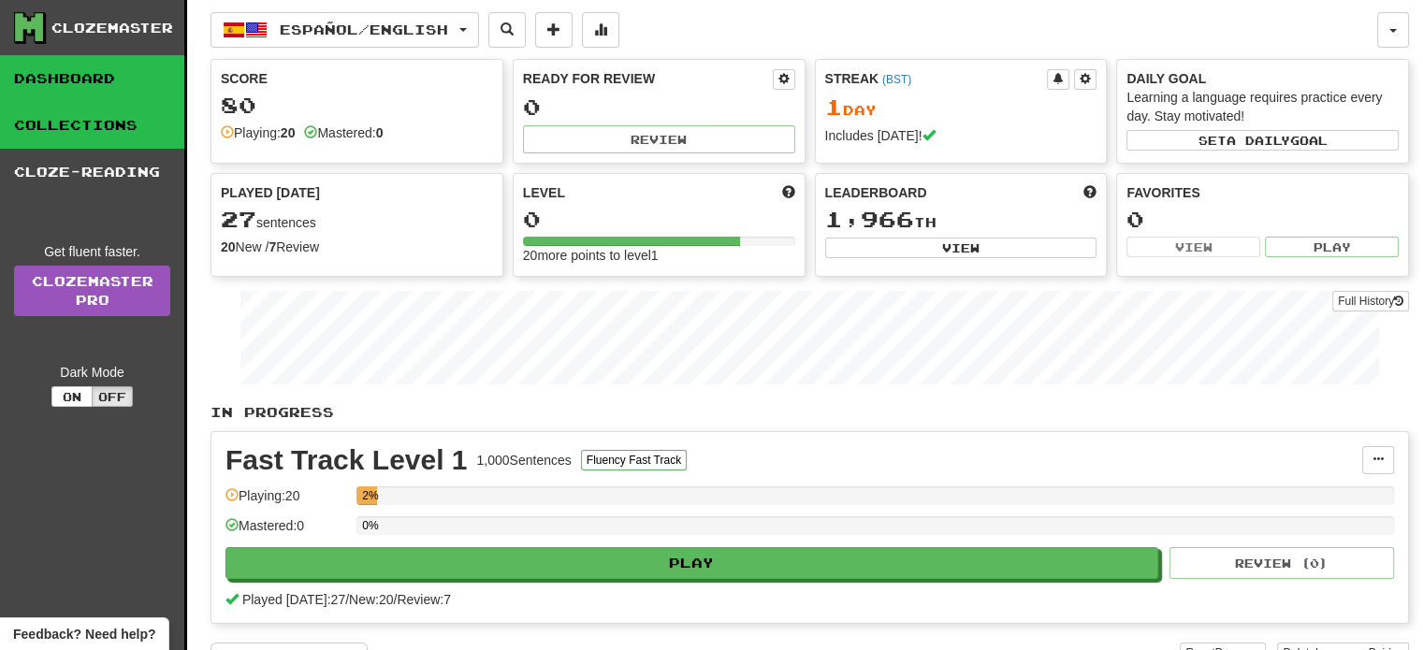
click at [120, 119] on link "Collections" at bounding box center [92, 125] width 184 height 47
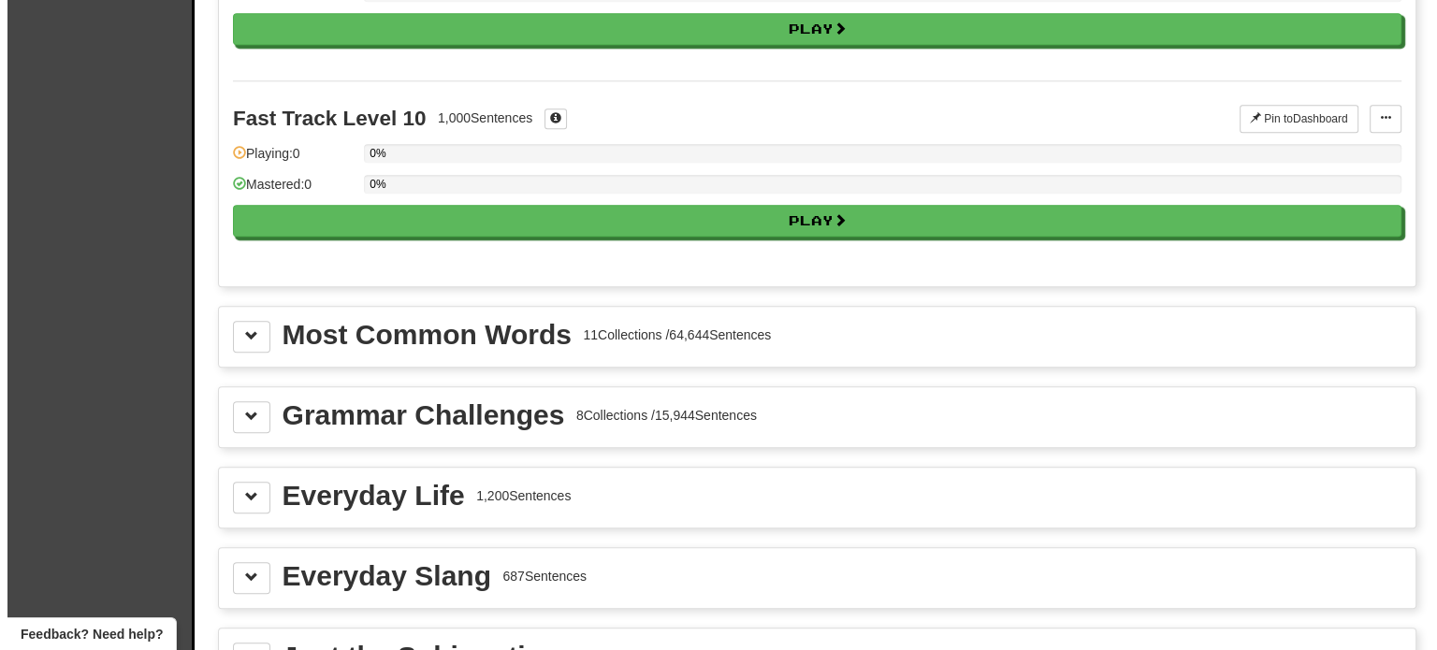
scroll to position [1777, 0]
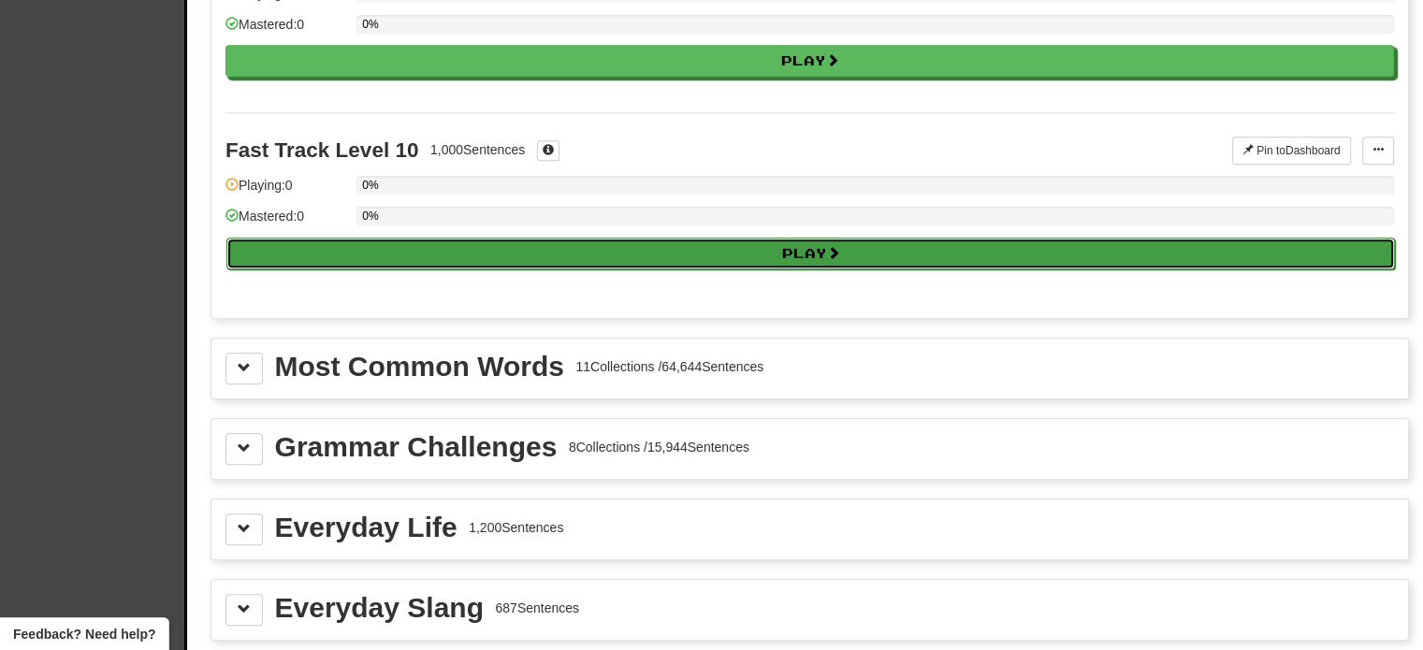
click at [556, 246] on button "Play" at bounding box center [810, 254] width 1168 height 32
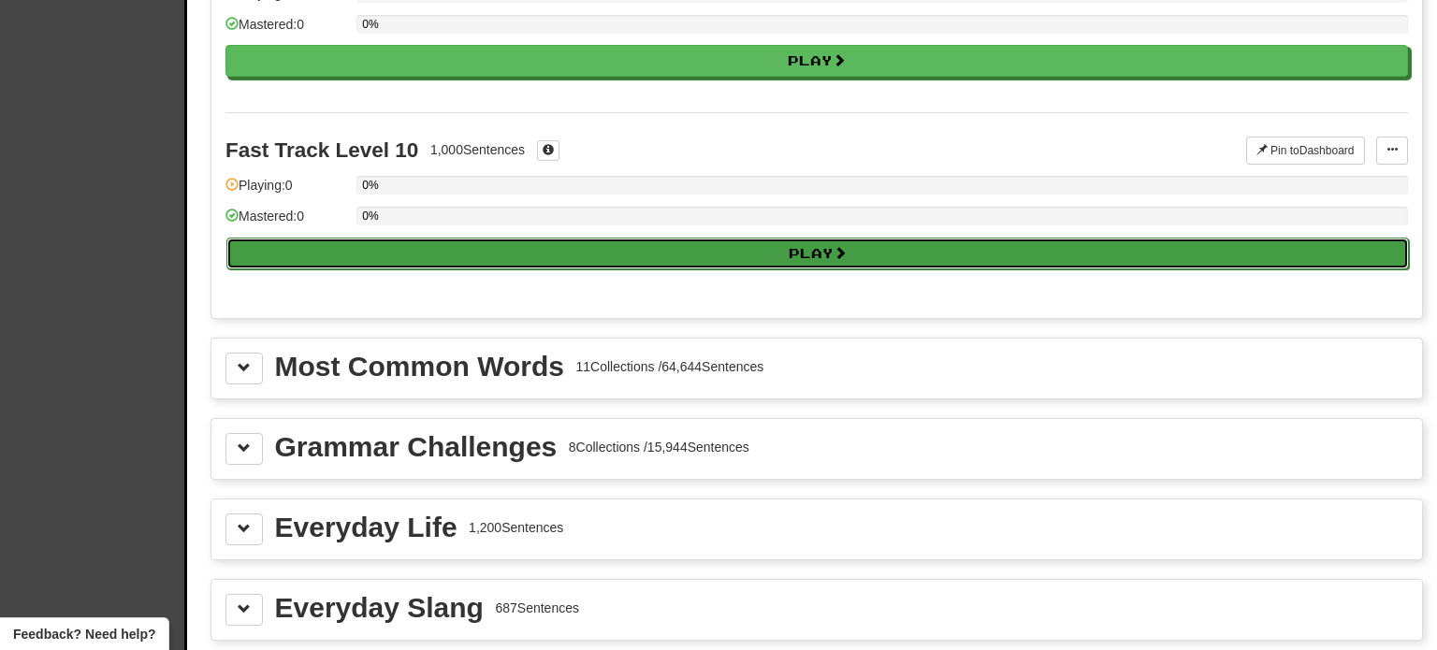
select select "**"
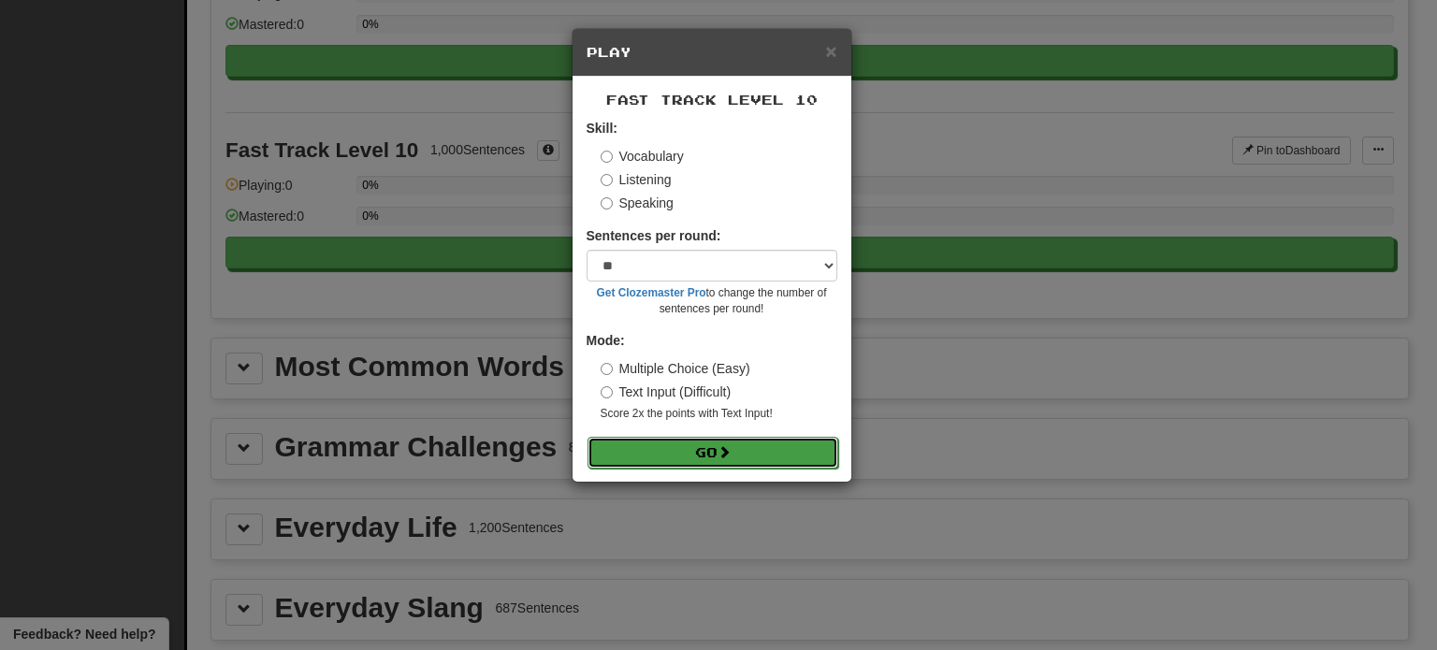
click at [708, 444] on button "Go" at bounding box center [712, 453] width 251 height 32
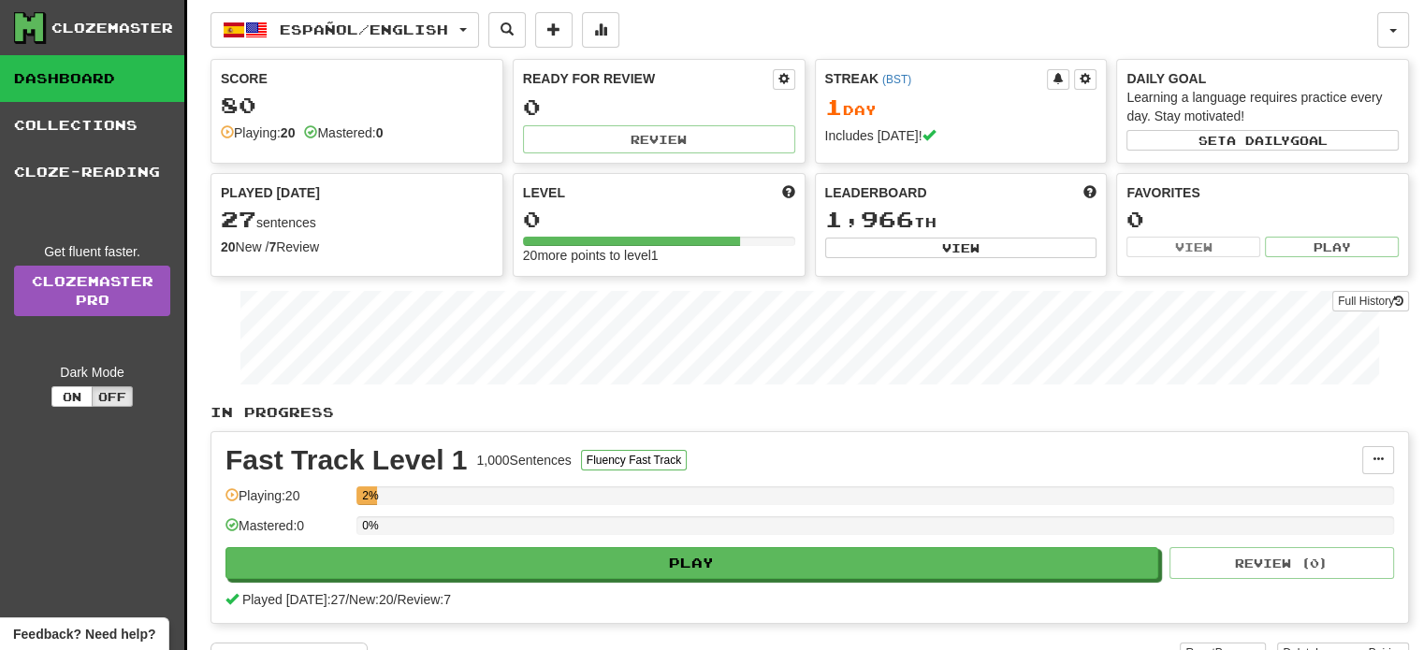
click at [950, 183] on div "Leaderboard" at bounding box center [961, 192] width 272 height 19
